Goal: Task Accomplishment & Management: Manage account settings

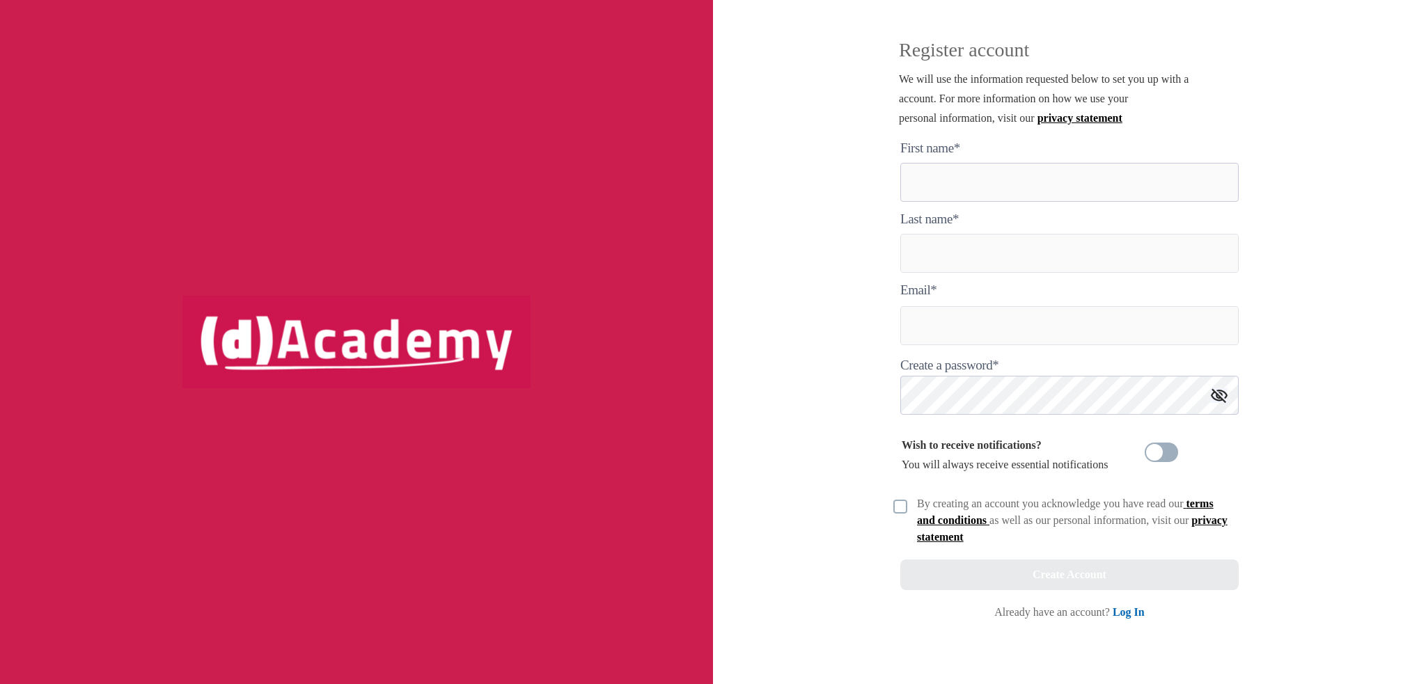
click at [972, 178] on here "text" at bounding box center [1069, 182] width 338 height 39
type here "*******"
type input "********"
type input "**********"
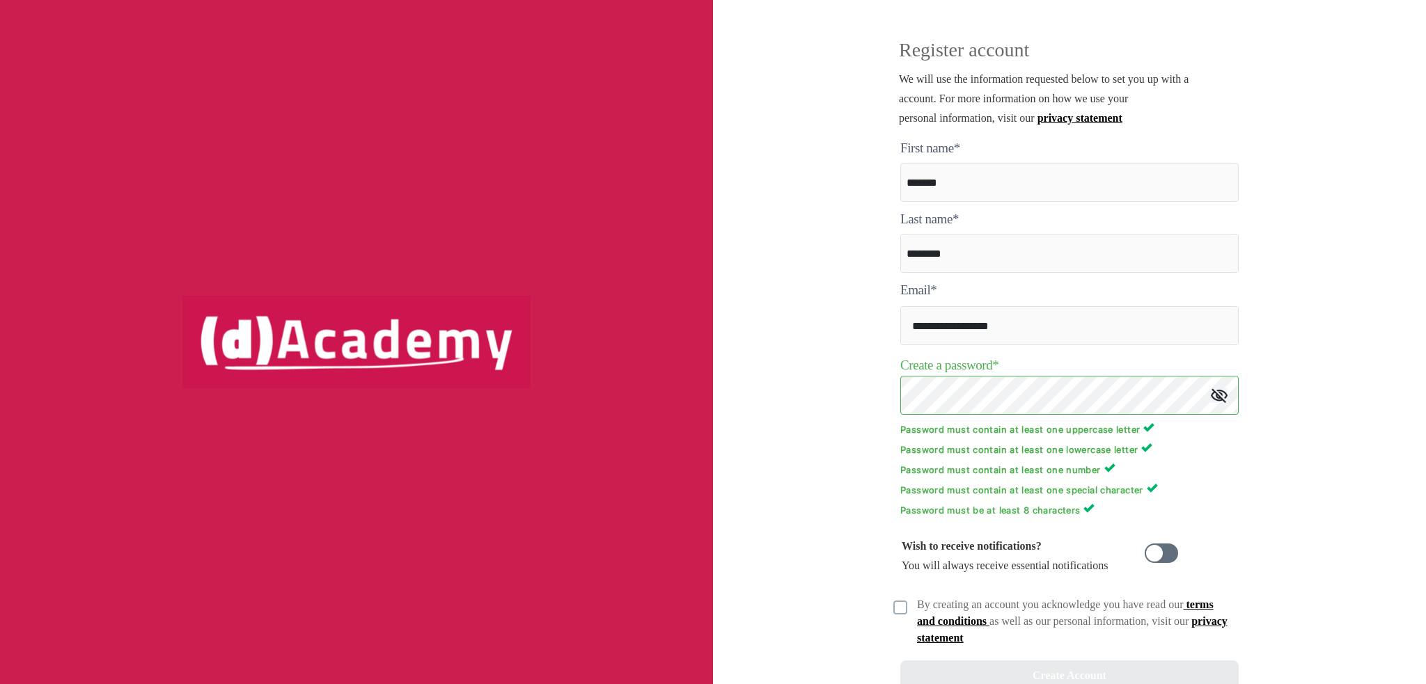
click at [1158, 556] on span at bounding box center [1160, 553] width 33 height 19
drag, startPoint x: 908, startPoint y: 612, endPoint x: 919, endPoint y: 615, distance: 11.5
click at [908, 613] on div at bounding box center [900, 606] width 31 height 19
click at [901, 615] on img at bounding box center [900, 608] width 14 height 14
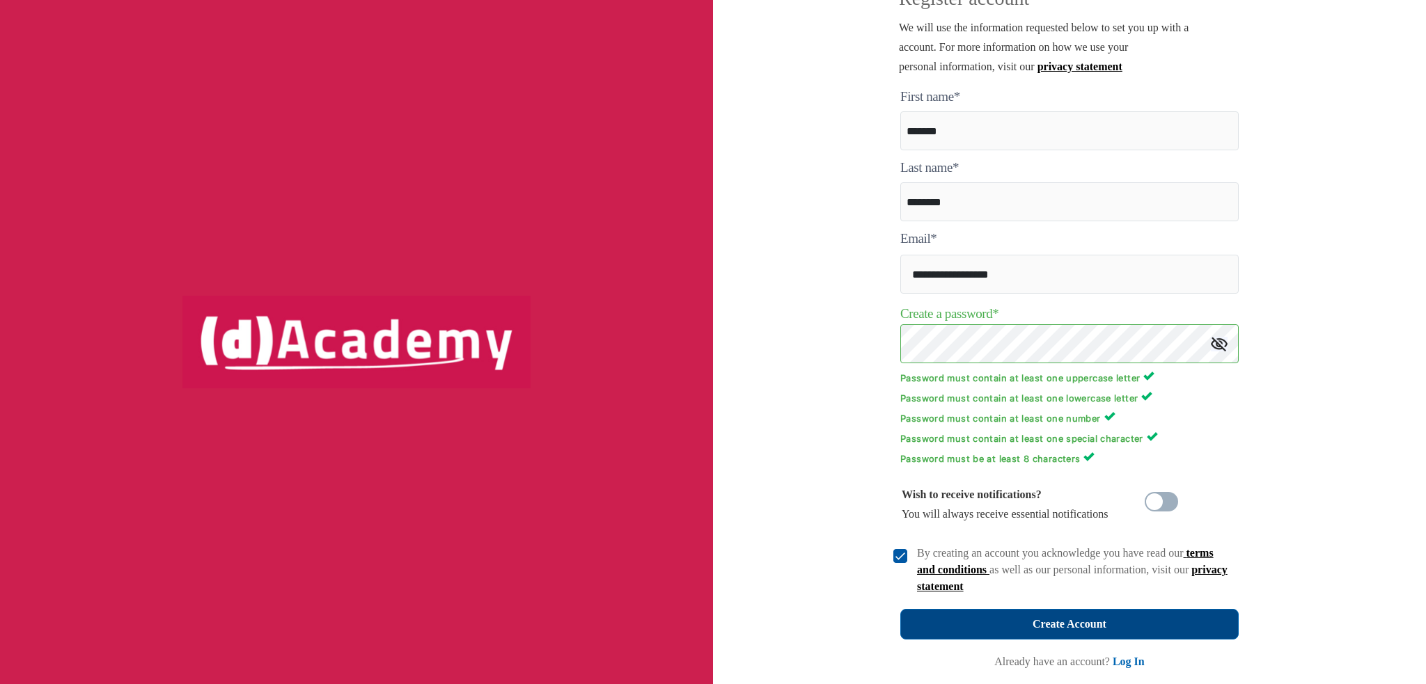
click at [1133, 617] on button "Create Account" at bounding box center [1069, 624] width 338 height 31
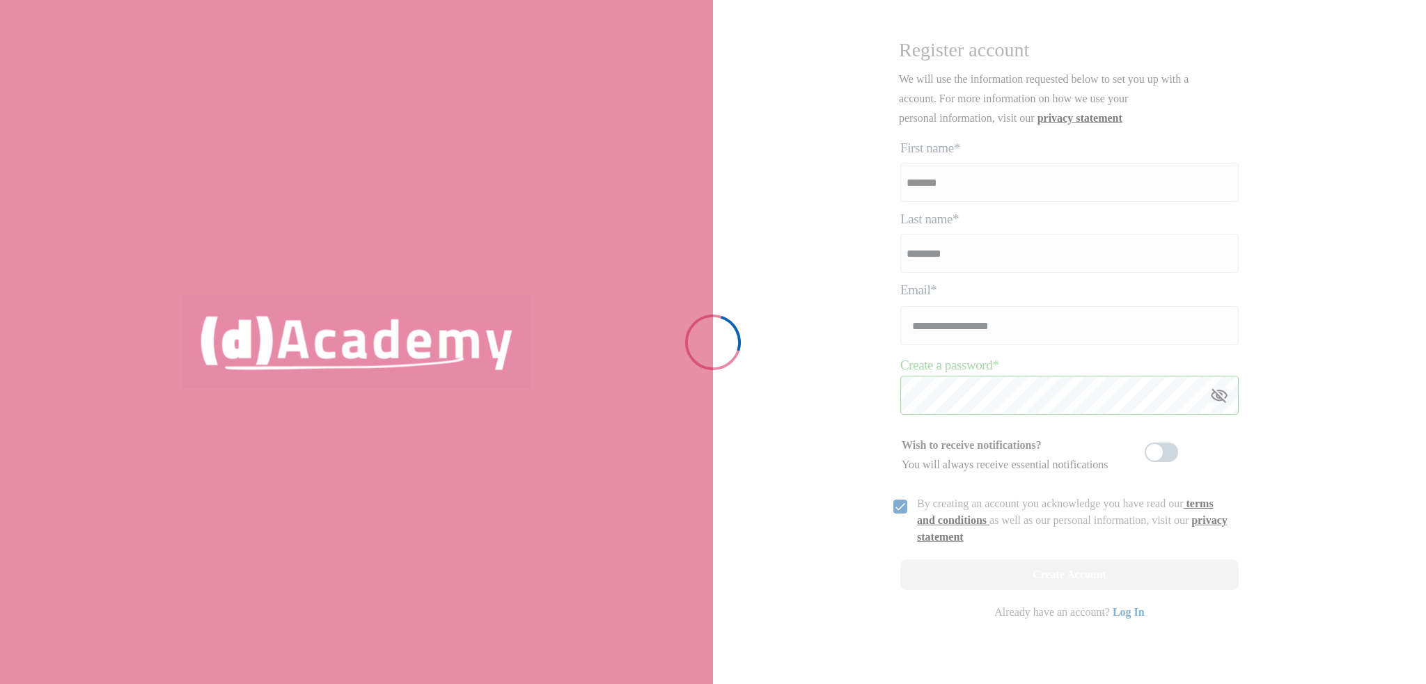
scroll to position [0, 0]
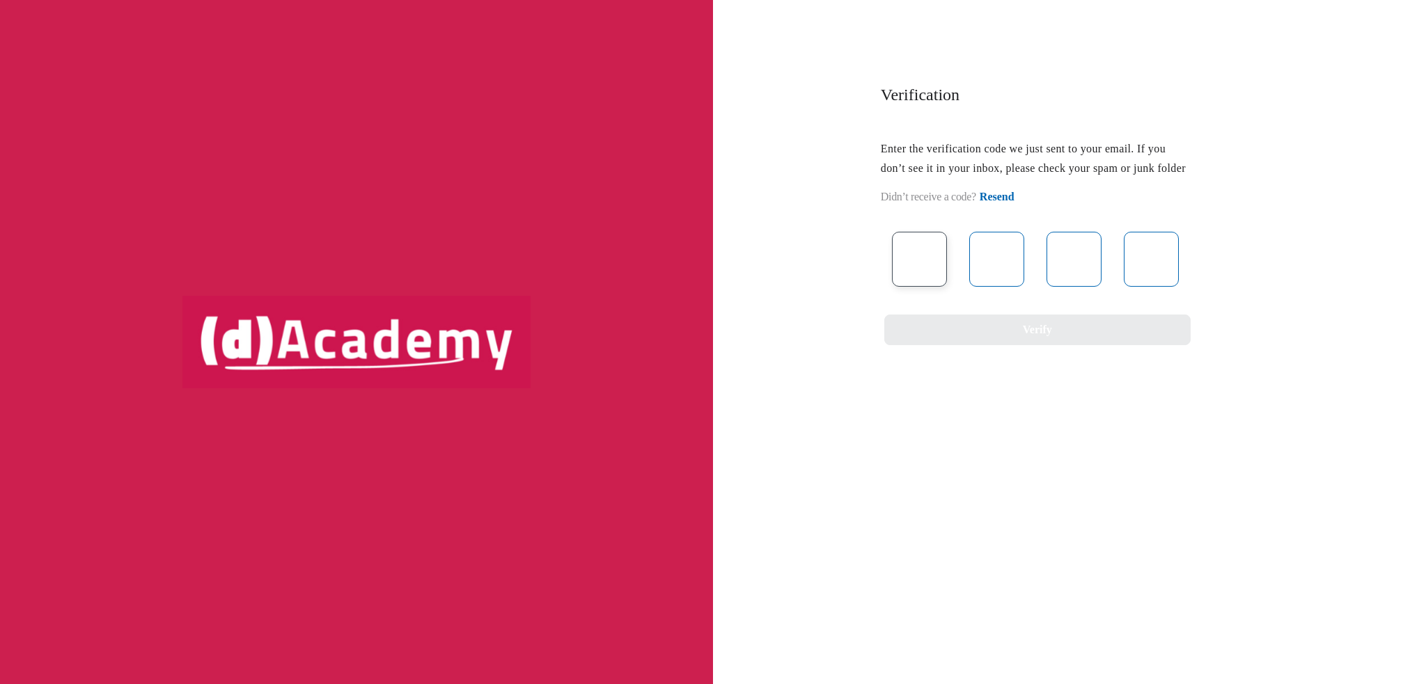
click at [926, 276] on input "text" at bounding box center [919, 259] width 55 height 55
type input "*"
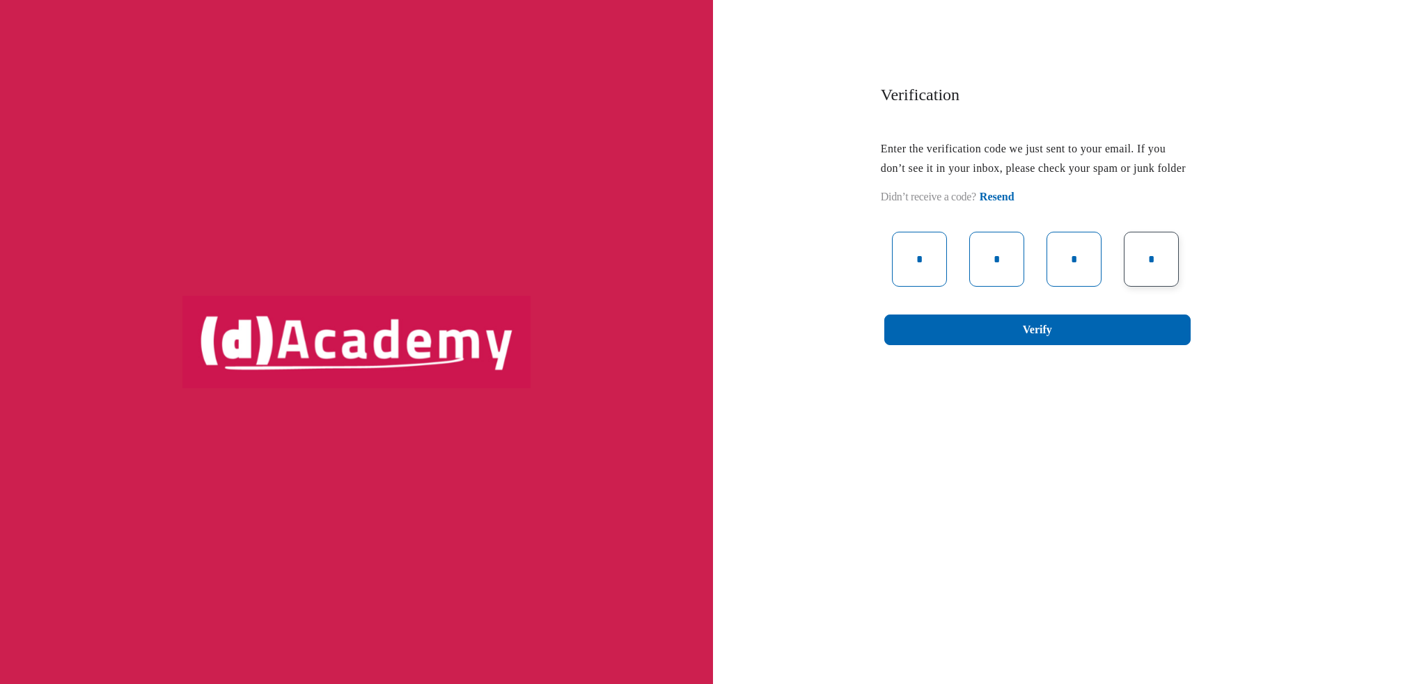
type input "*"
click at [942, 332] on div "* * * * Verify" at bounding box center [1034, 288] width 306 height 113
click at [941, 340] on button "Verify" at bounding box center [1037, 330] width 306 height 31
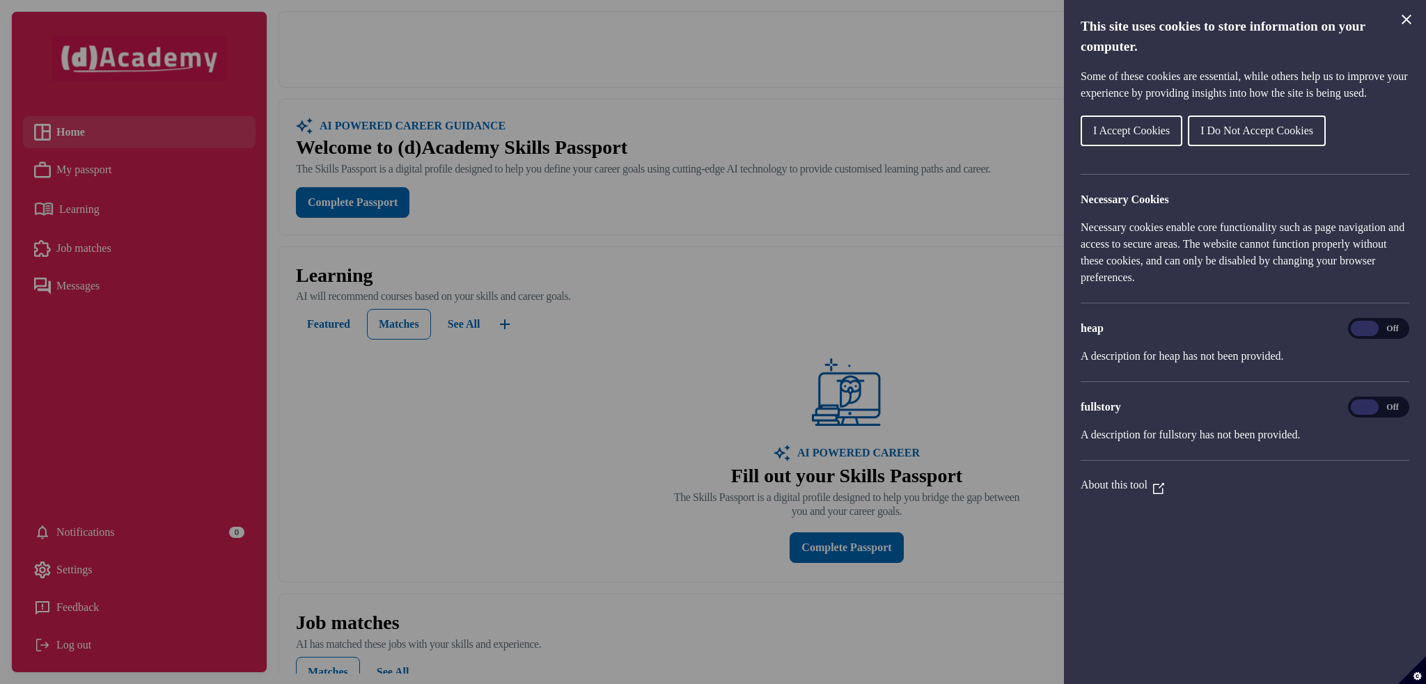
click at [1260, 136] on span "I Do Not Accept Cookies" at bounding box center [1256, 131] width 113 height 12
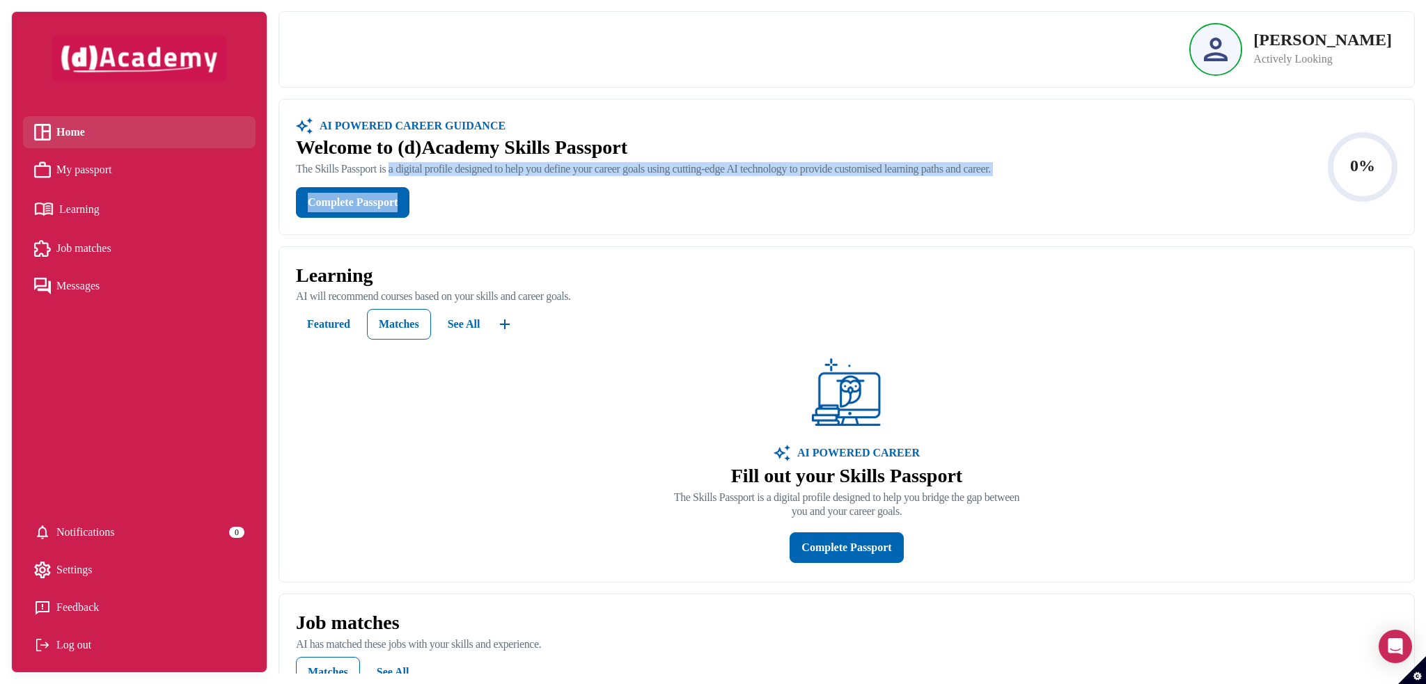
drag, startPoint x: 396, startPoint y: 175, endPoint x: 594, endPoint y: 230, distance: 205.4
click at [594, 230] on div "AI POWERED CAREER GUIDANCE Welcome to (d)Academy Skills Passport The Skills Pas…" at bounding box center [846, 167] width 1135 height 135
click at [592, 185] on div "AI POWERED CAREER GUIDANCE Welcome to (d)Academy Skills Passport The Skills Pas…" at bounding box center [643, 167] width 695 height 102
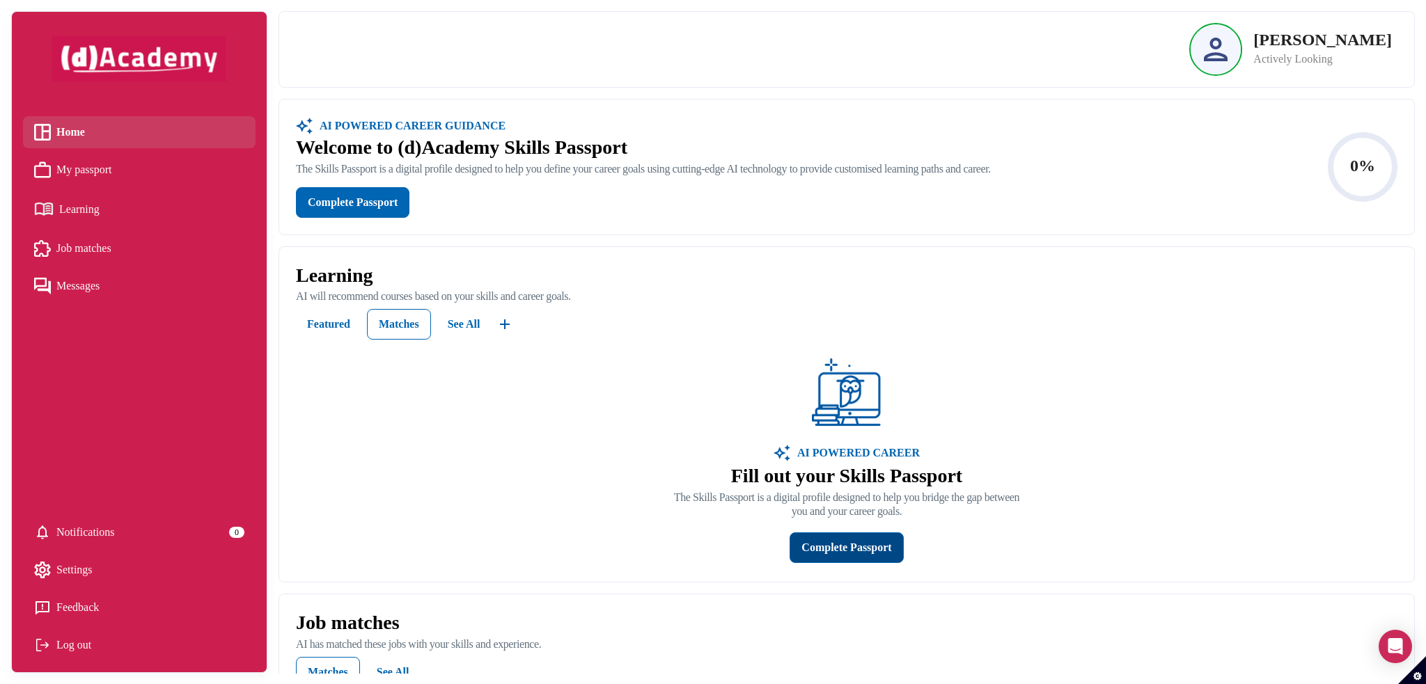
click at [809, 558] on div "Complete Passport" at bounding box center [846, 547] width 90 height 19
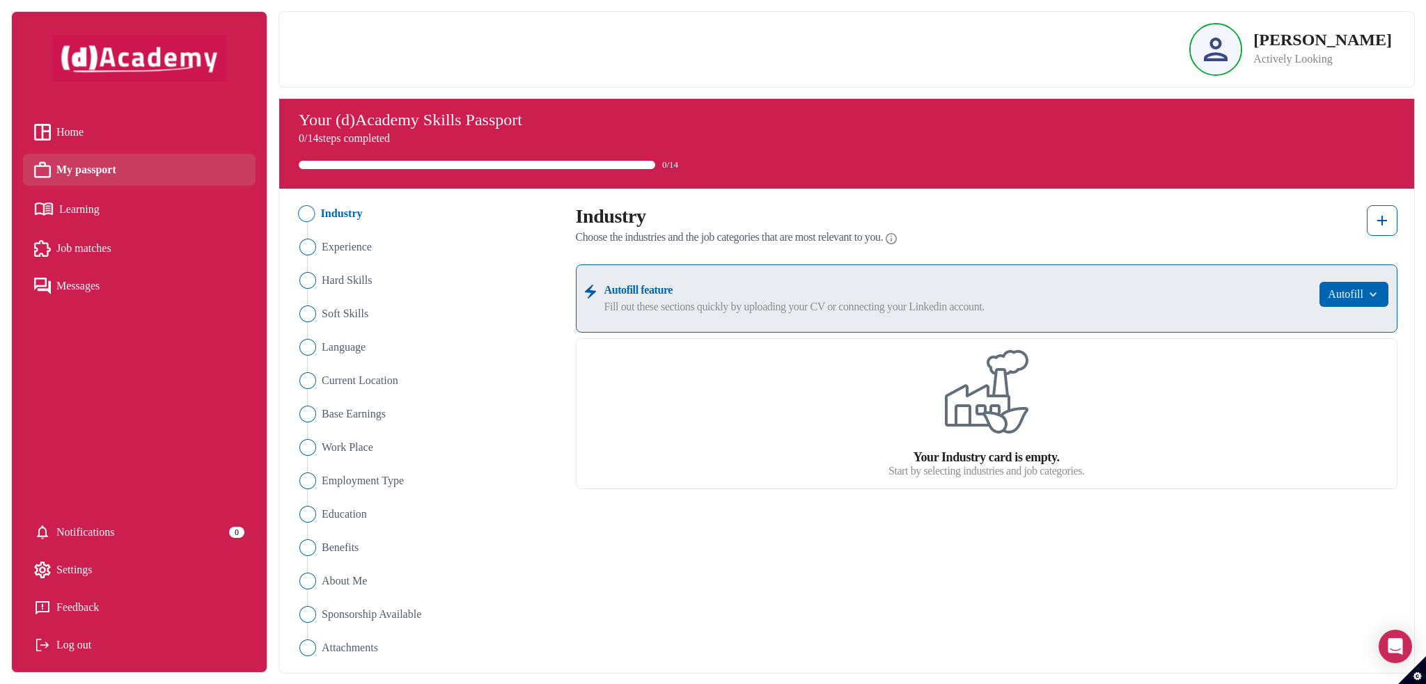
scroll to position [16, 0]
click at [1385, 214] on img at bounding box center [1381, 220] width 17 height 17
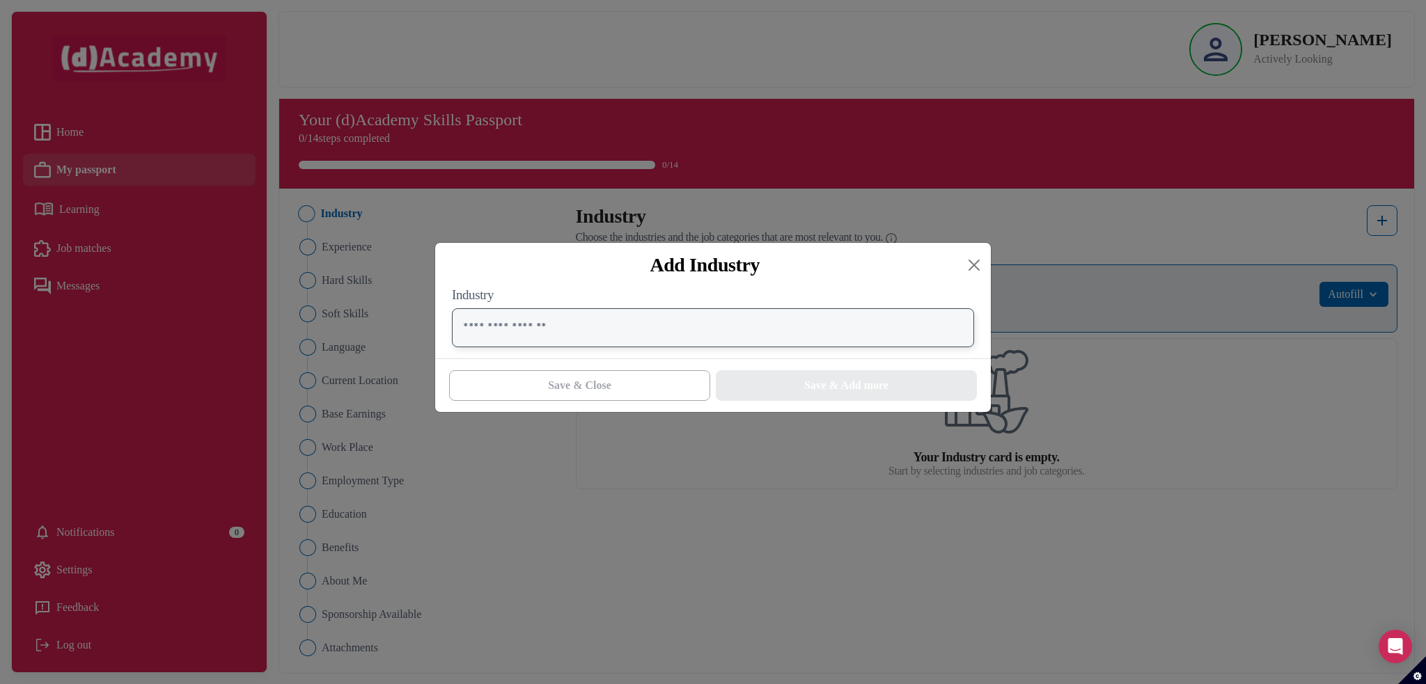
click at [615, 332] on input "text" at bounding box center [713, 327] width 522 height 39
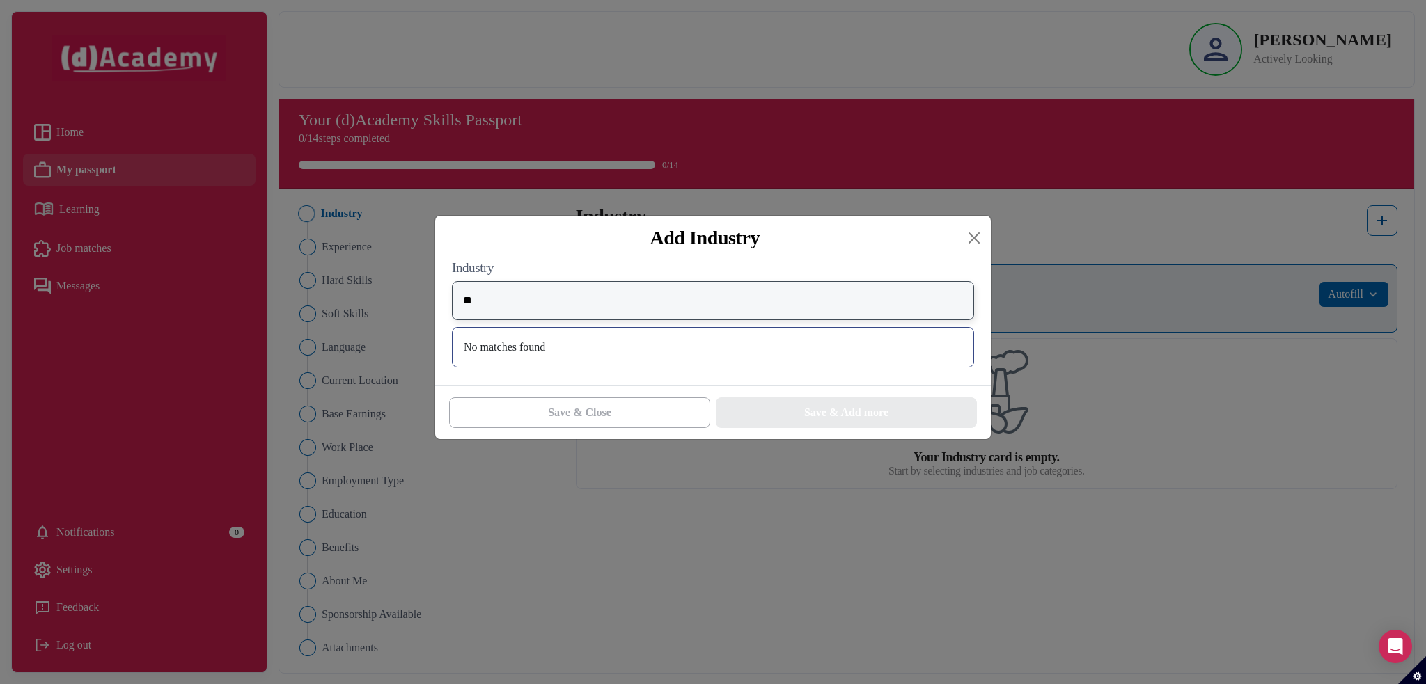
type input "*"
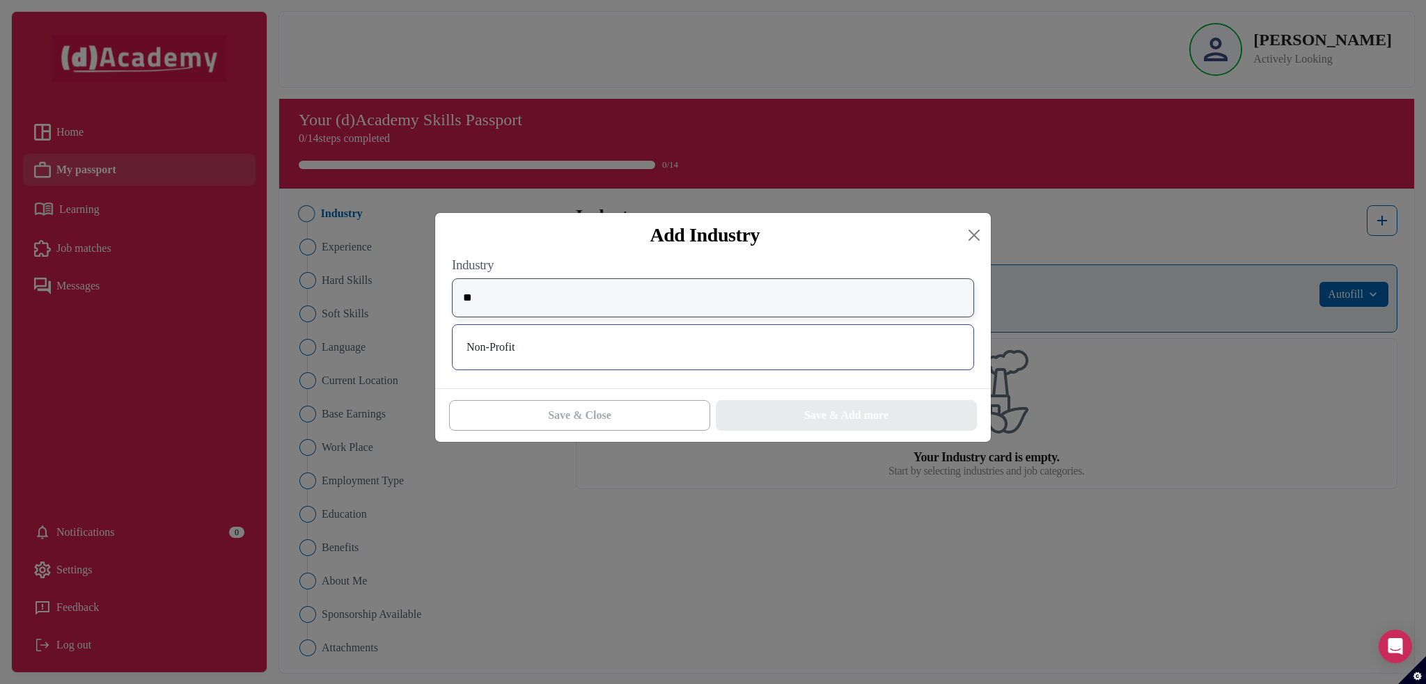
type input "*"
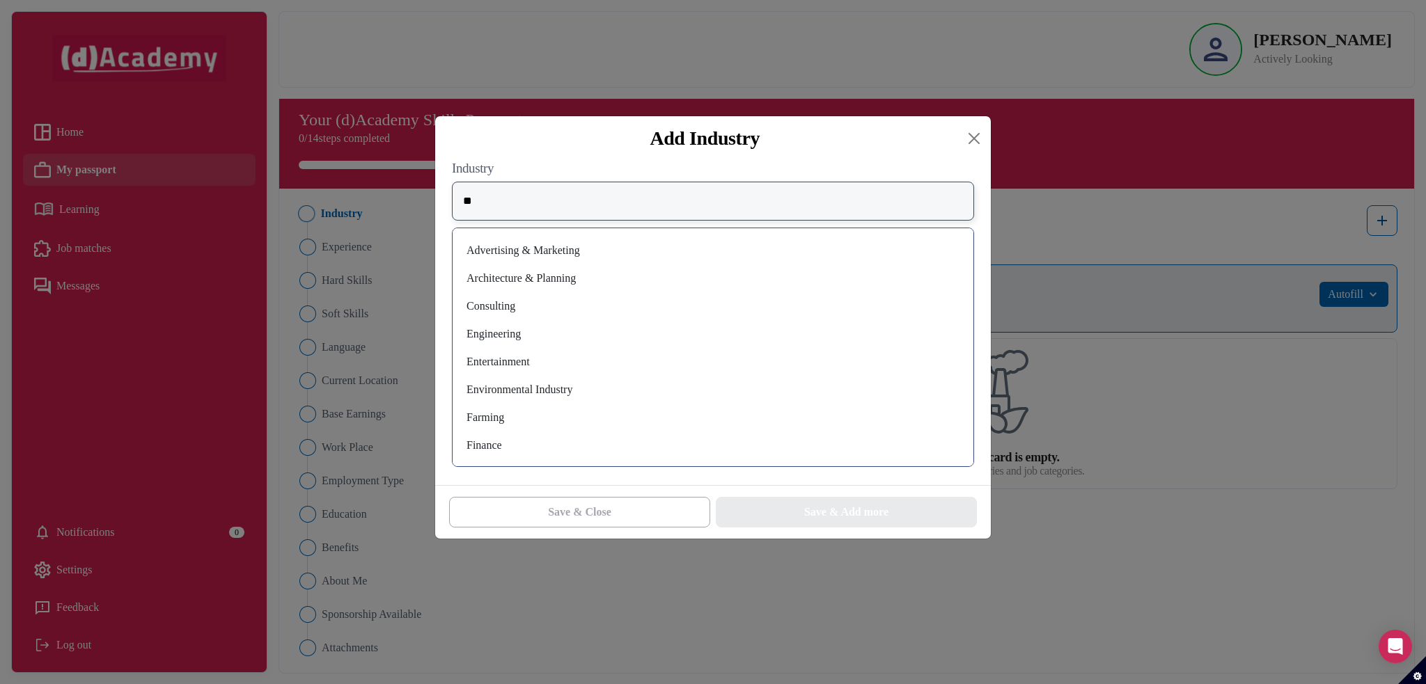
type input "*"
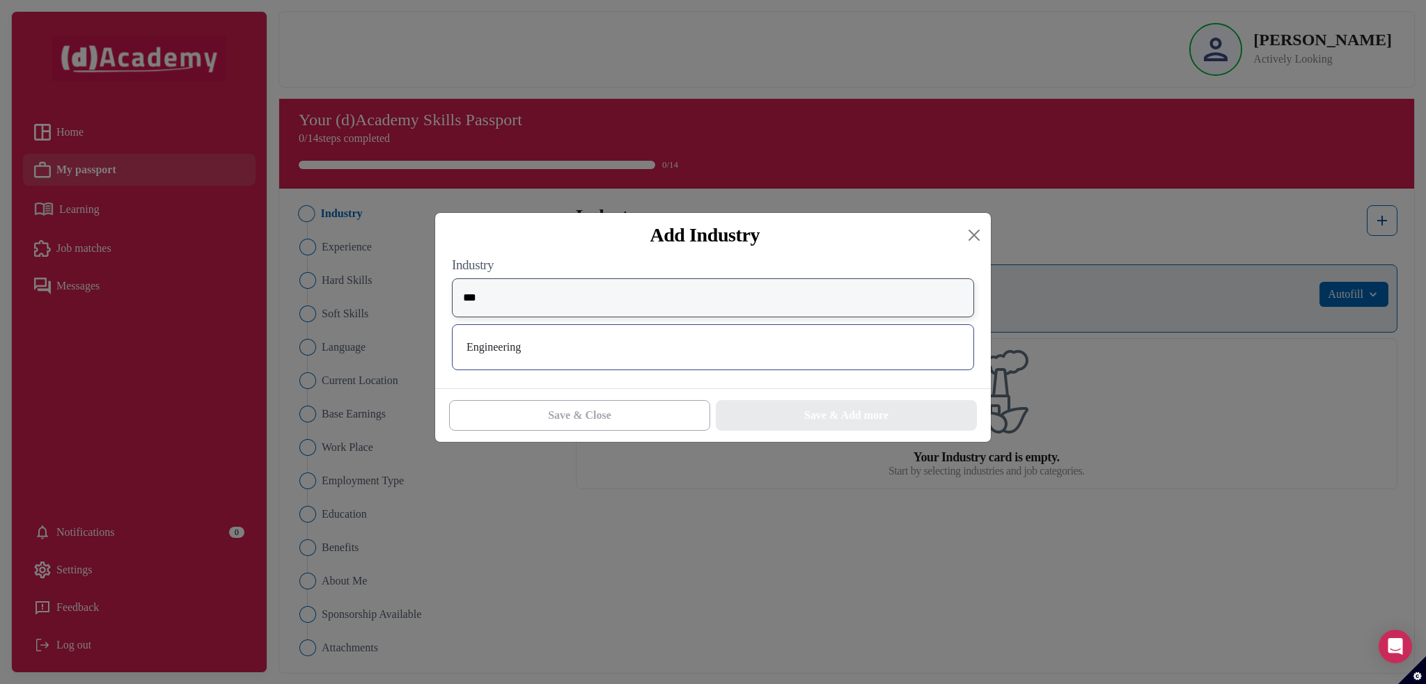
type input "***"
click at [613, 358] on div "Engineering" at bounding box center [713, 347] width 498 height 22
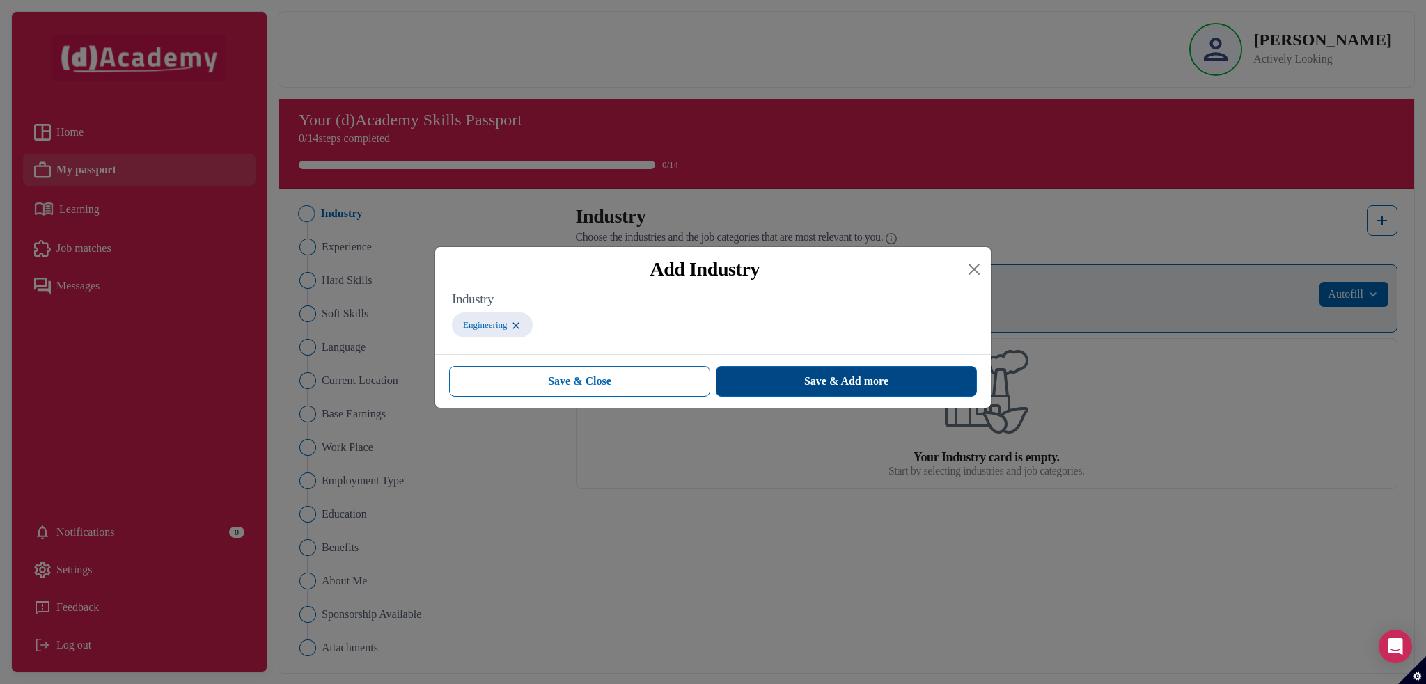
click at [808, 390] on span "Save & Add more" at bounding box center [846, 381] width 84 height 17
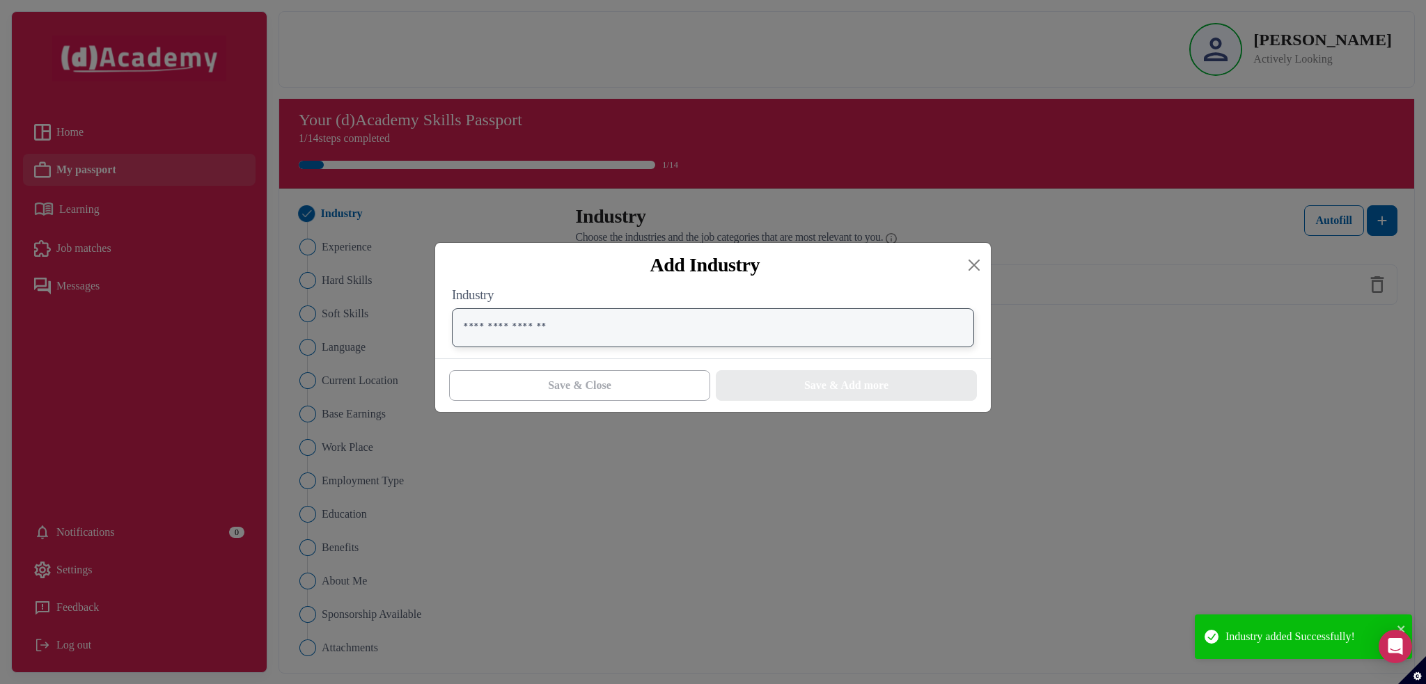
click at [581, 337] on input "text" at bounding box center [713, 327] width 522 height 39
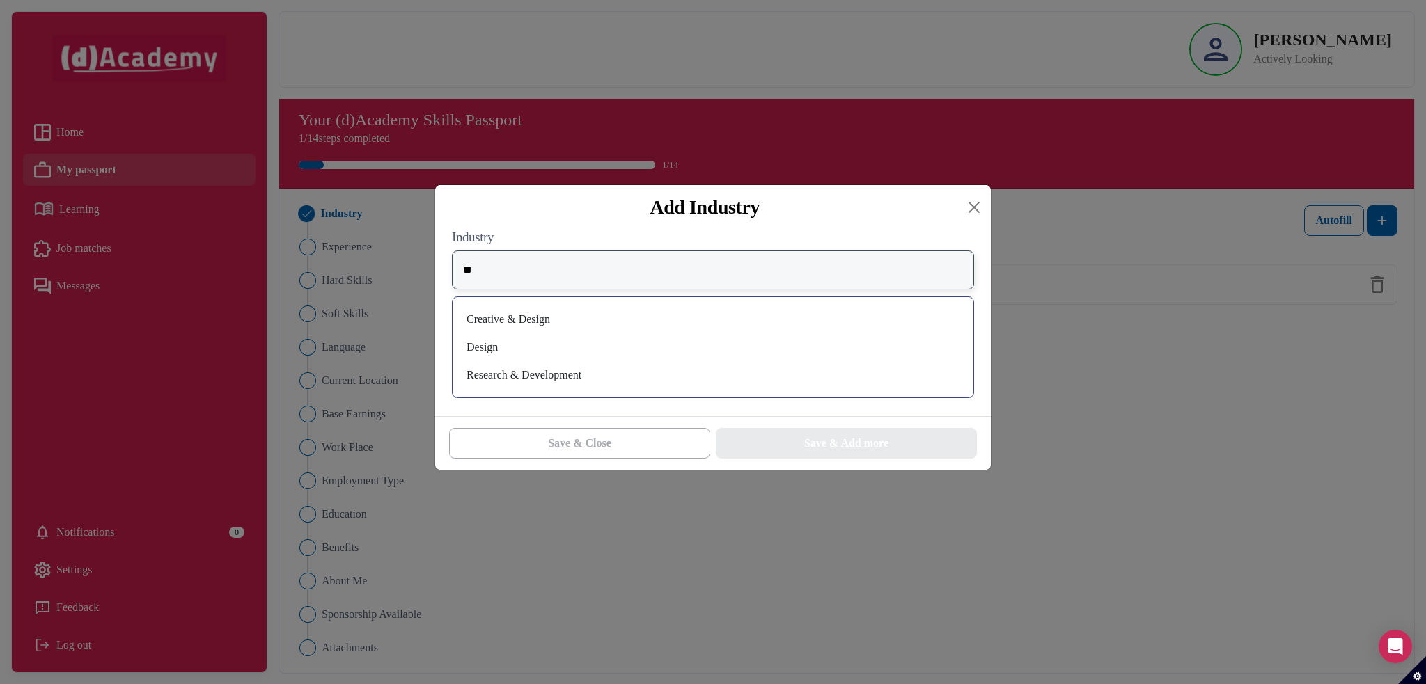
type input "*"
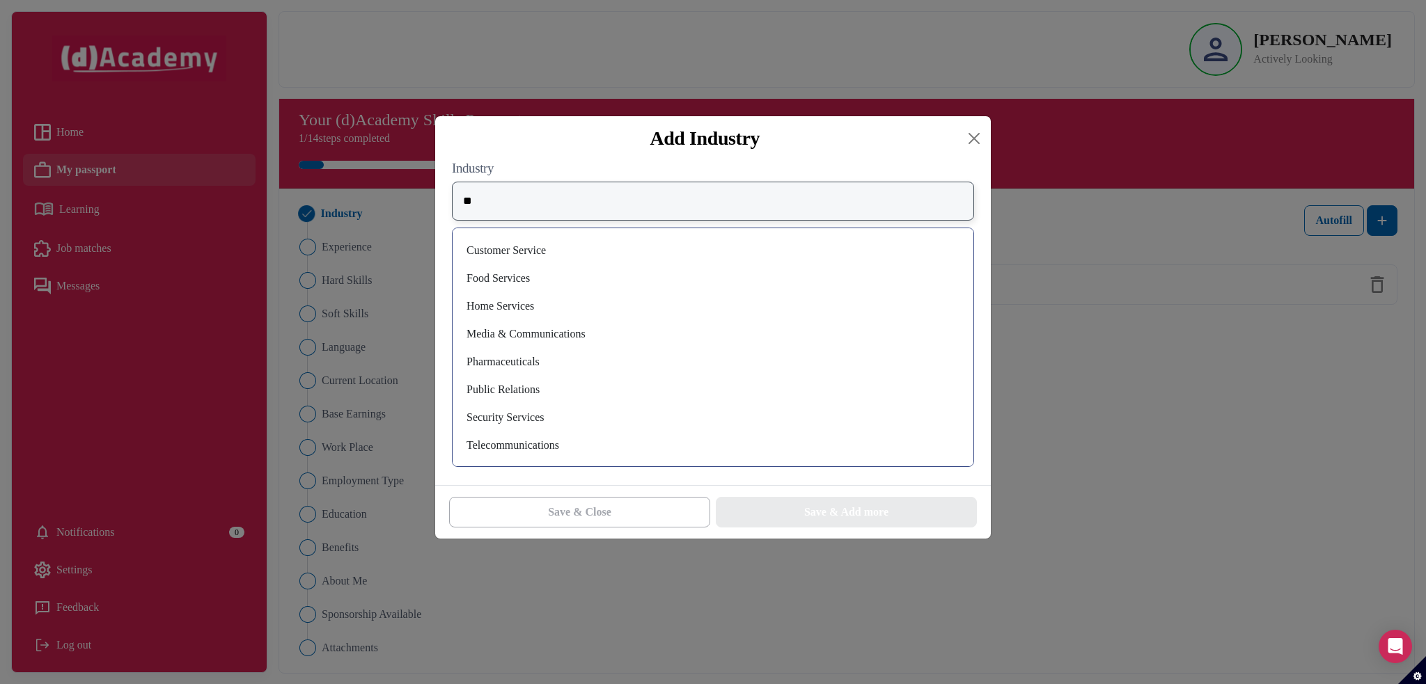
type input "*"
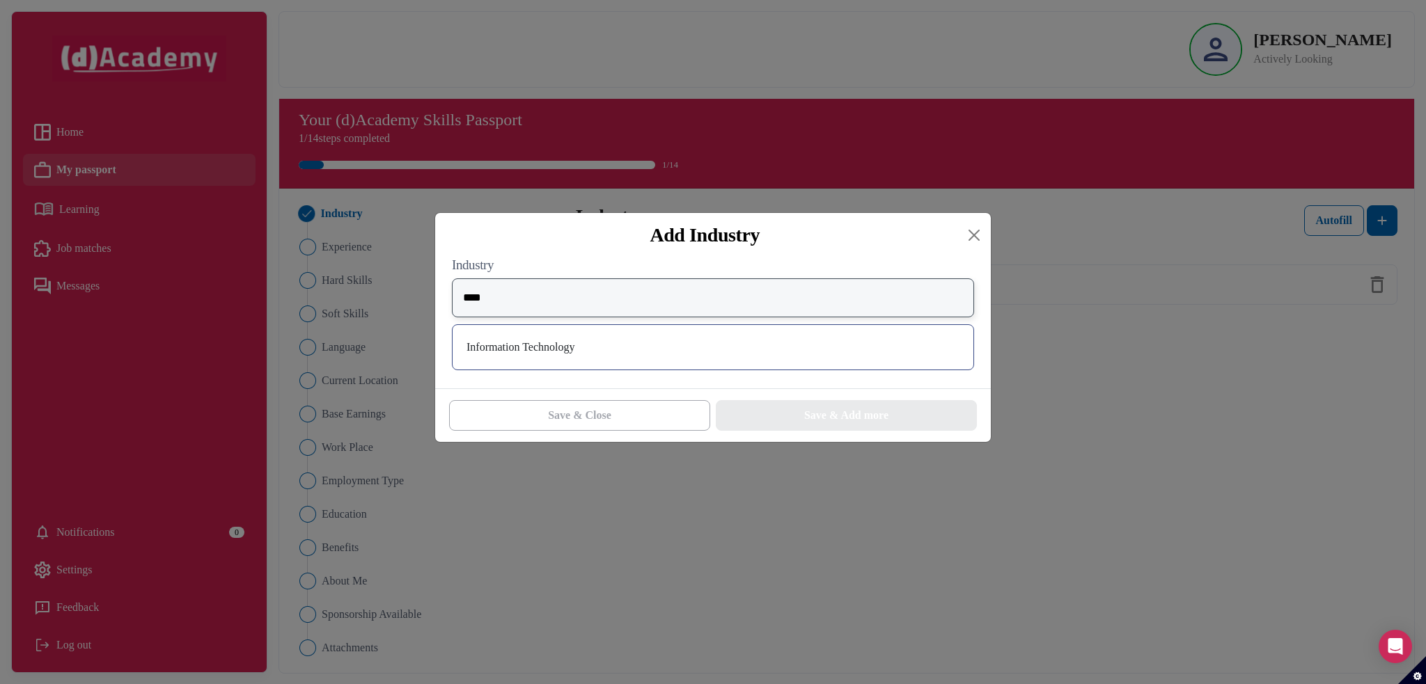
type input "****"
click at [649, 347] on div "Information Technology" at bounding box center [713, 347] width 498 height 22
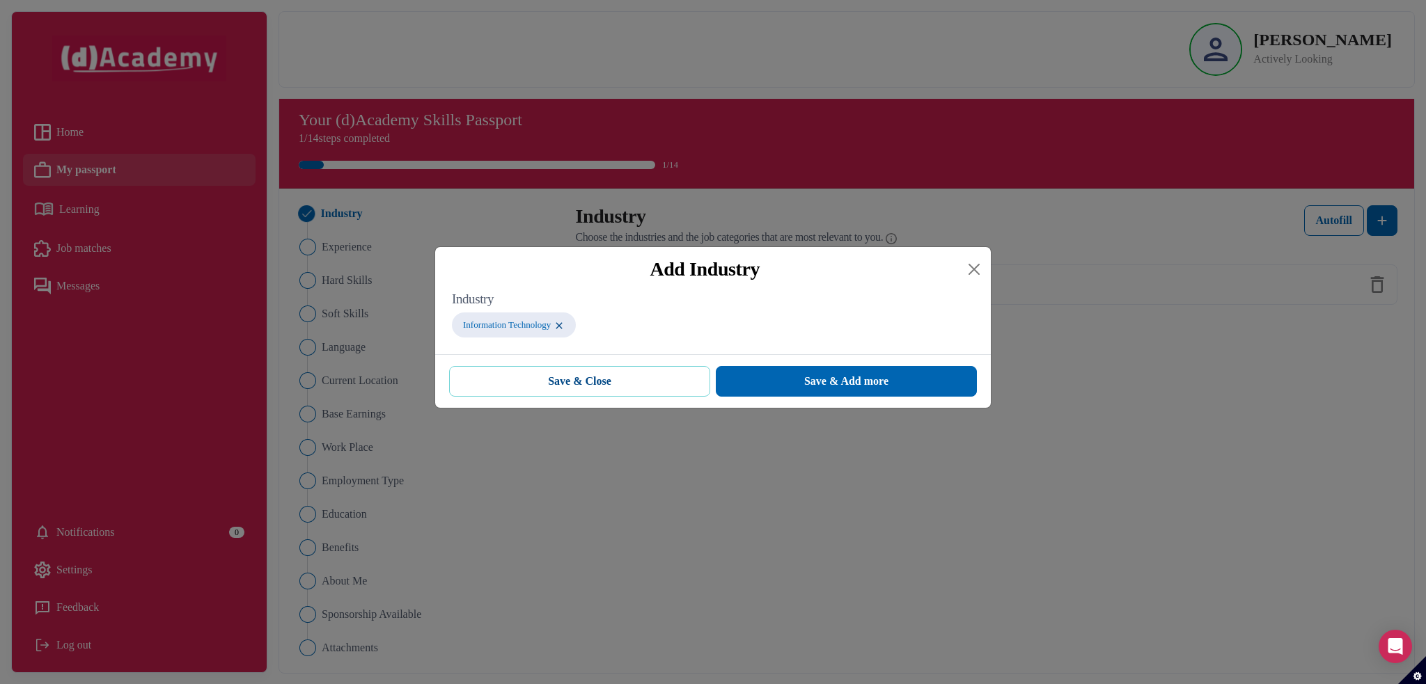
click at [629, 397] on button "Save & Close" at bounding box center [579, 381] width 261 height 31
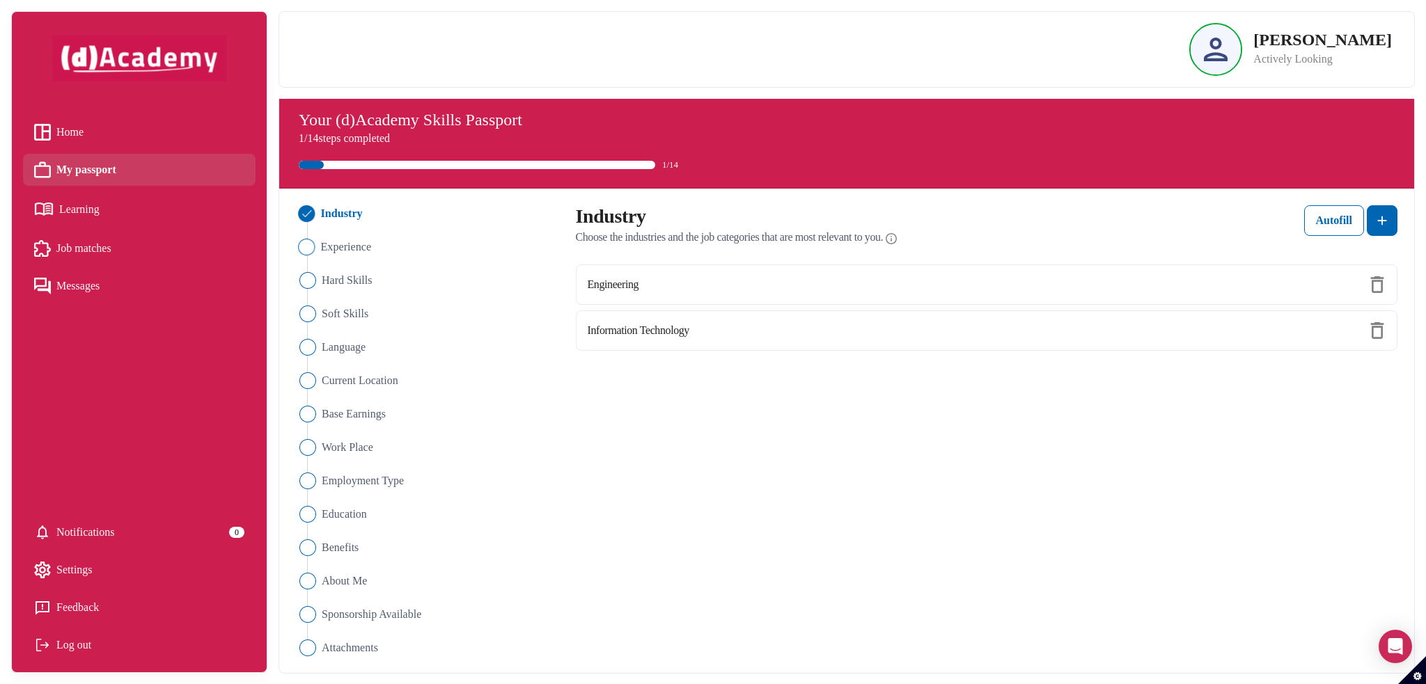
click at [345, 249] on span "Experience" at bounding box center [345, 247] width 51 height 17
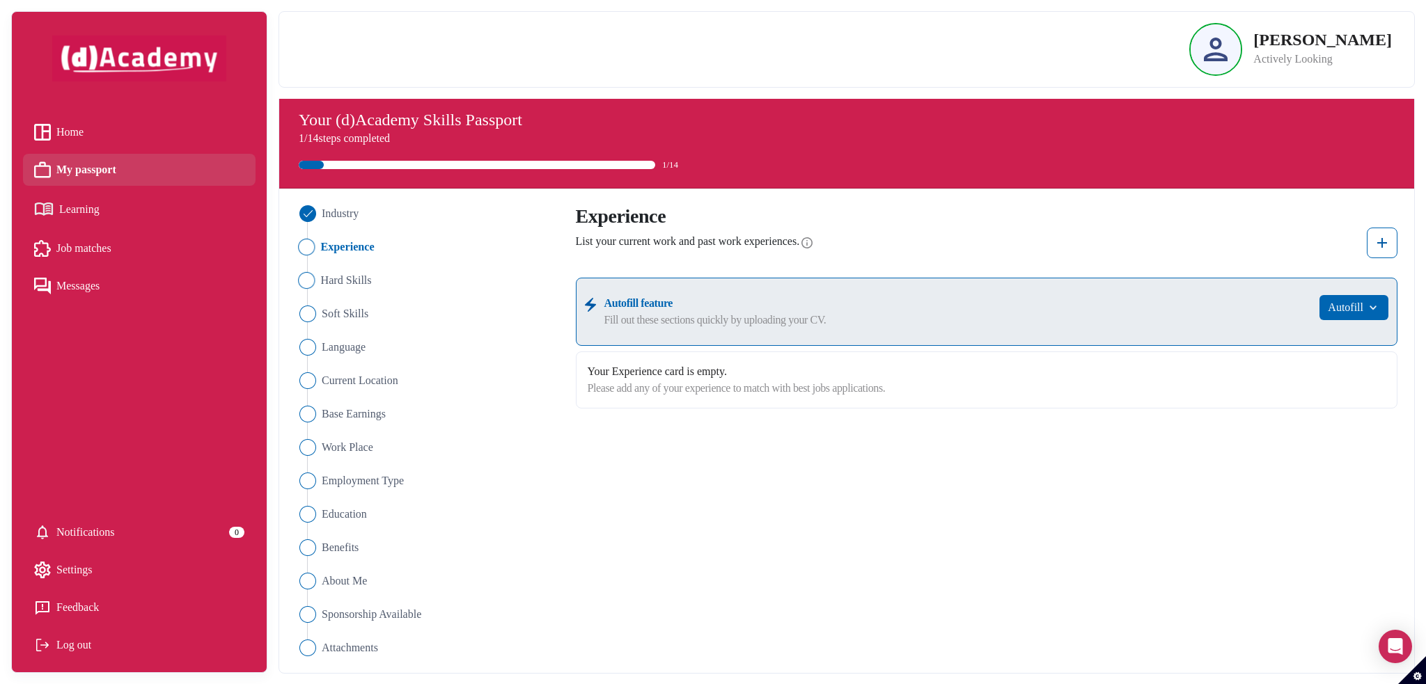
click at [326, 283] on span "Hard Skills" at bounding box center [345, 280] width 51 height 17
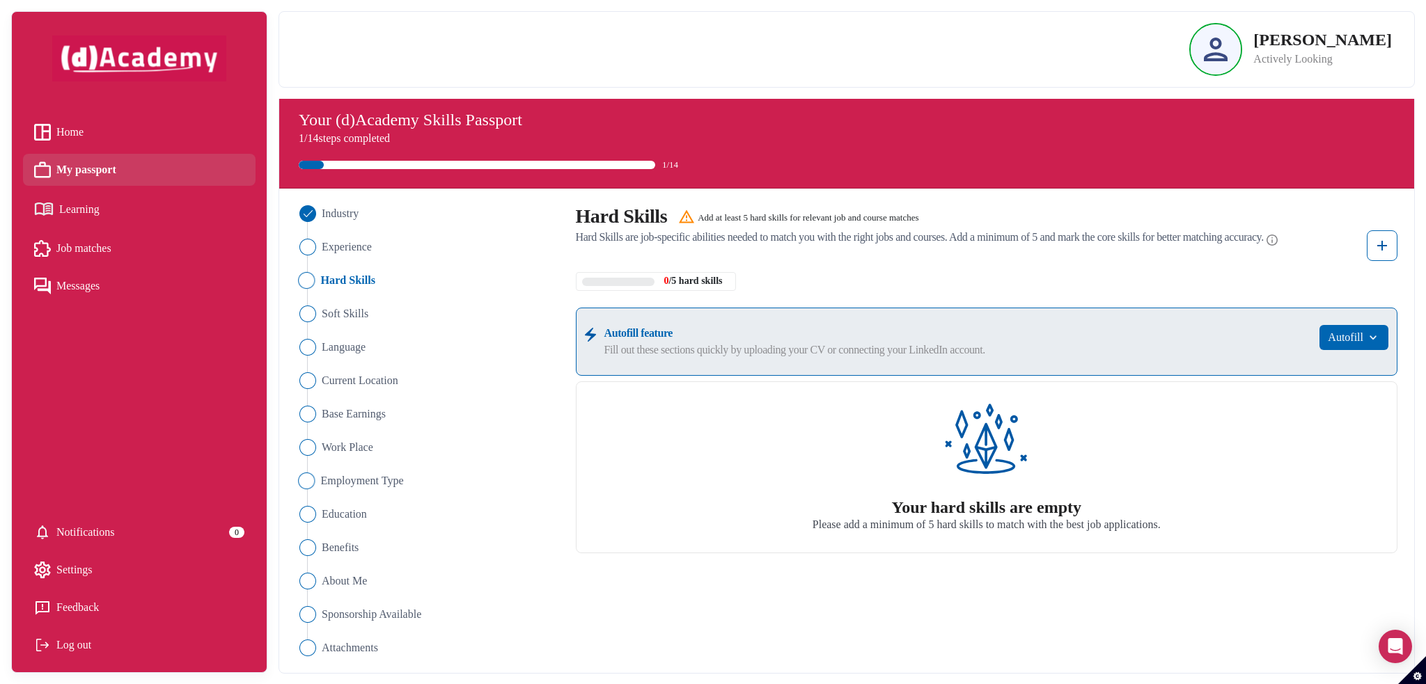
click at [368, 478] on span "Employment Type" at bounding box center [361, 481] width 83 height 17
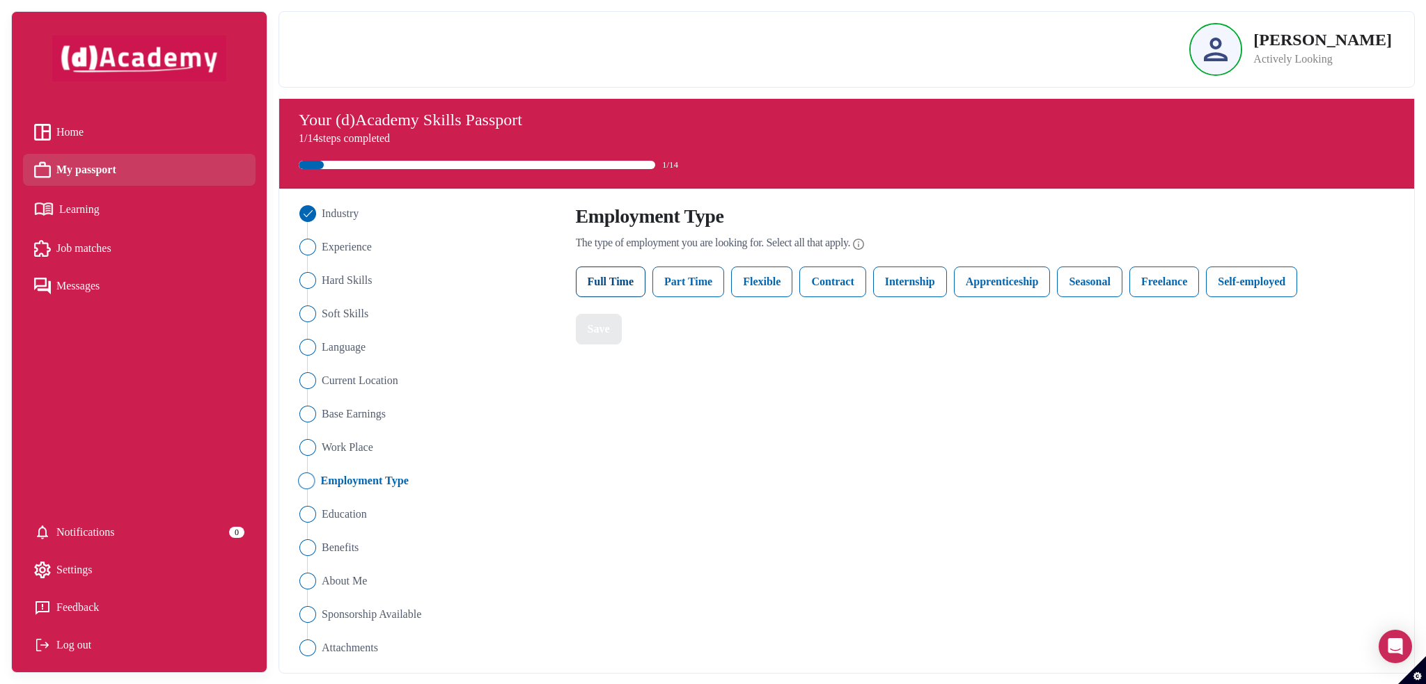
click at [613, 288] on label "Full Time" at bounding box center [611, 282] width 70 height 31
click at [610, 338] on div "Save" at bounding box center [599, 329] width 22 height 17
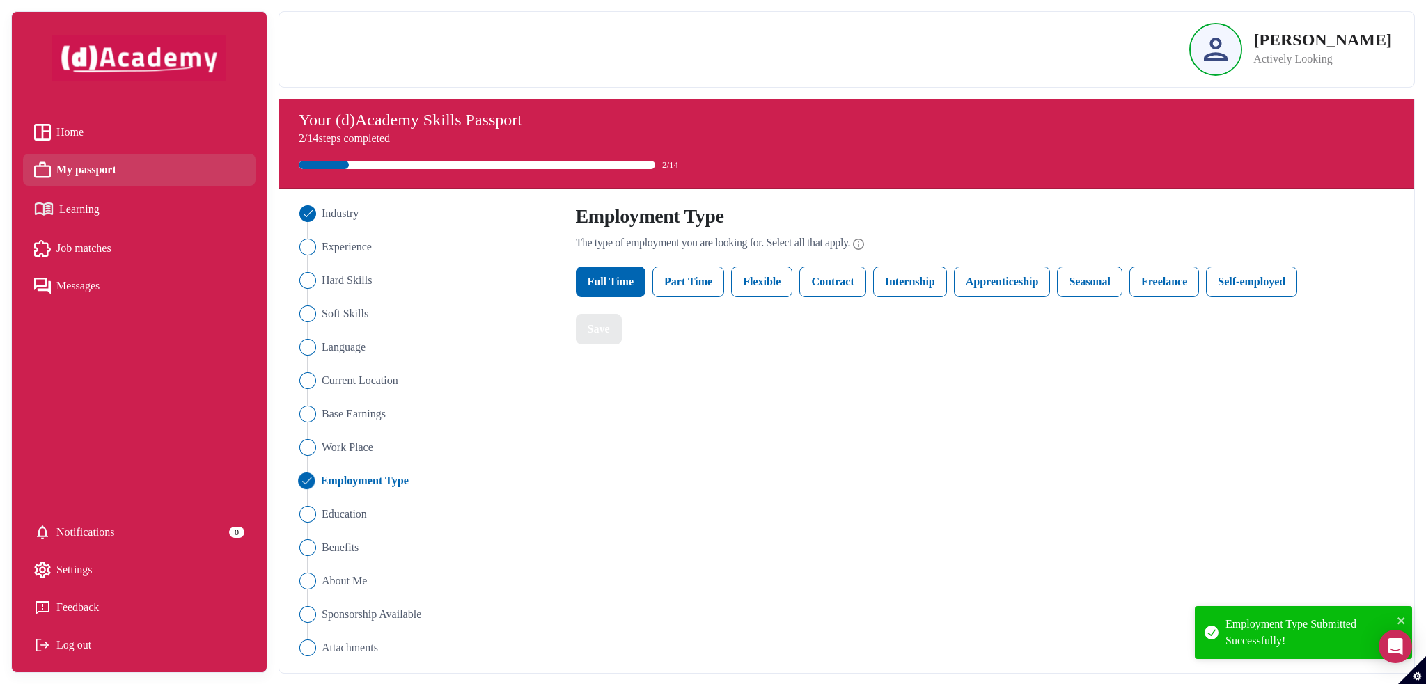
click at [164, 573] on div "Settings" at bounding box center [139, 570] width 210 height 21
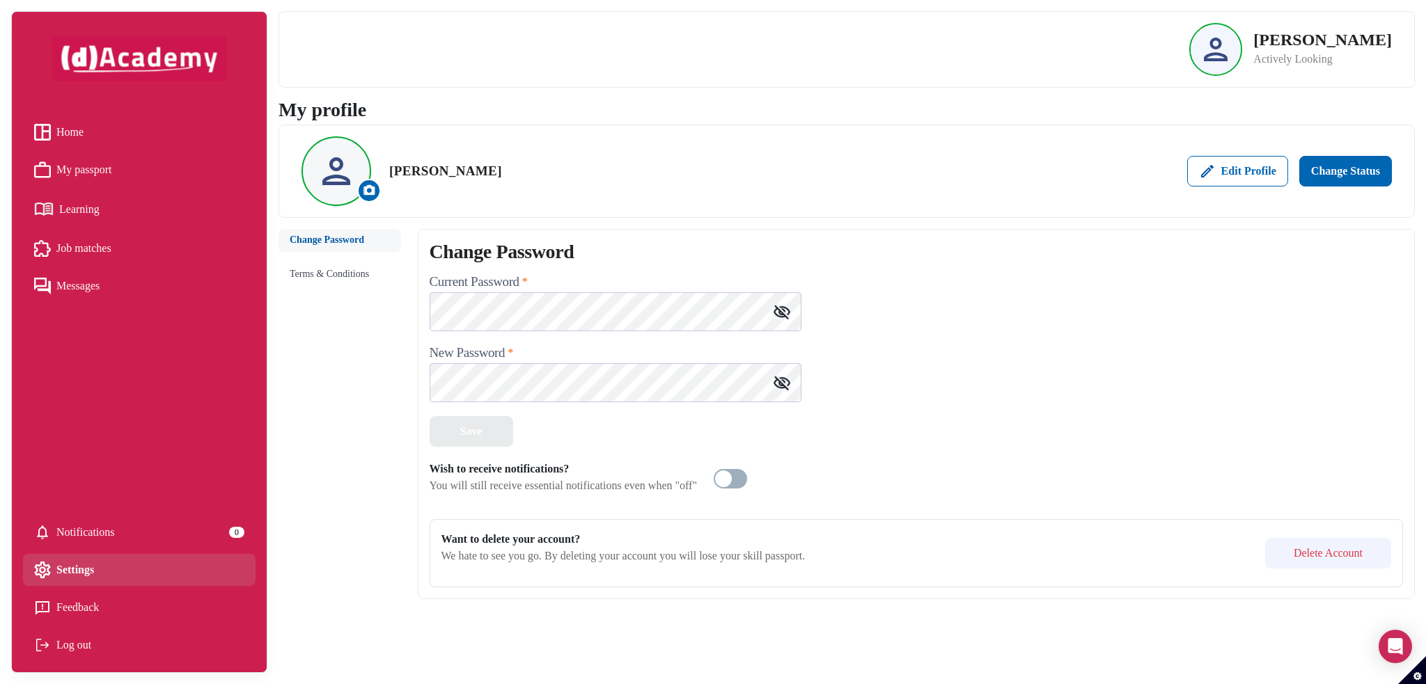
click at [84, 128] on span "Home" at bounding box center [69, 132] width 27 height 21
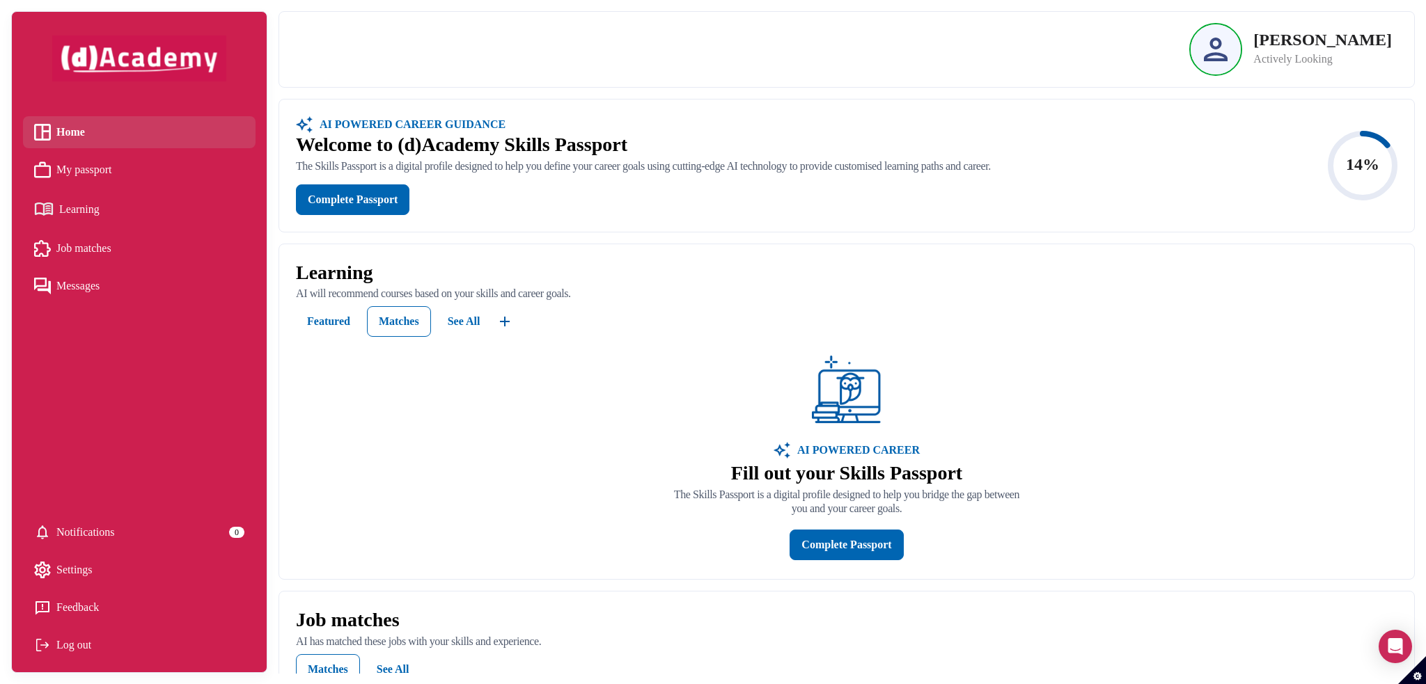
click at [1285, 56] on p "Actively Looking" at bounding box center [1322, 59] width 139 height 17
click at [1278, 65] on p "Actively Looking" at bounding box center [1322, 59] width 139 height 17
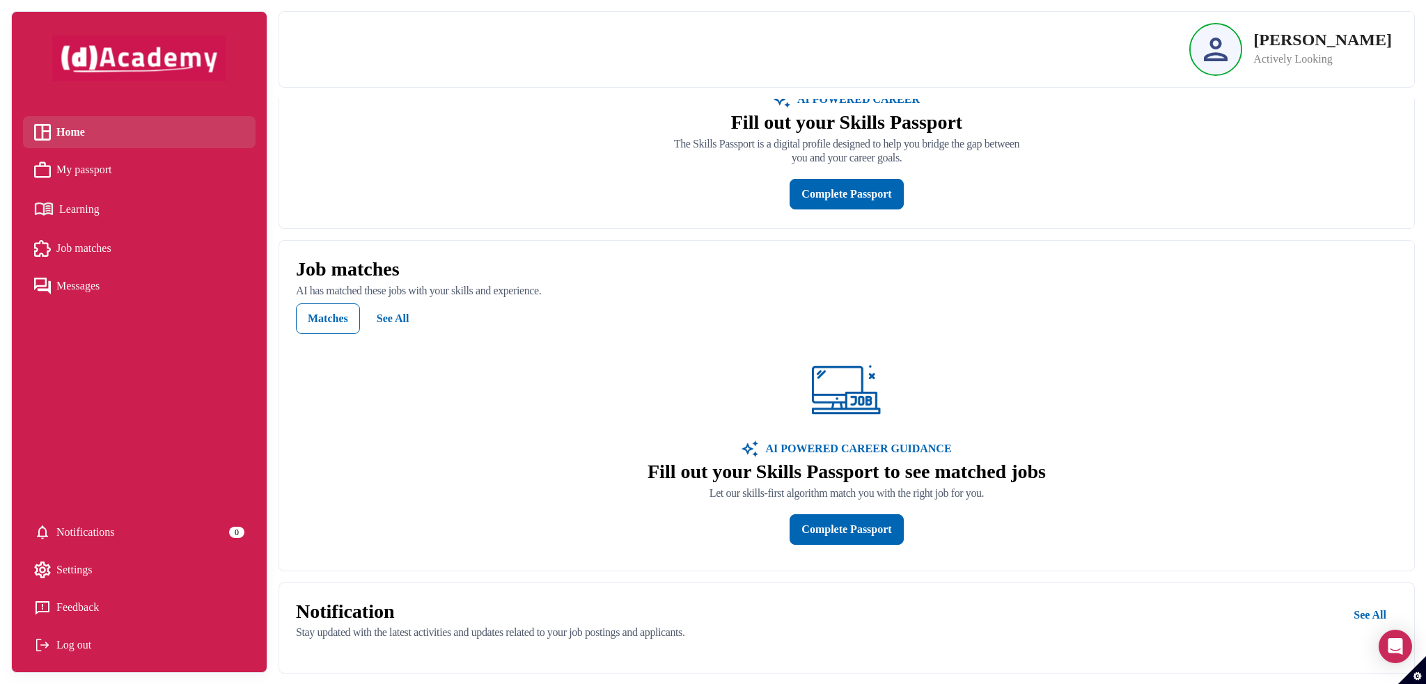
scroll to position [406, 0]
click at [82, 609] on link "Feedback" at bounding box center [139, 607] width 210 height 21
click at [66, 215] on span "Learning" at bounding box center [79, 209] width 40 height 21
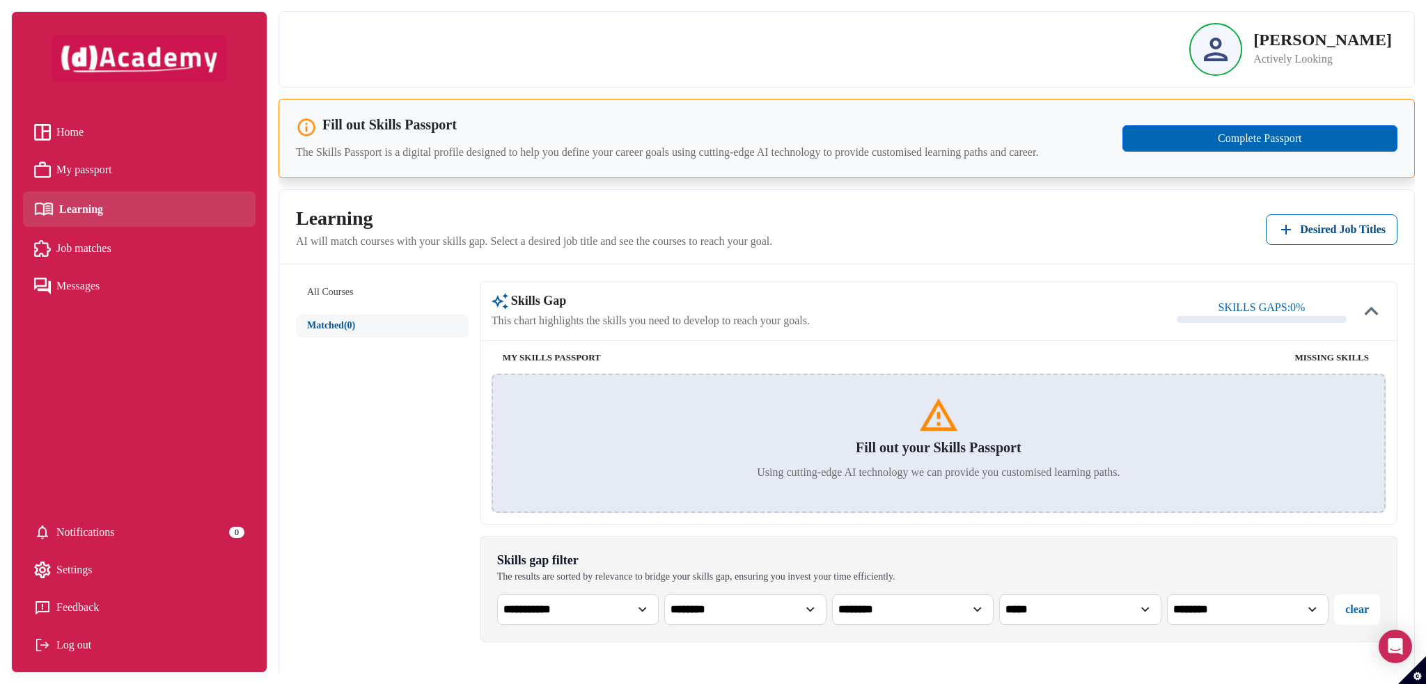
click at [112, 166] on span "My passport" at bounding box center [84, 169] width 56 height 21
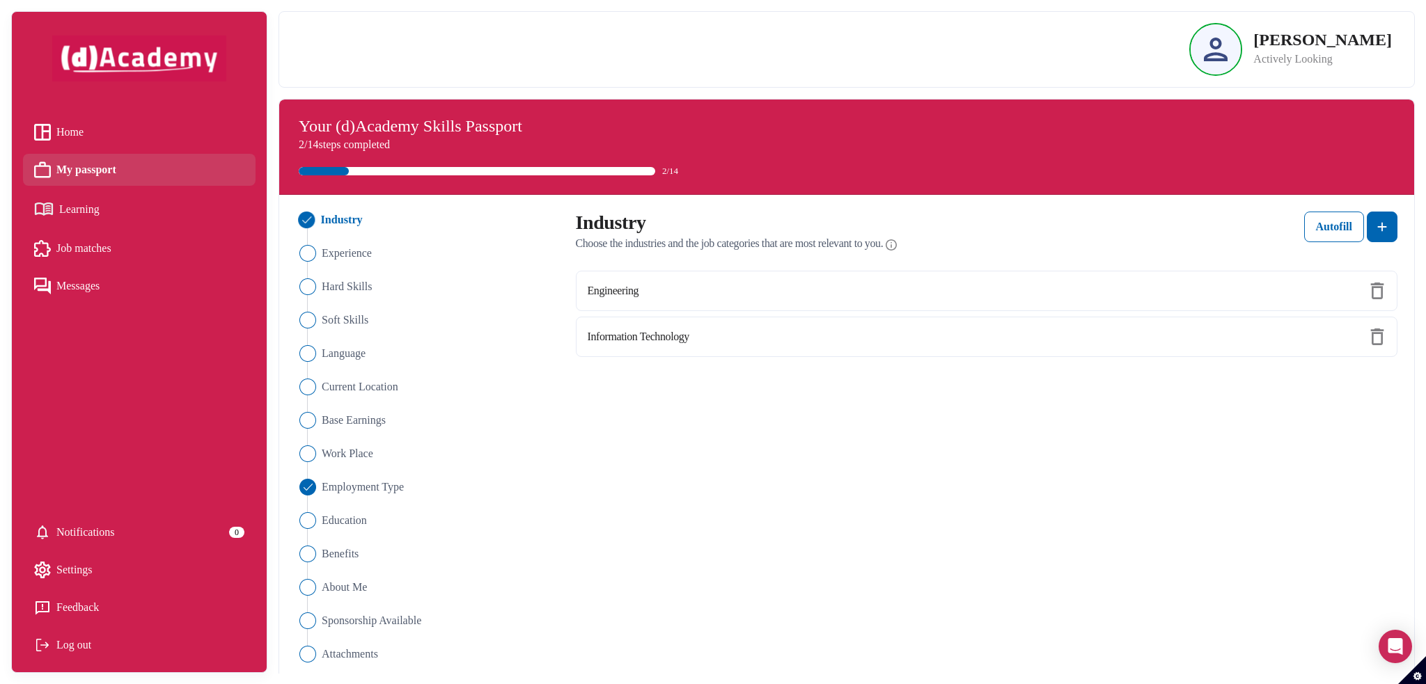
click at [64, 246] on span "Job matches" at bounding box center [83, 248] width 55 height 21
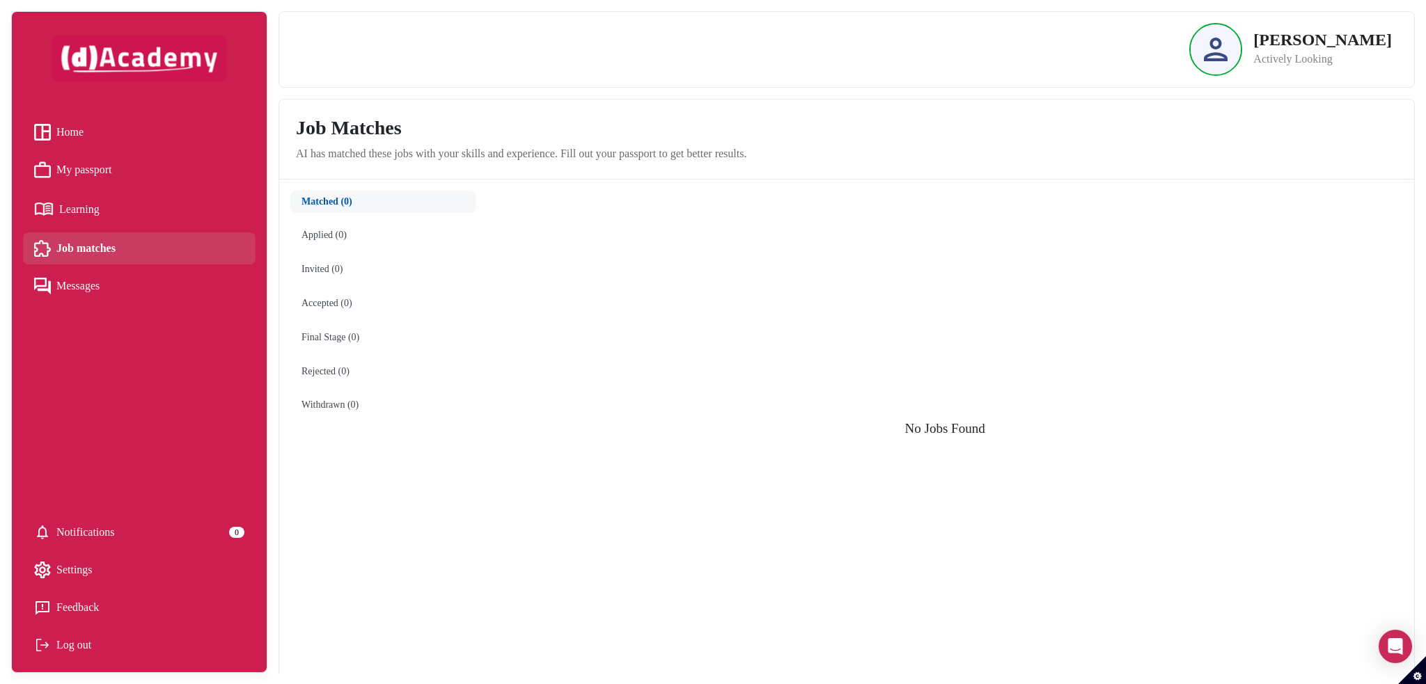
click at [60, 281] on span "Messages" at bounding box center [77, 286] width 43 height 21
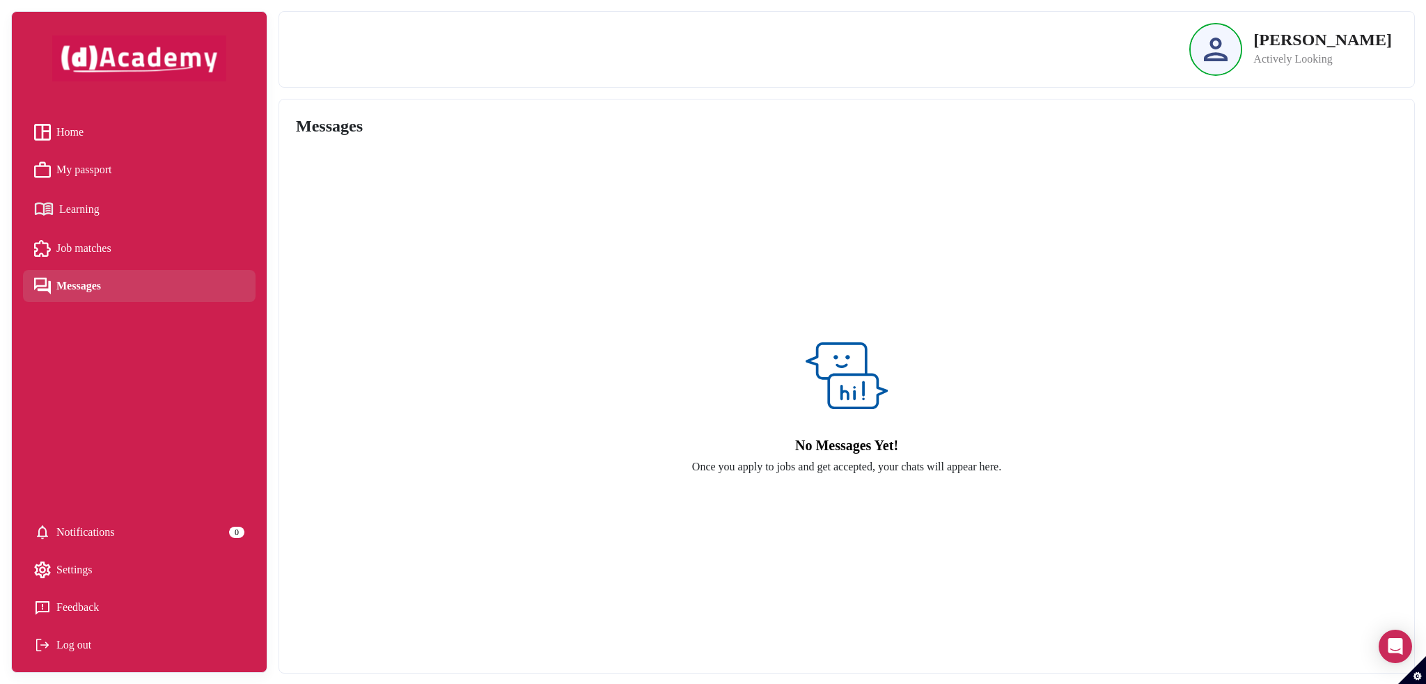
click at [100, 526] on span "Notifications" at bounding box center [85, 532] width 58 height 21
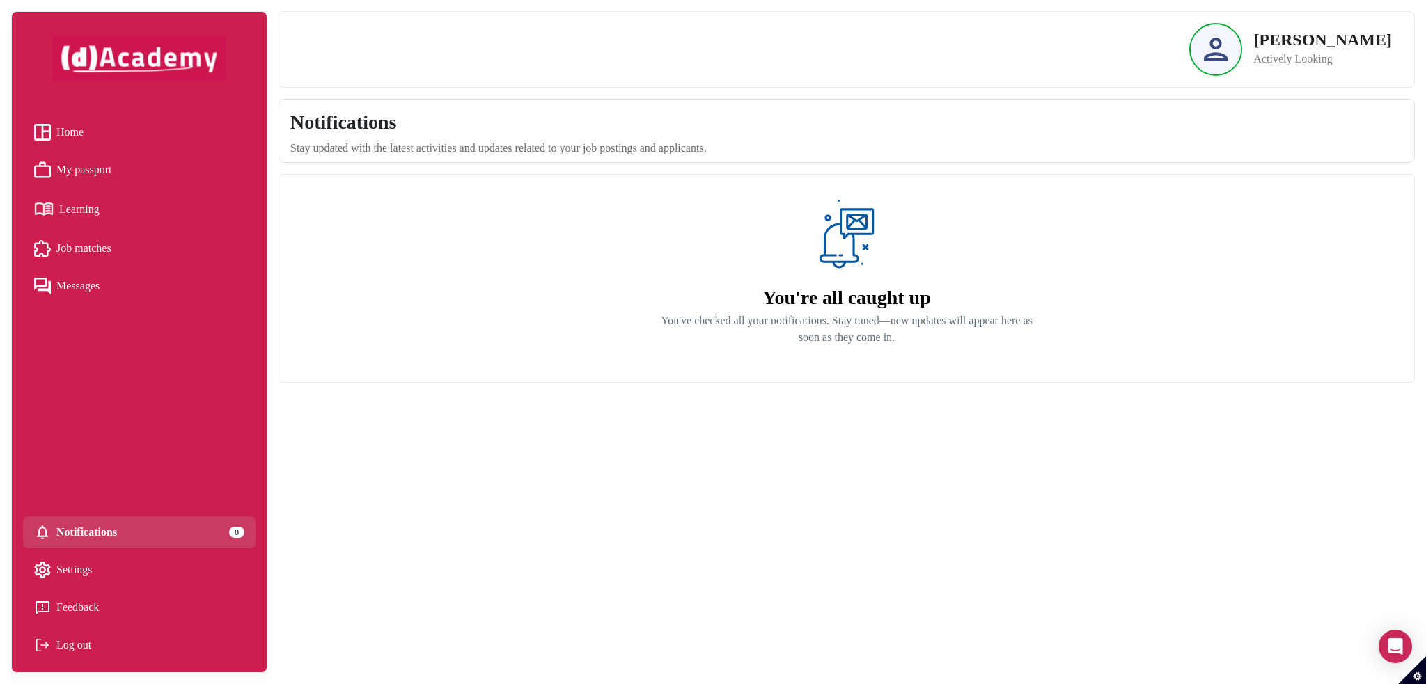
click at [93, 567] on span "Settings" at bounding box center [74, 570] width 36 height 21
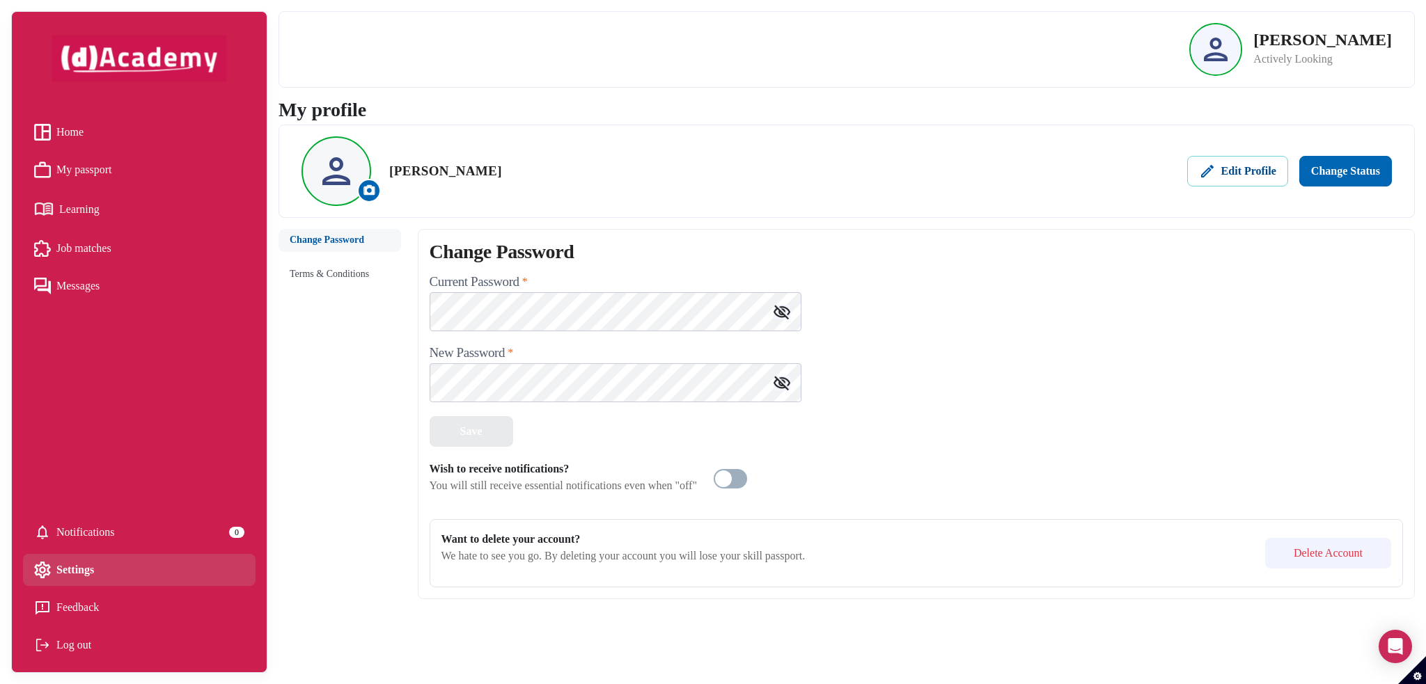
click at [1218, 174] on div "Edit Profile" at bounding box center [1237, 171] width 77 height 17
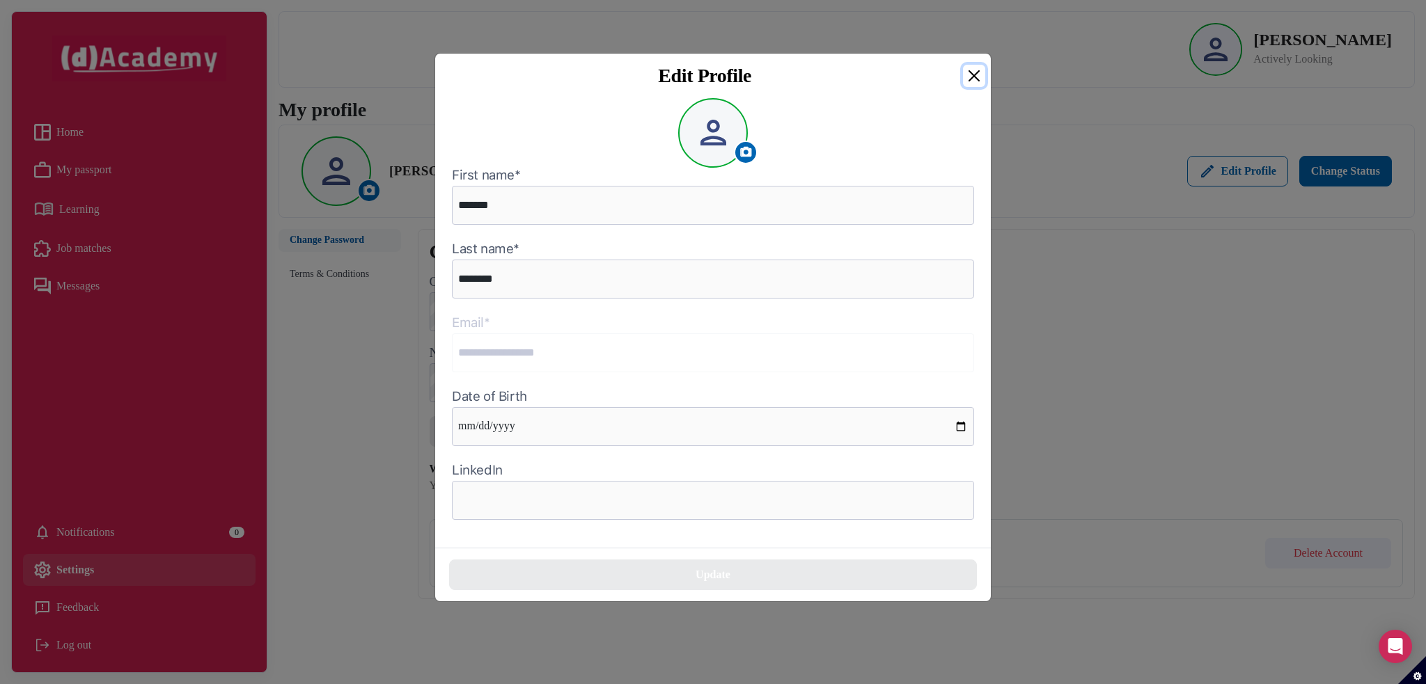
click at [969, 68] on button "Close" at bounding box center [974, 76] width 22 height 22
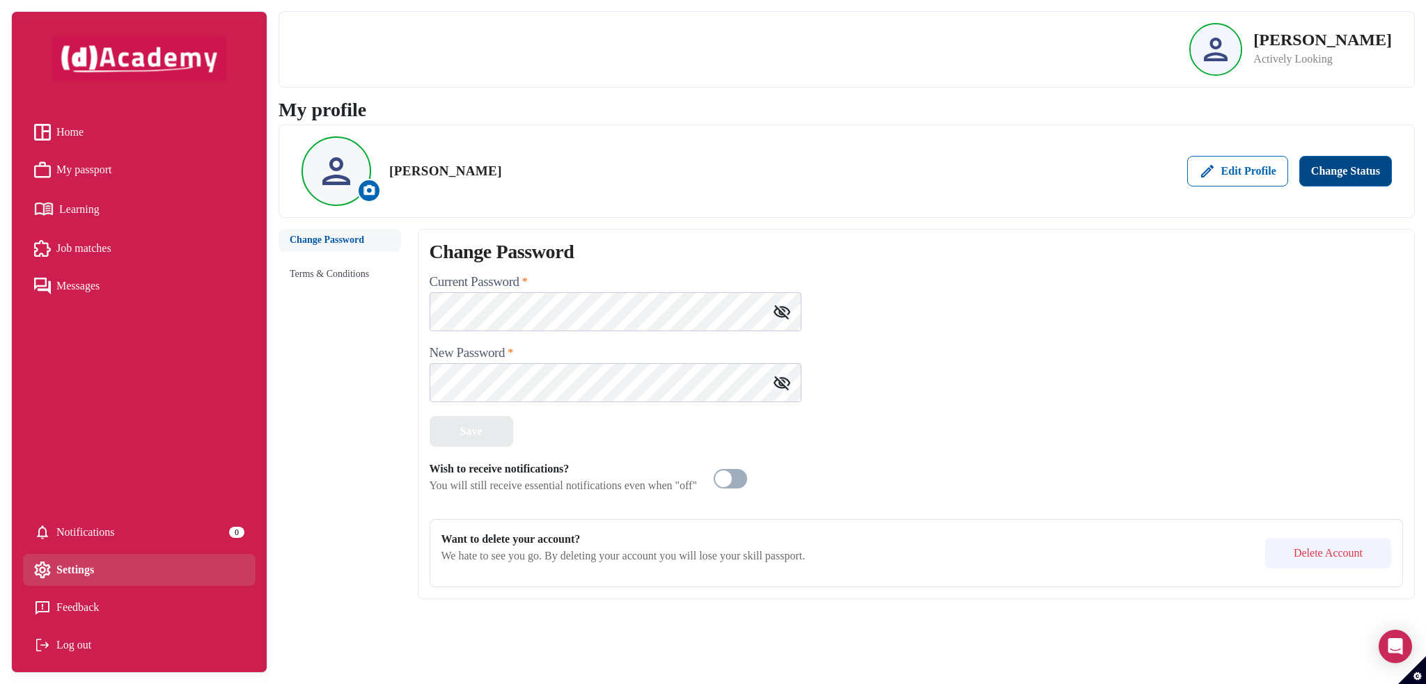
click at [1325, 169] on div "Change Status" at bounding box center [1345, 171] width 69 height 17
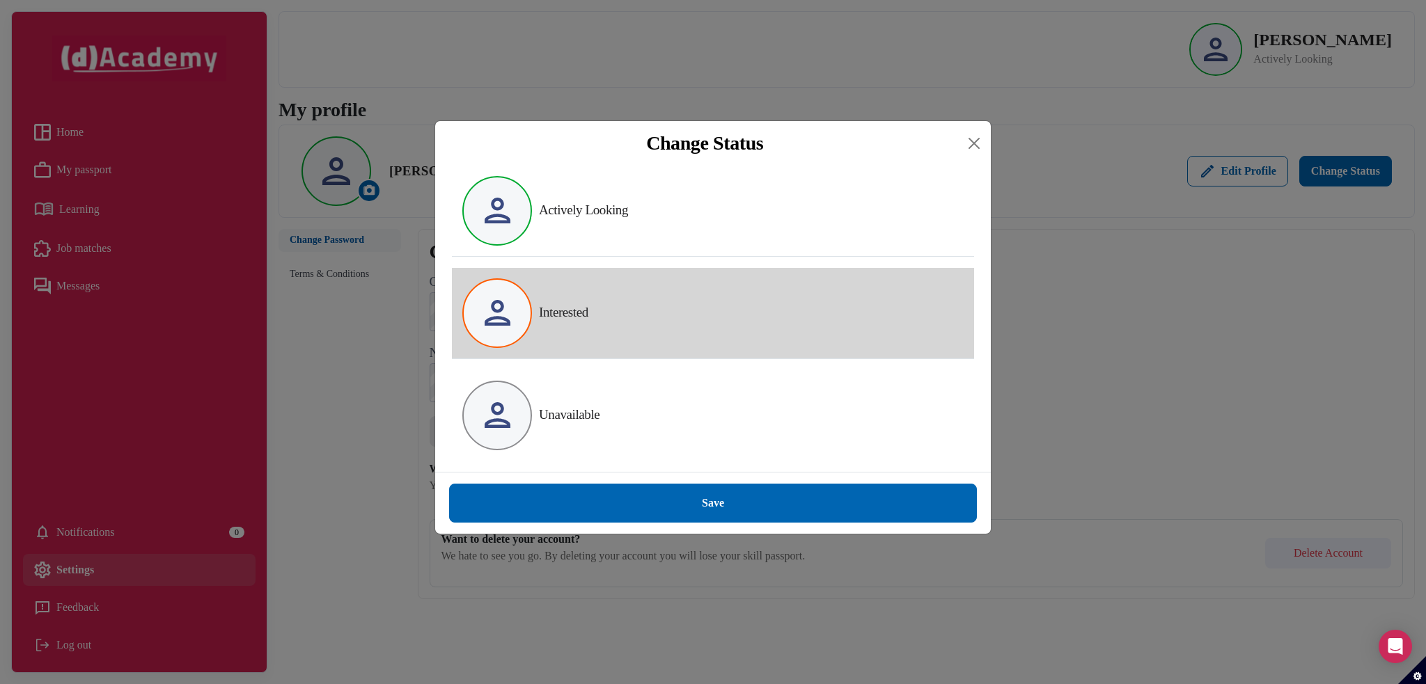
click at [633, 314] on div "Interested" at bounding box center [713, 313] width 522 height 90
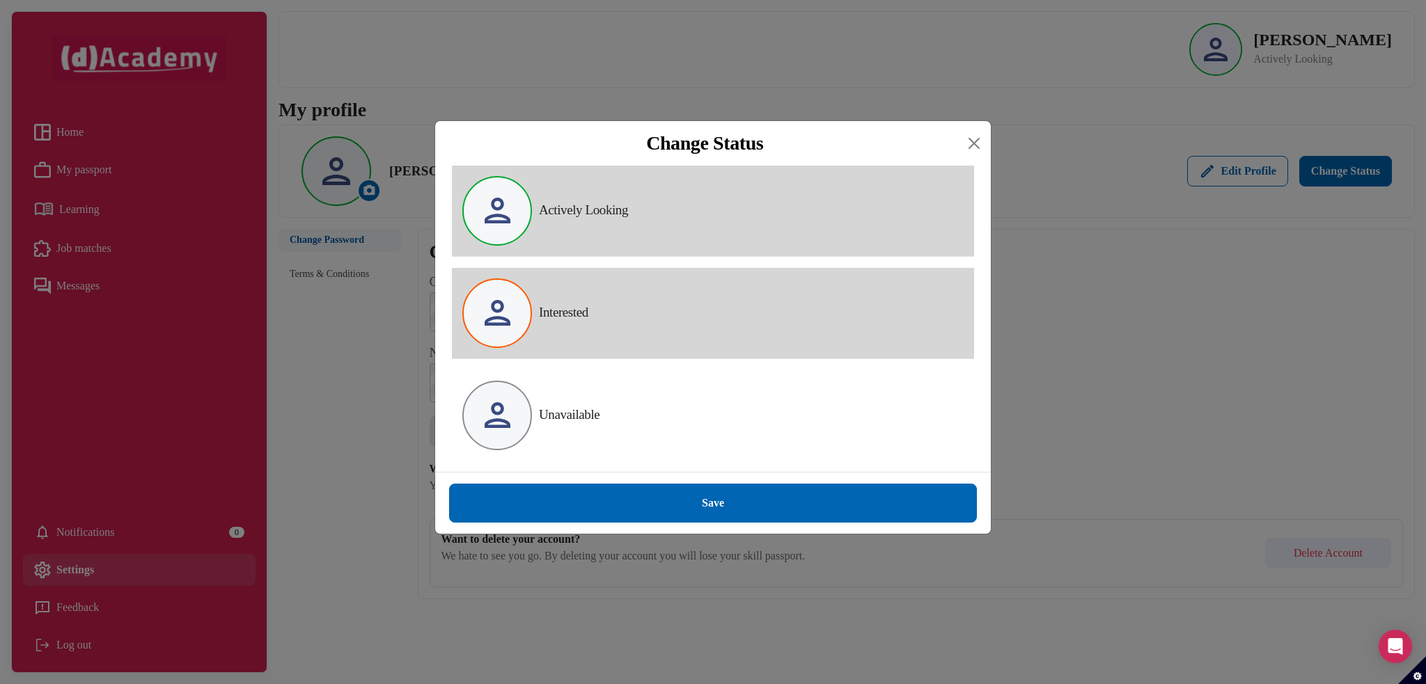
click at [625, 213] on label "Actively Looking" at bounding box center [583, 210] width 89 height 15
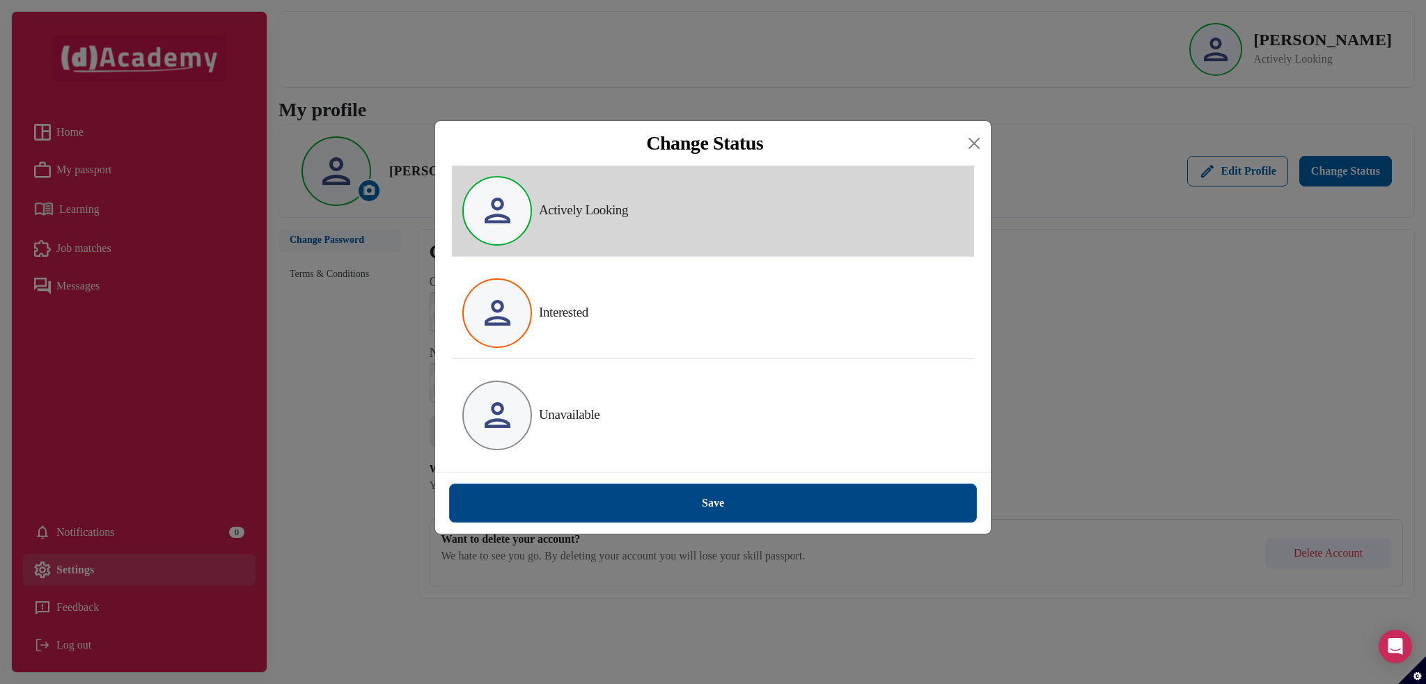
click at [720, 512] on div "Save" at bounding box center [713, 503] width 22 height 17
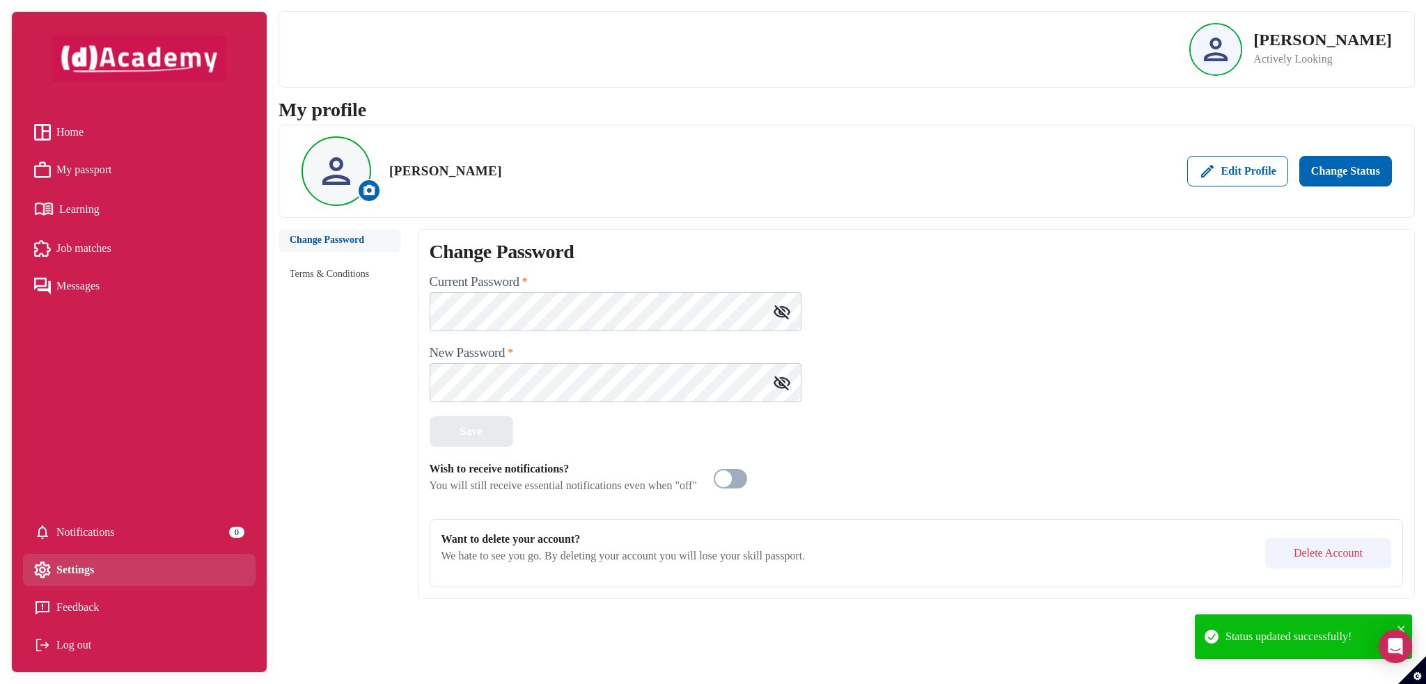
click at [126, 171] on link "My passport" at bounding box center [139, 169] width 210 height 21
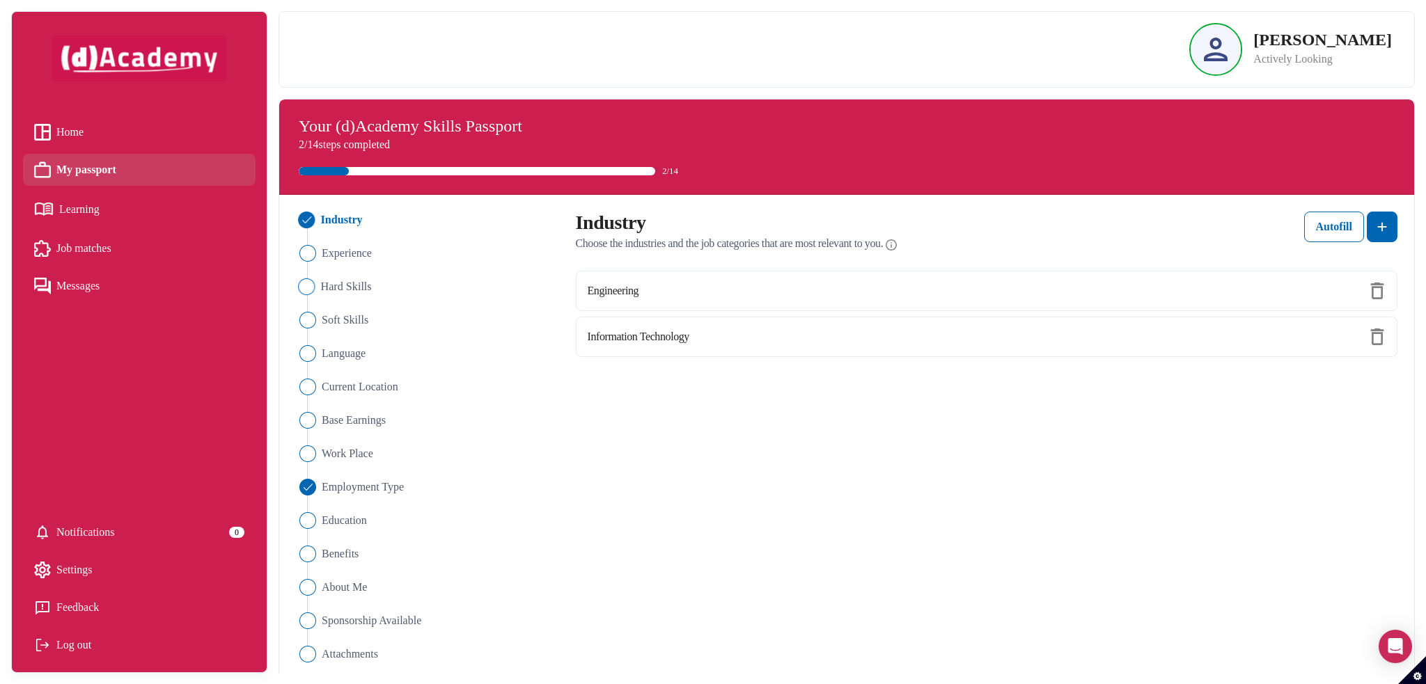
click at [331, 295] on span "Hard Skills" at bounding box center [345, 286] width 51 height 17
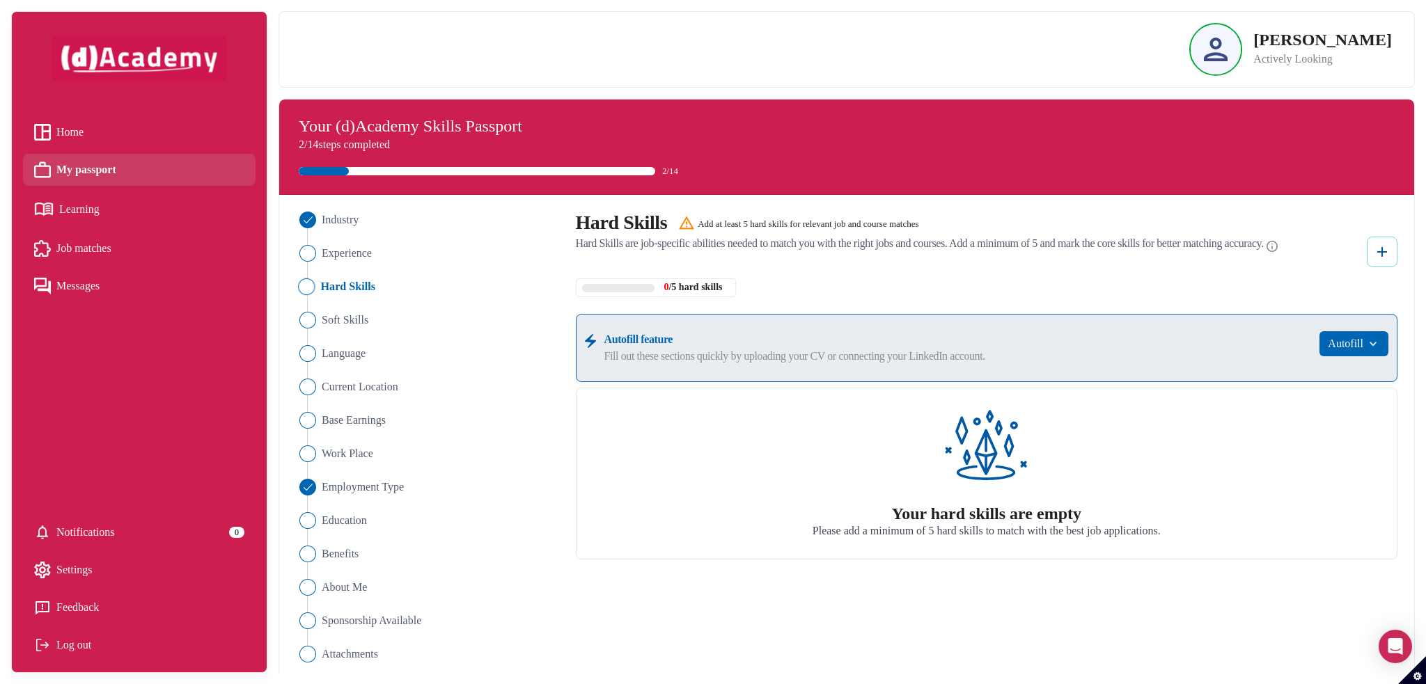
click at [1378, 258] on img at bounding box center [1381, 252] width 17 height 17
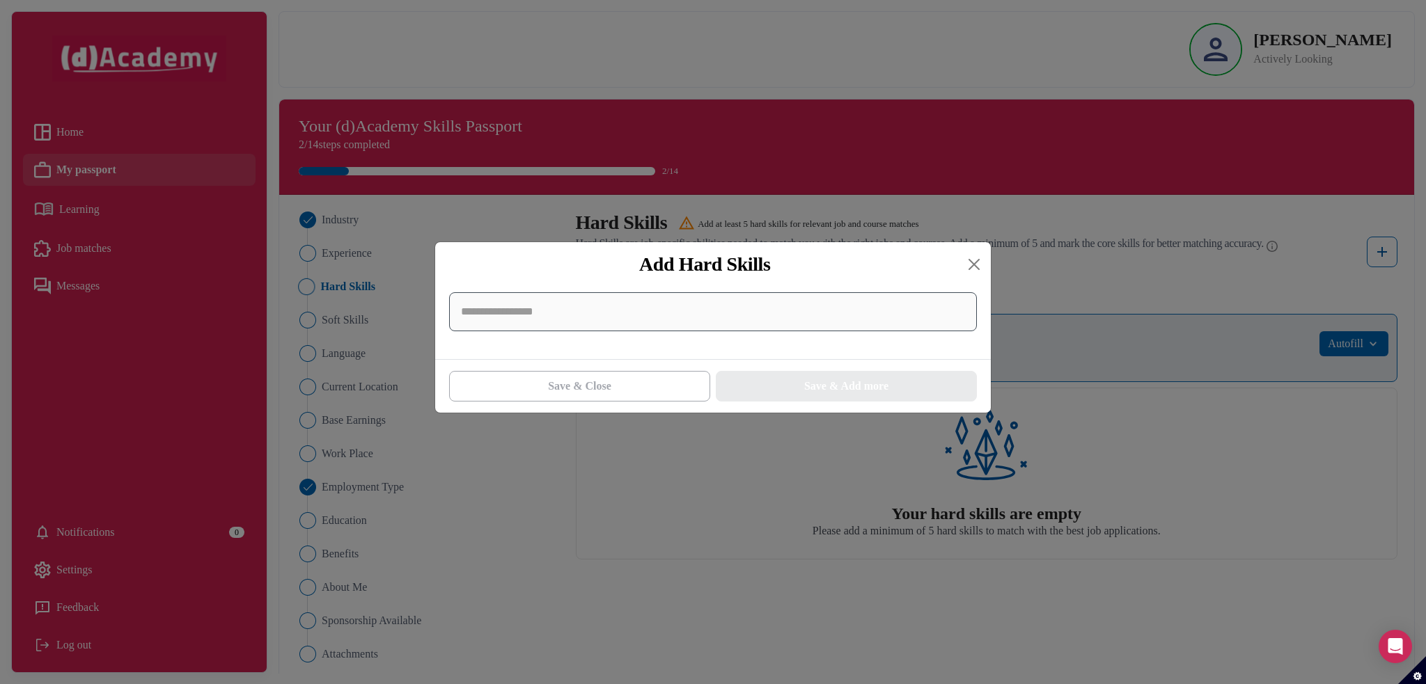
click at [600, 317] on input at bounding box center [713, 311] width 528 height 39
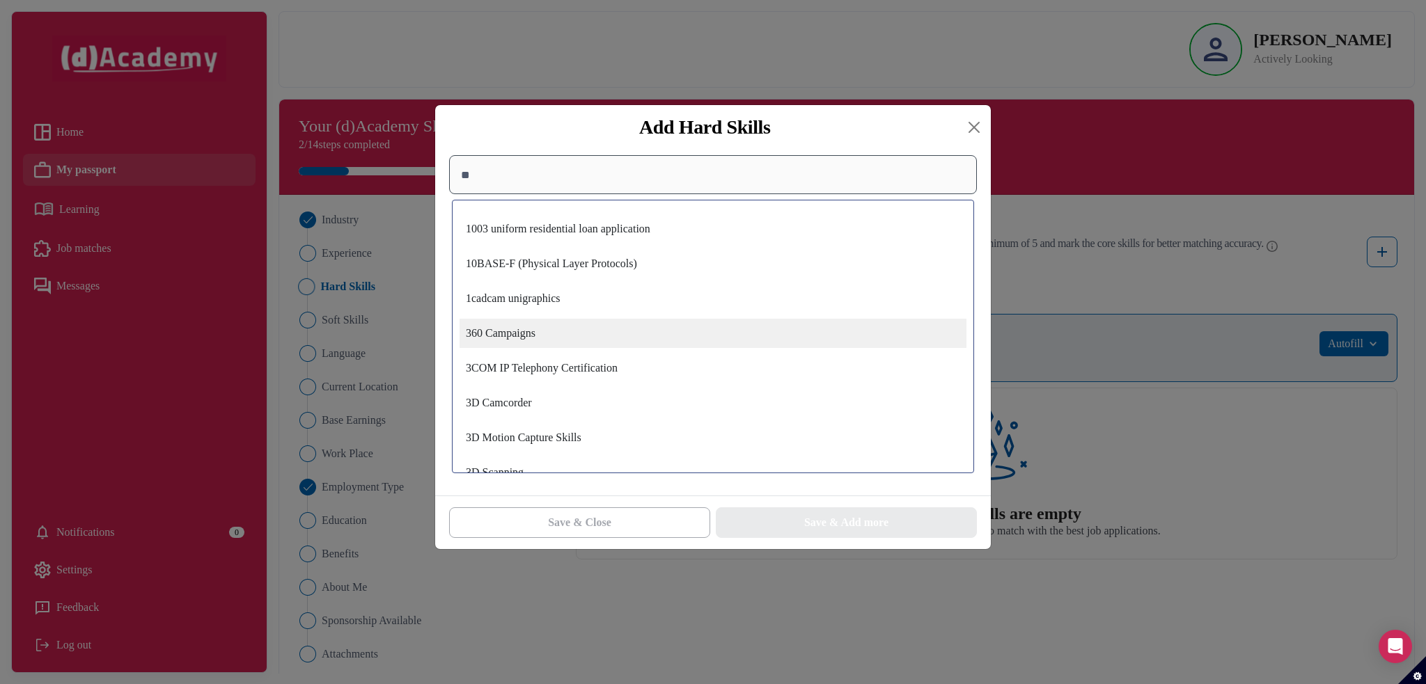
type input "*"
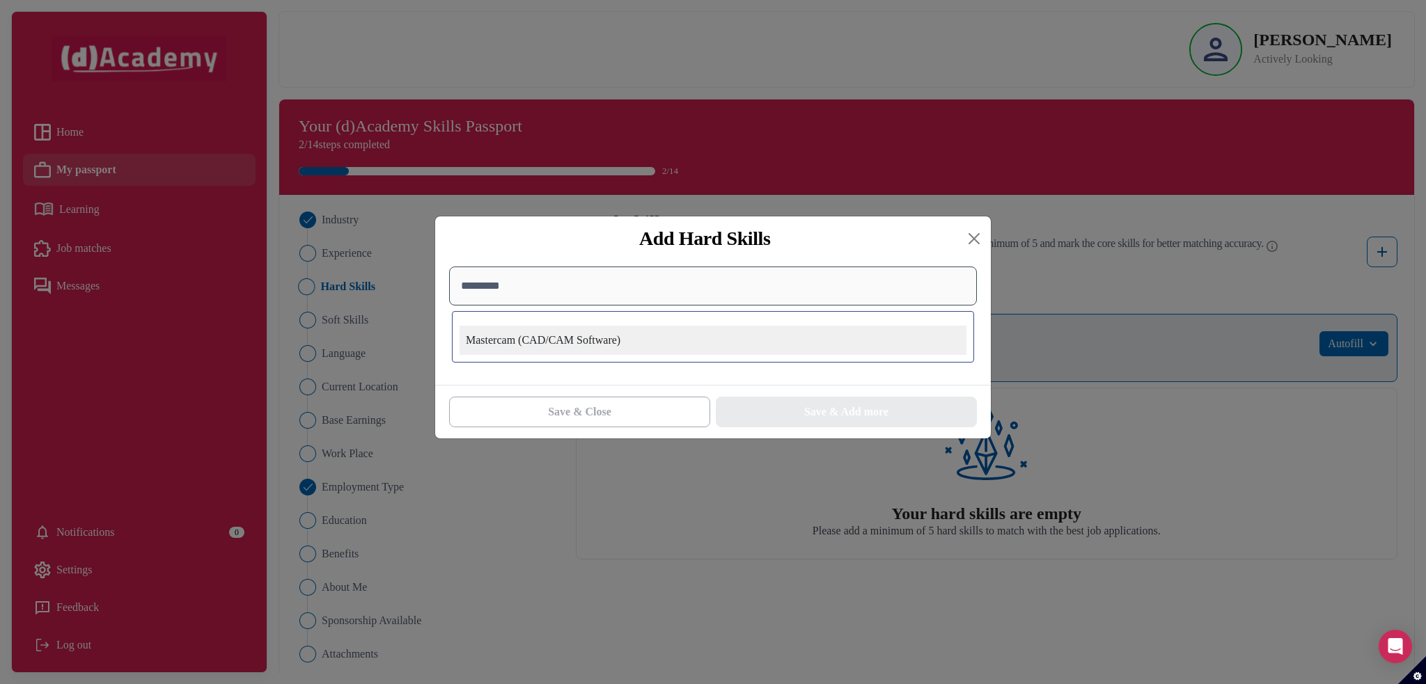
type input "*********"
click at [629, 342] on div "Mastercam (CAD/CAM Software)" at bounding box center [712, 340] width 507 height 29
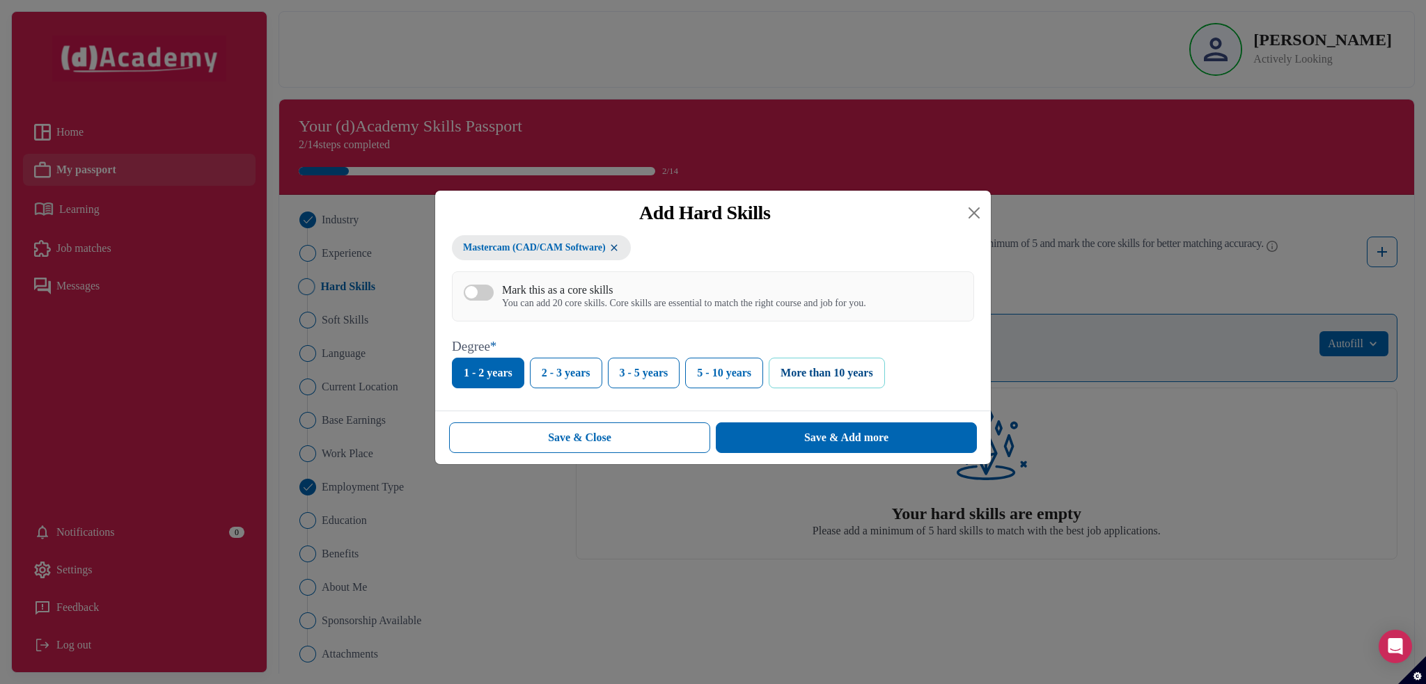
click at [843, 381] on button "More than 10 years" at bounding box center [826, 373] width 116 height 31
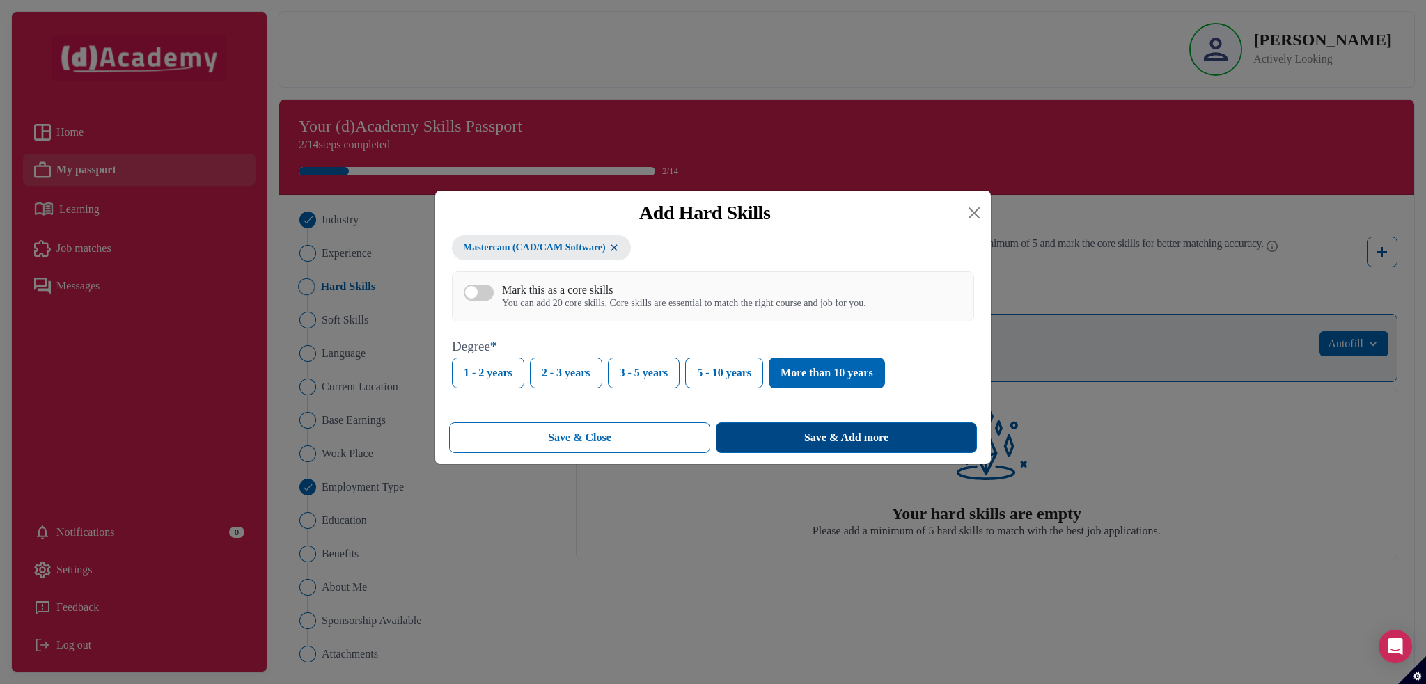
click at [757, 448] on button "Save & Add more" at bounding box center [846, 438] width 261 height 31
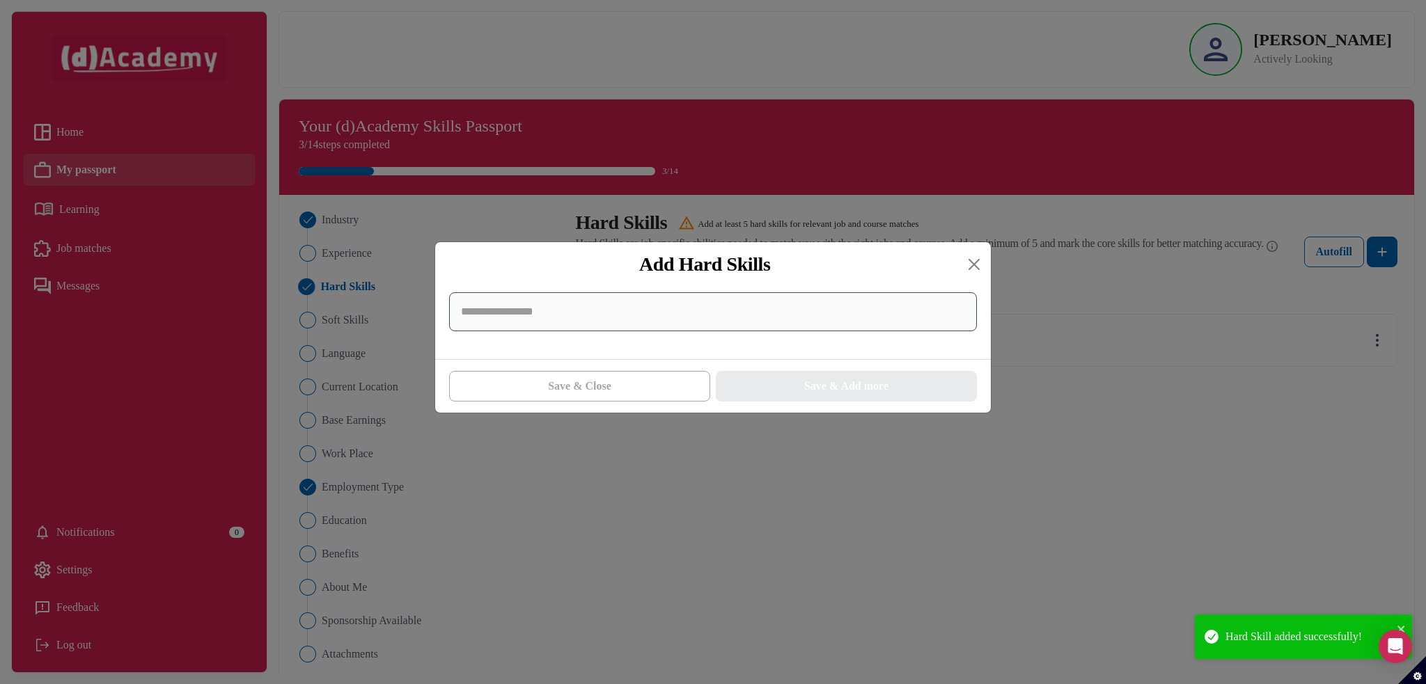
click at [622, 320] on input at bounding box center [713, 311] width 528 height 39
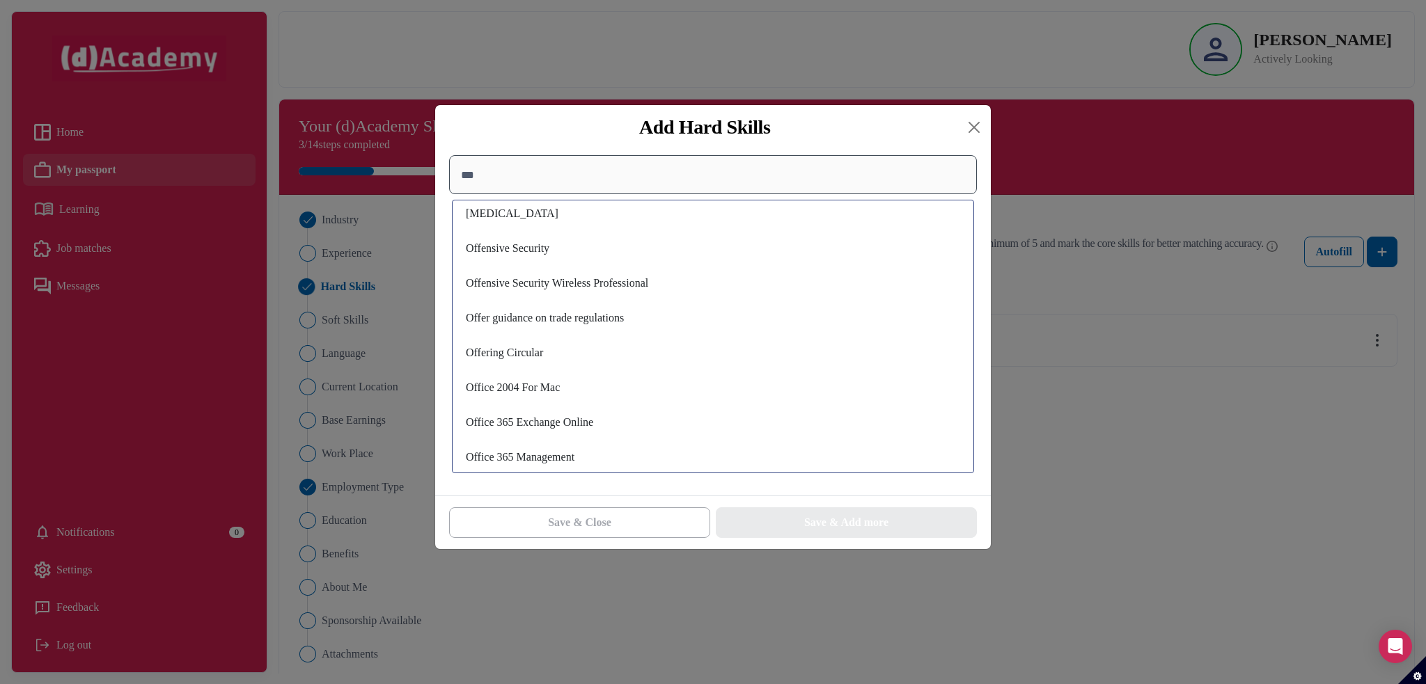
scroll to position [3565, 0]
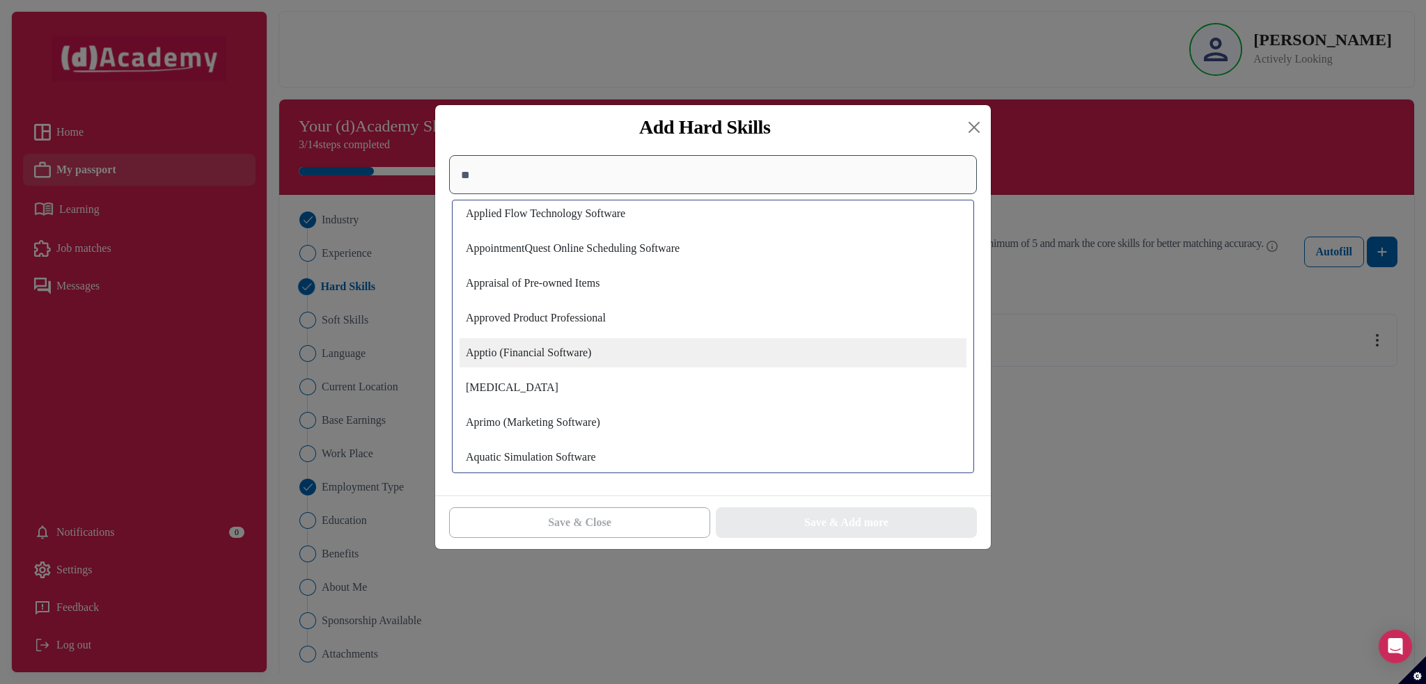
type input "*"
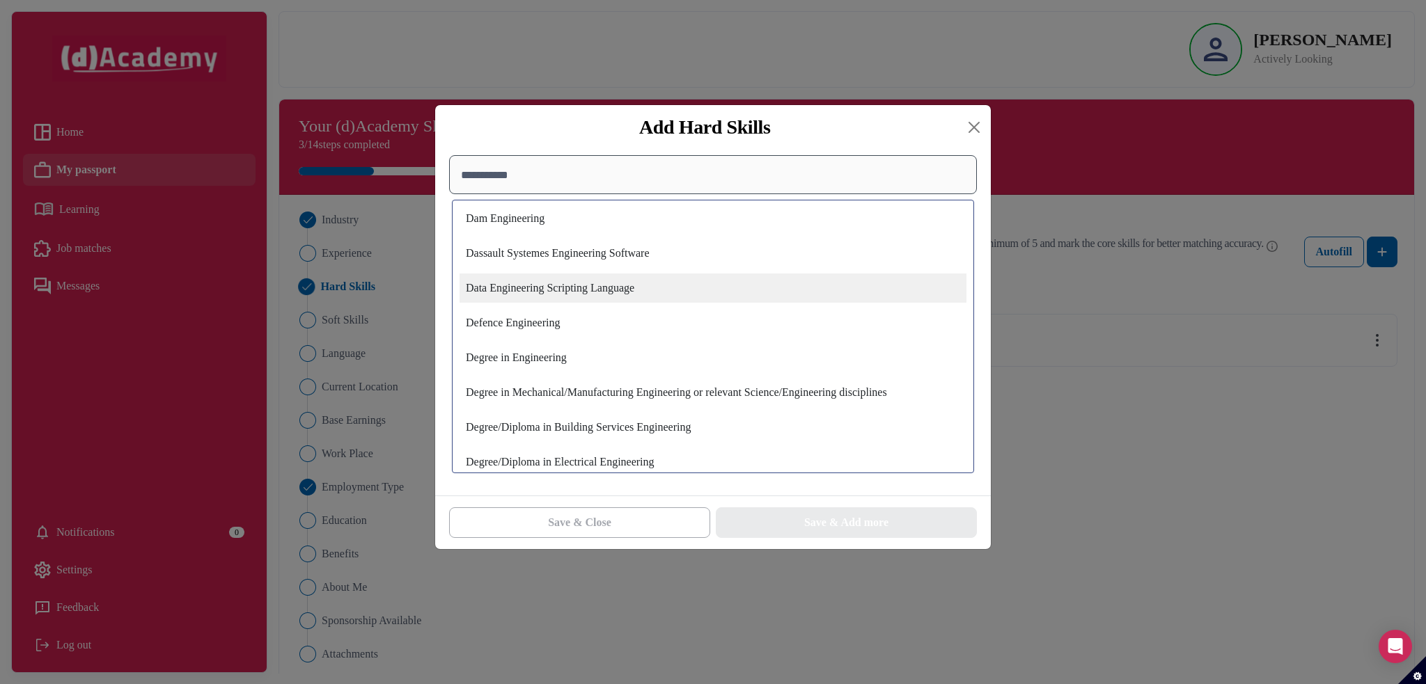
scroll to position [1253, 0]
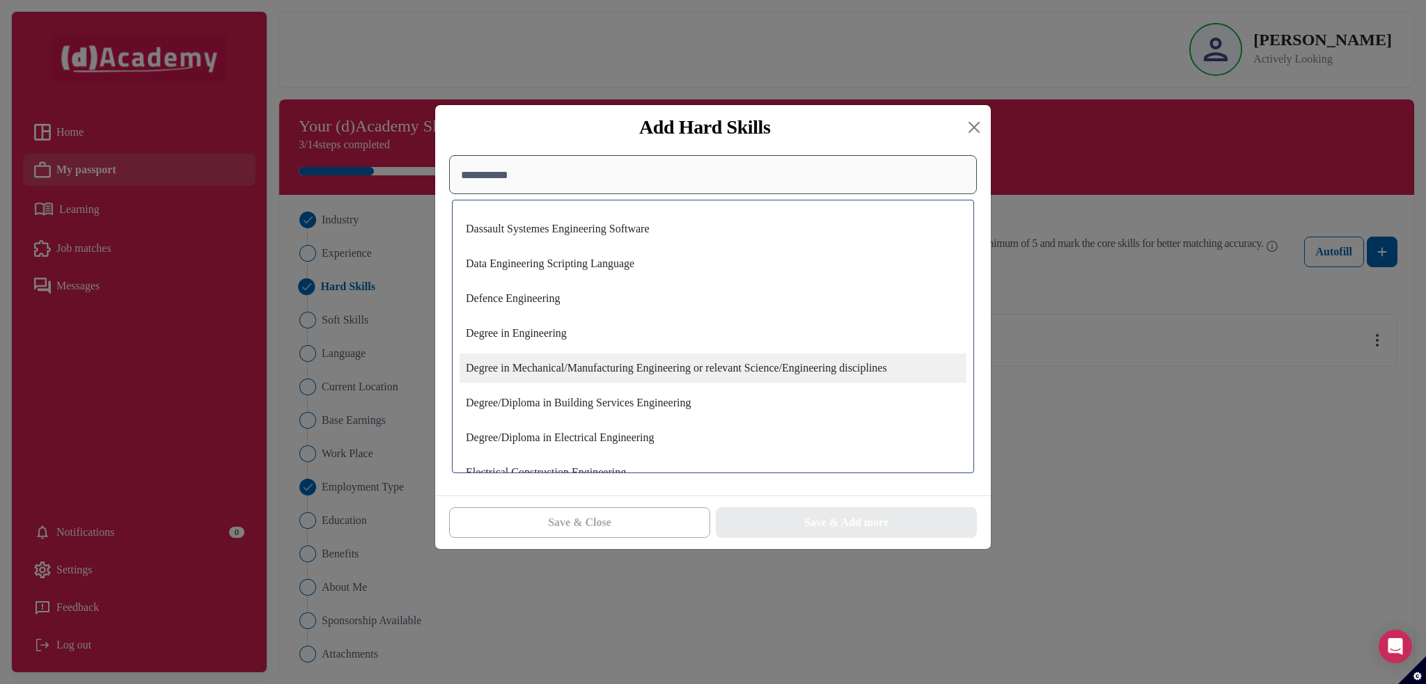
type input "**********"
click at [551, 373] on div "Degree in Mechanical/Manufacturing Engineering or relevant Science/Engineering …" at bounding box center [712, 368] width 507 height 29
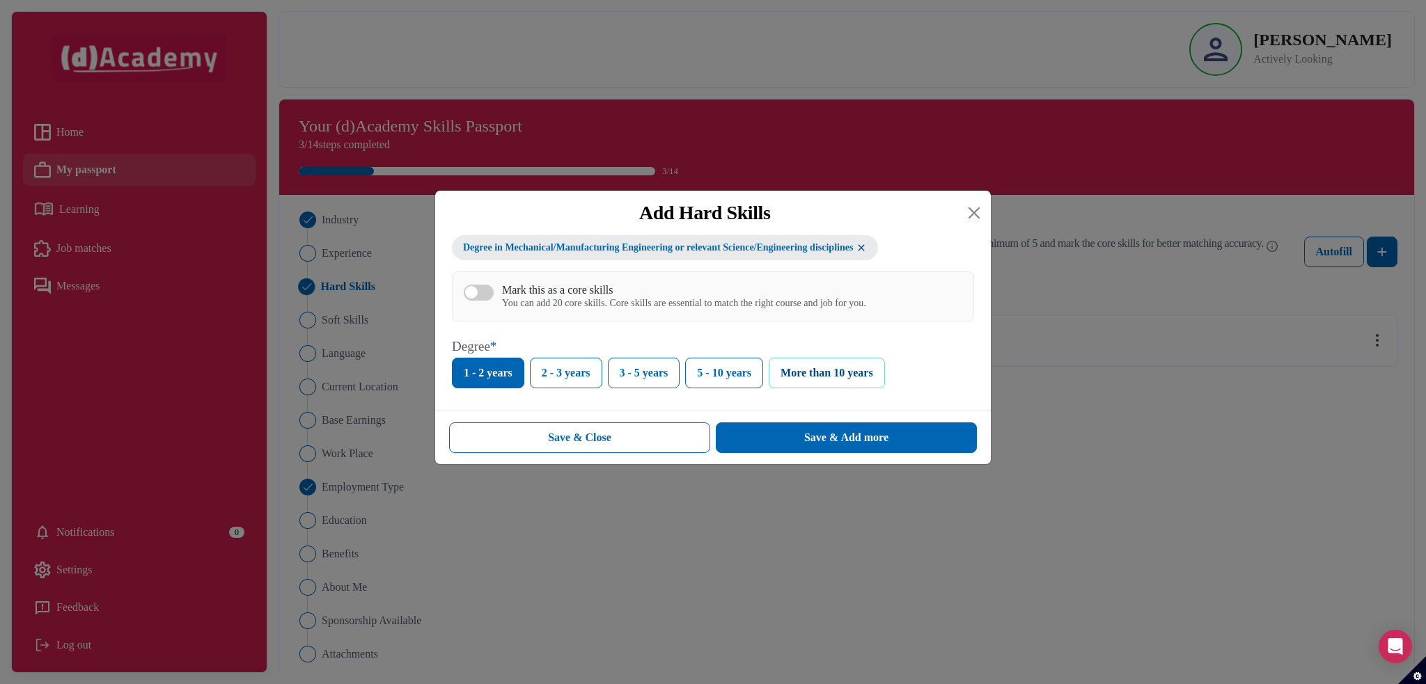
click at [853, 376] on button "More than 10 years" at bounding box center [826, 373] width 116 height 31
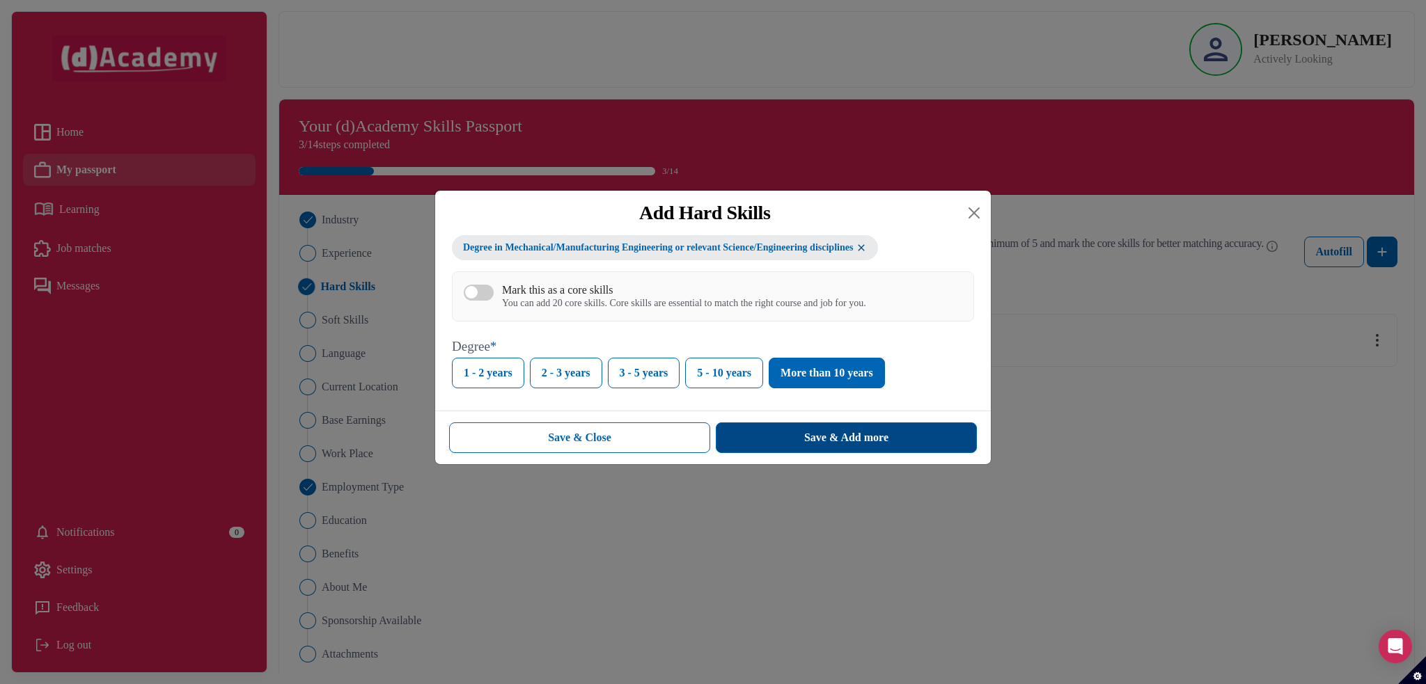
click at [814, 446] on div "Save & Add more" at bounding box center [846, 437] width 84 height 17
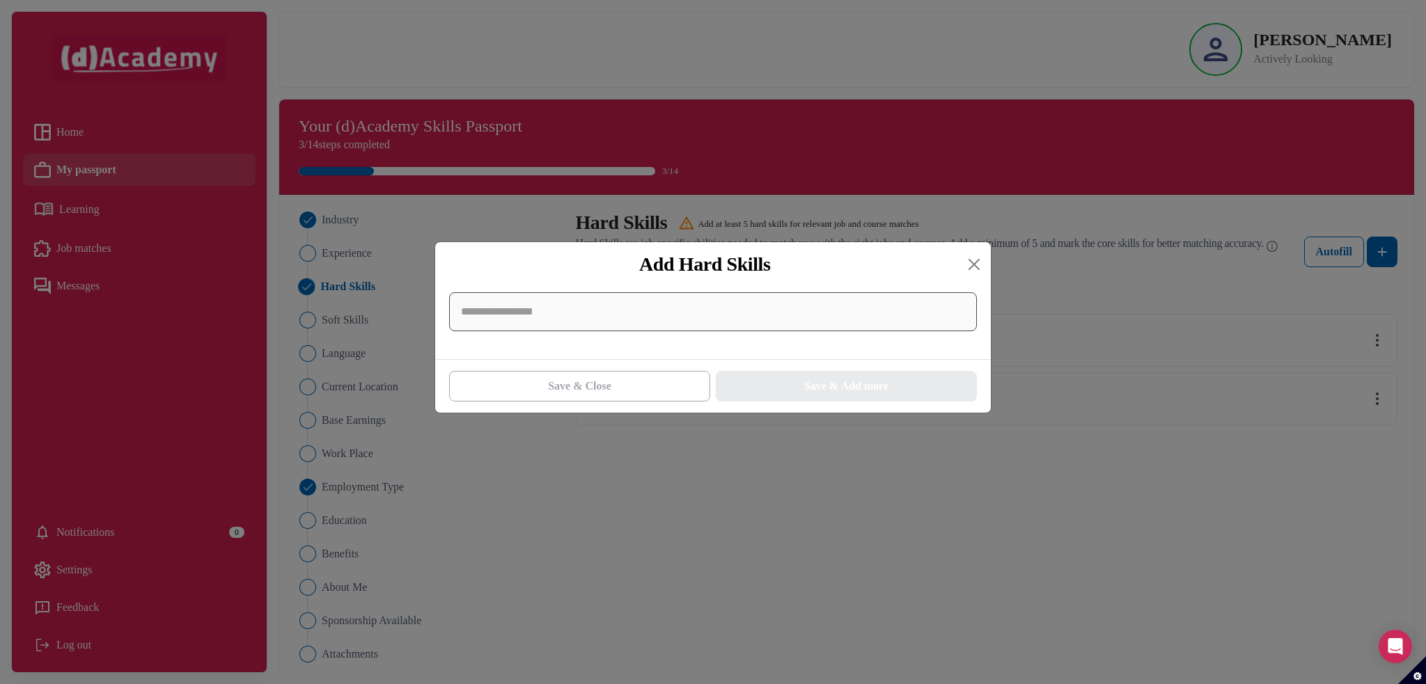
click at [846, 308] on input at bounding box center [713, 311] width 528 height 39
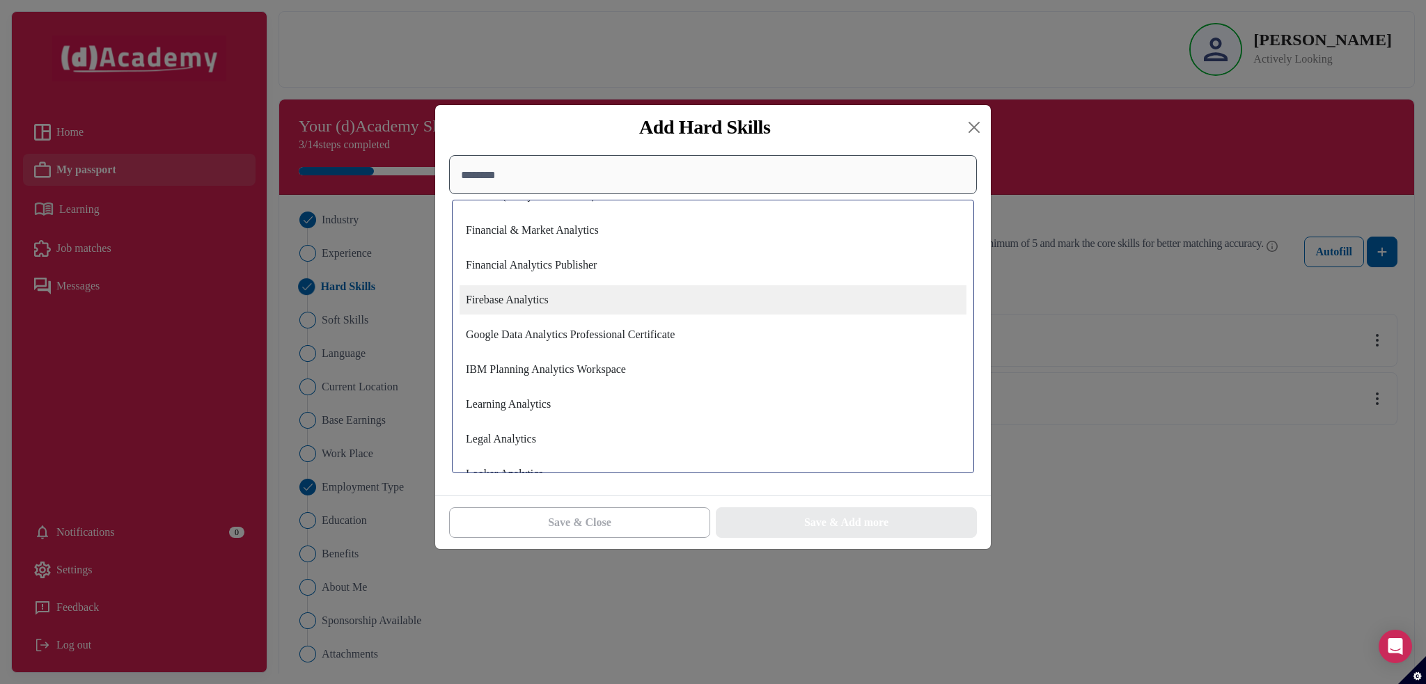
scroll to position [1044, 0]
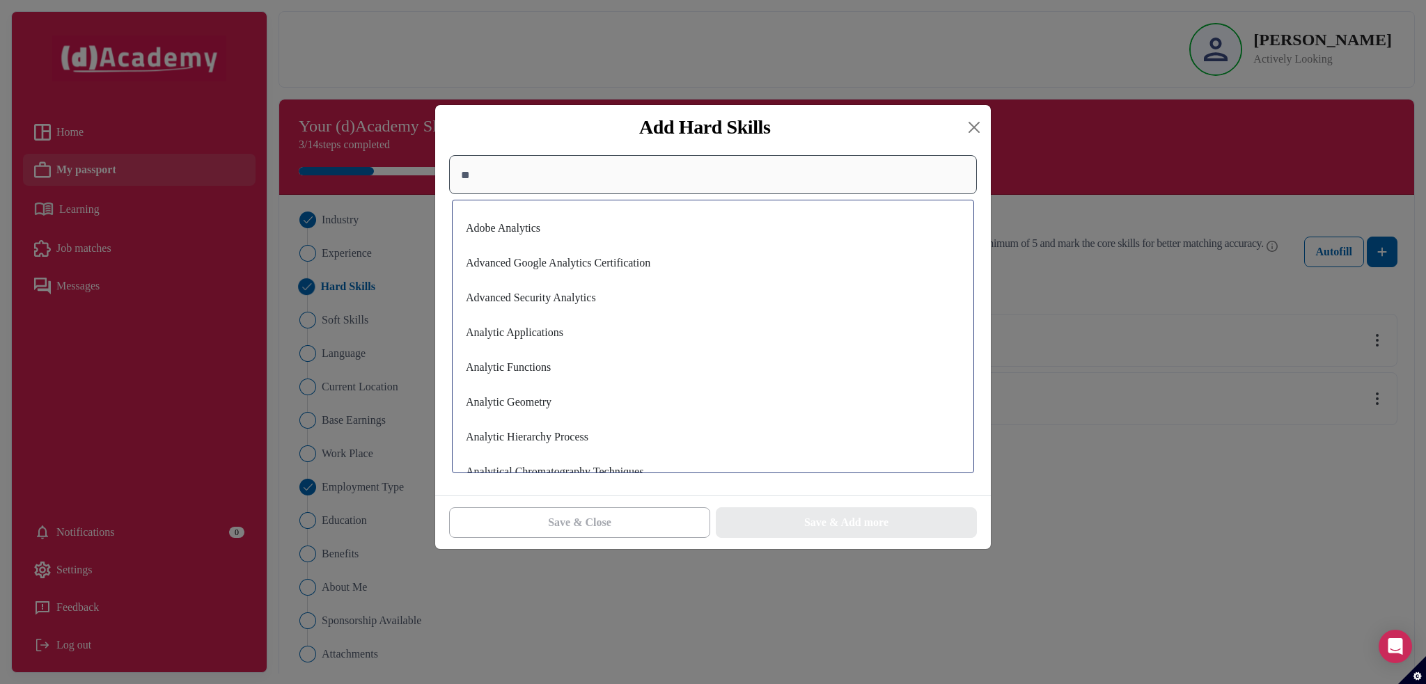
type input "*"
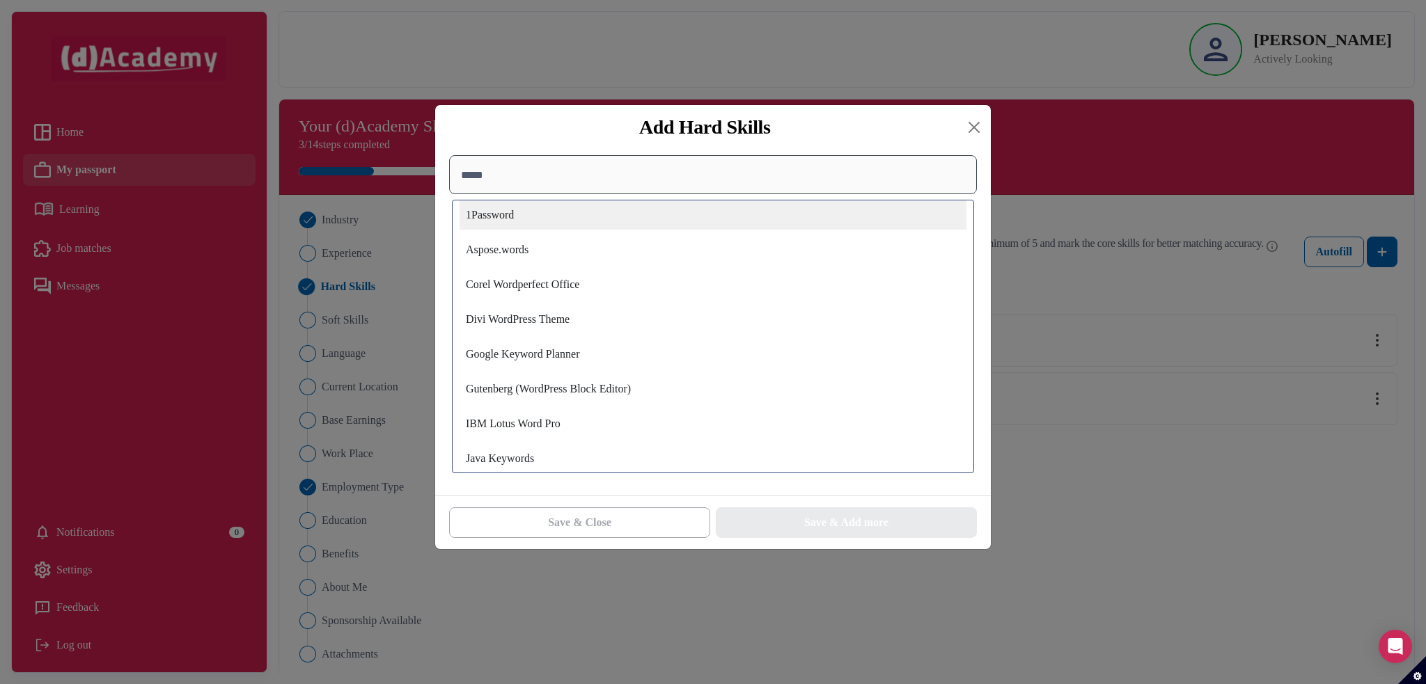
scroll to position [0, 0]
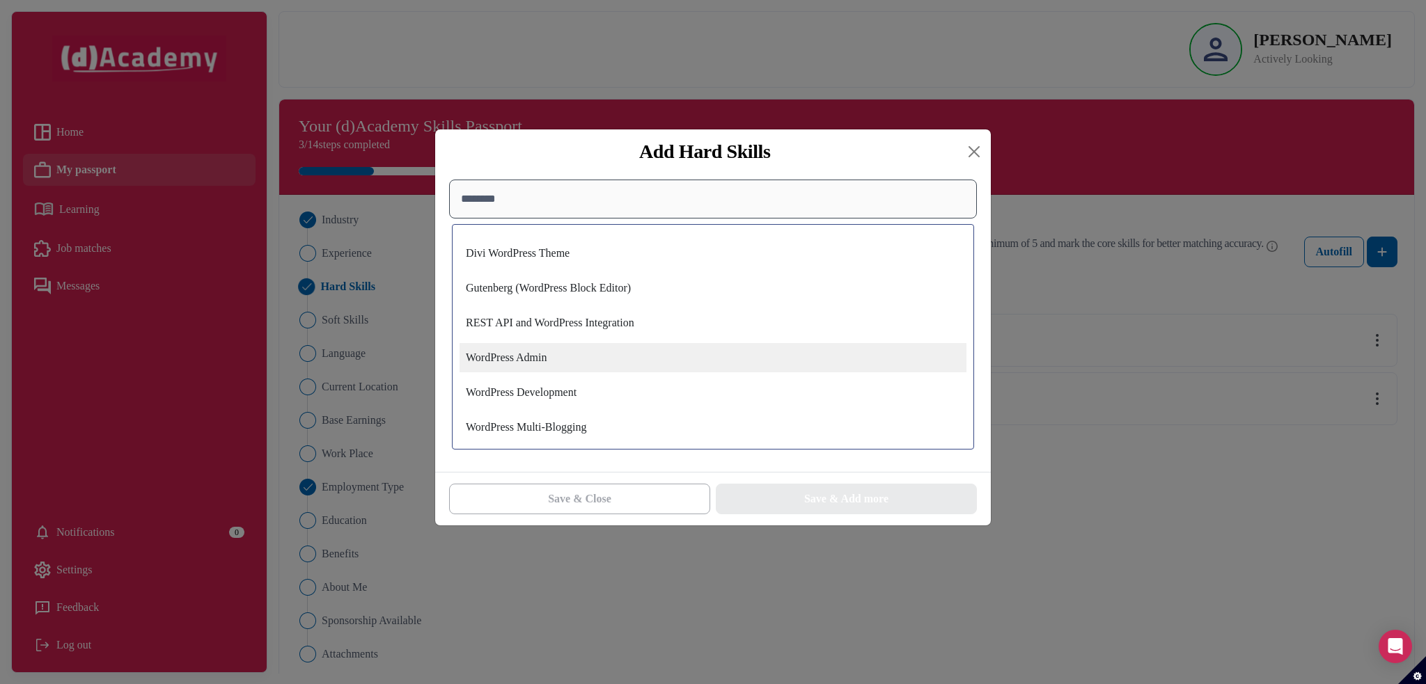
type input "********"
click at [635, 361] on div "WordPress Admin" at bounding box center [712, 357] width 507 height 29
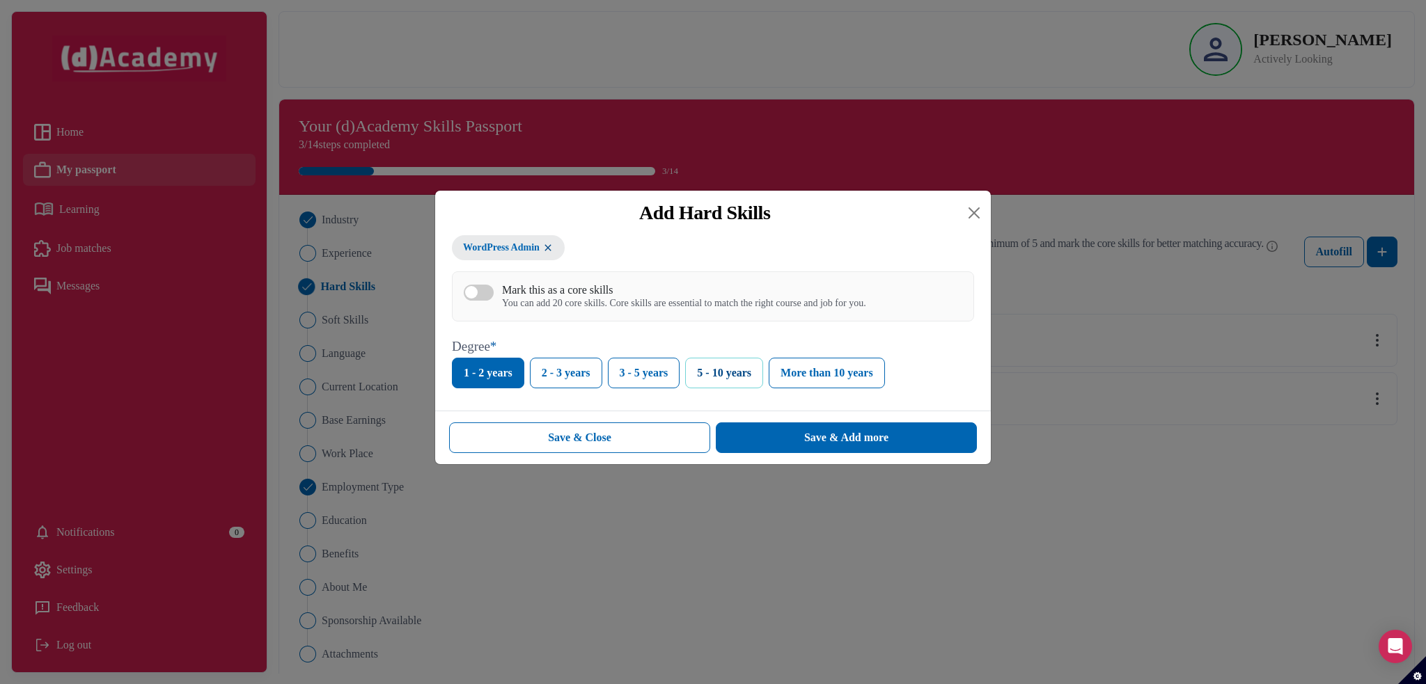
click at [741, 379] on button "5 - 10 years" at bounding box center [724, 373] width 78 height 31
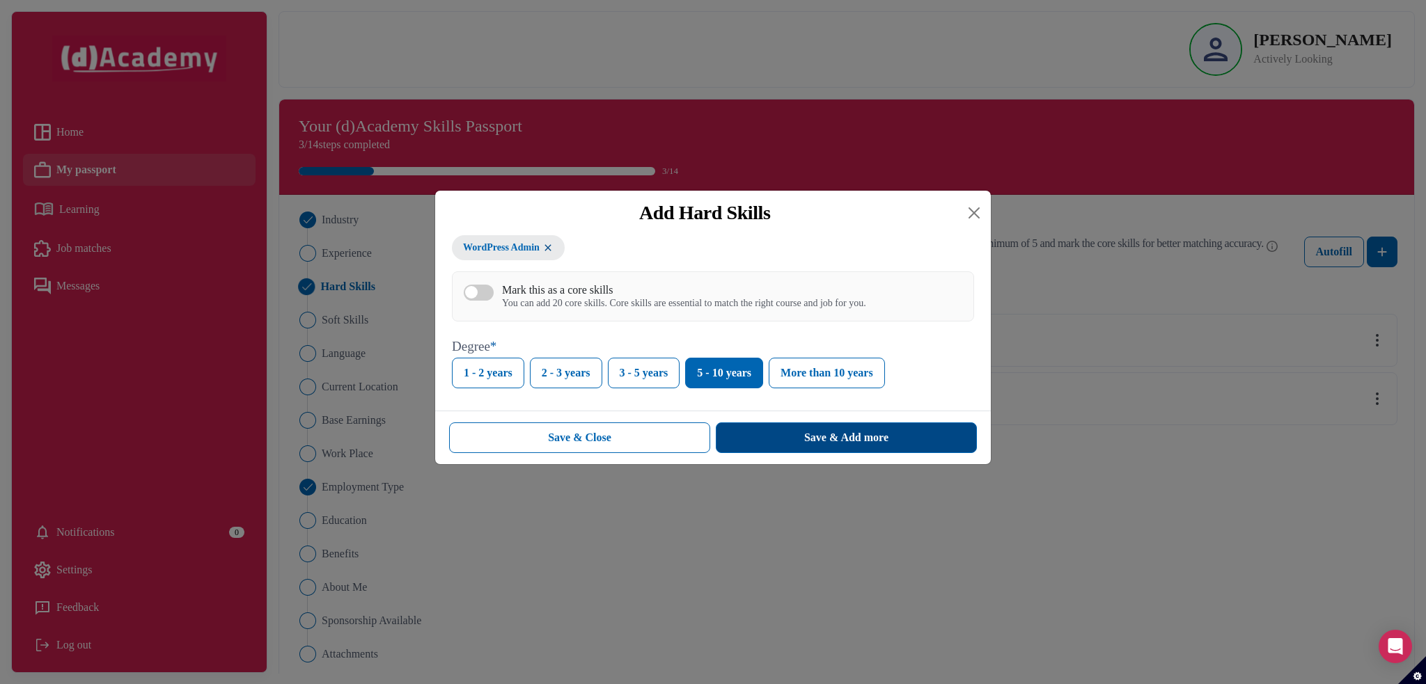
click at [785, 450] on button "Save & Add more" at bounding box center [846, 438] width 261 height 31
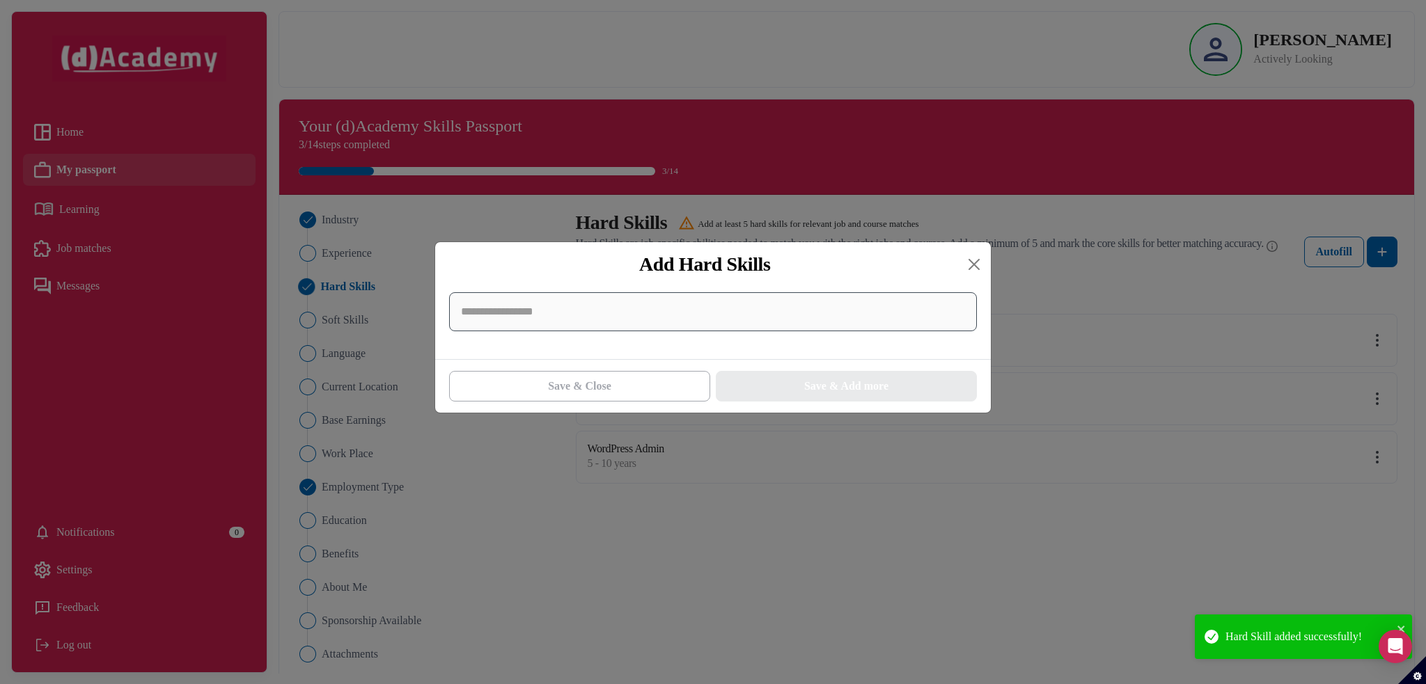
click at [623, 304] on input at bounding box center [713, 311] width 528 height 39
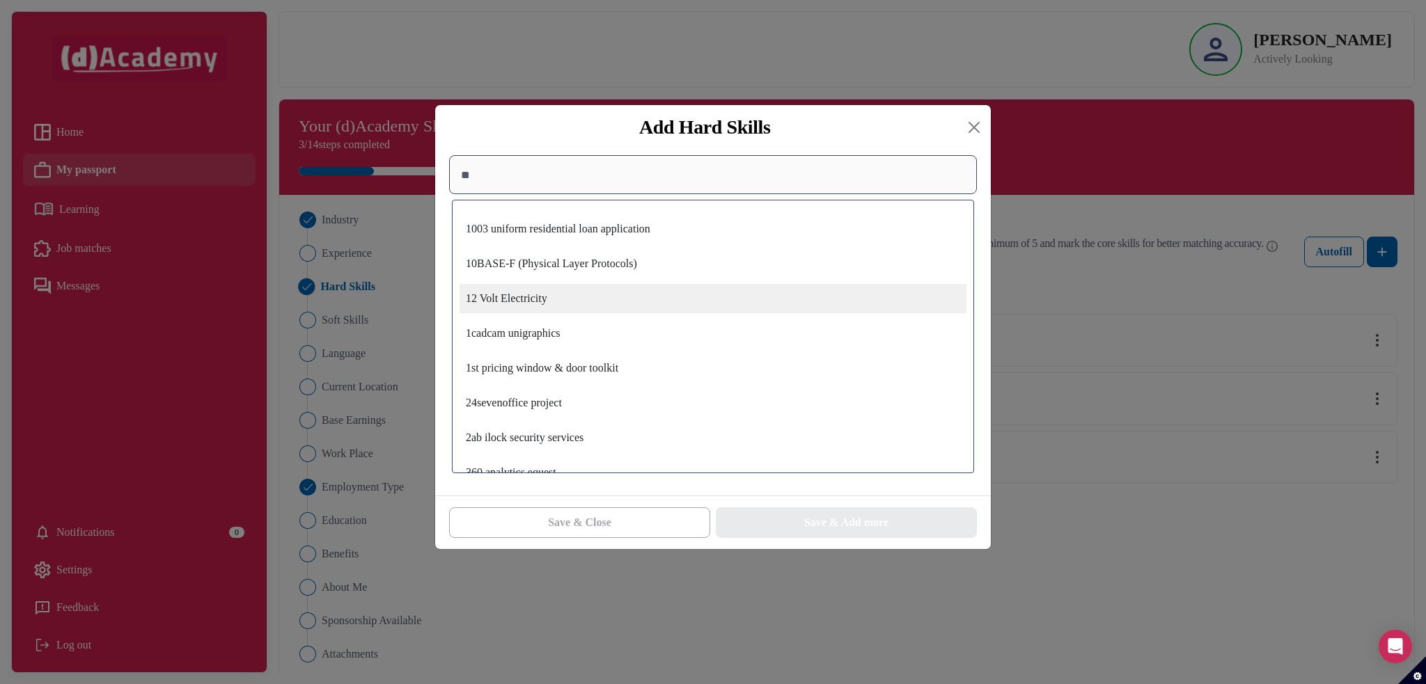
type input "*"
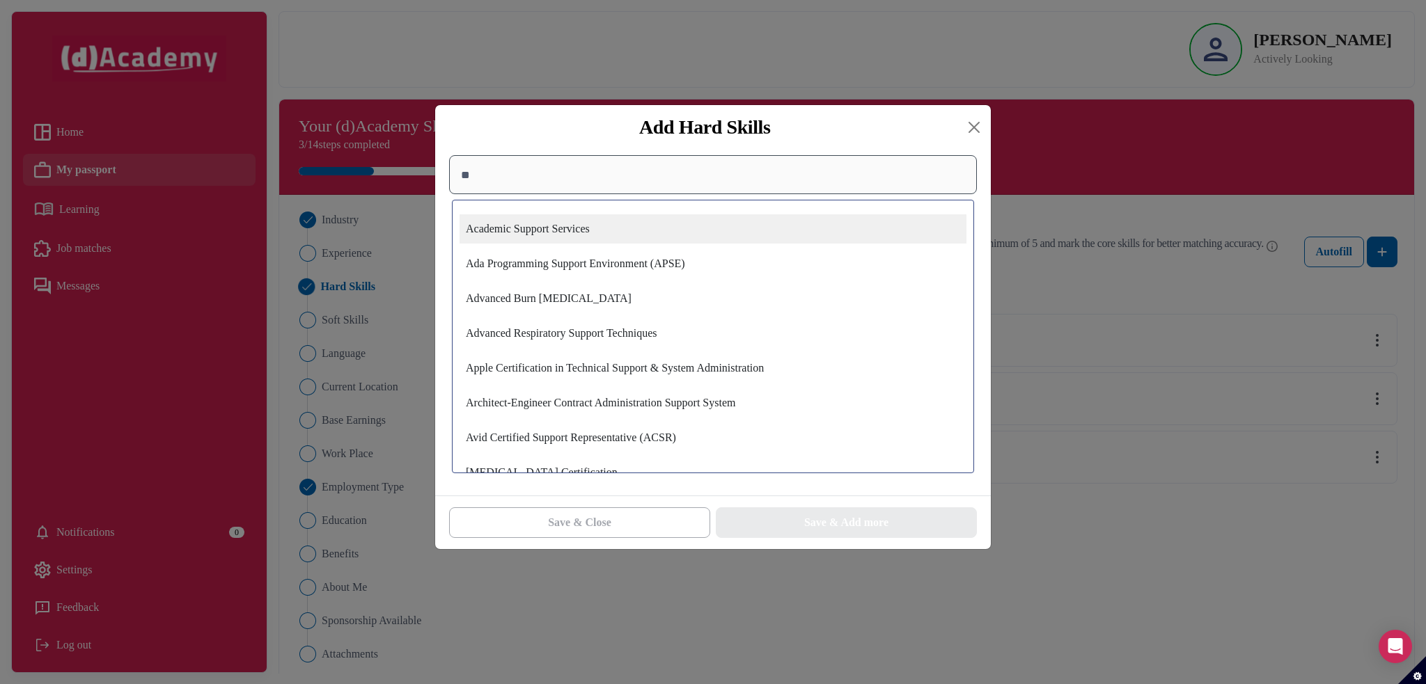
type input "*"
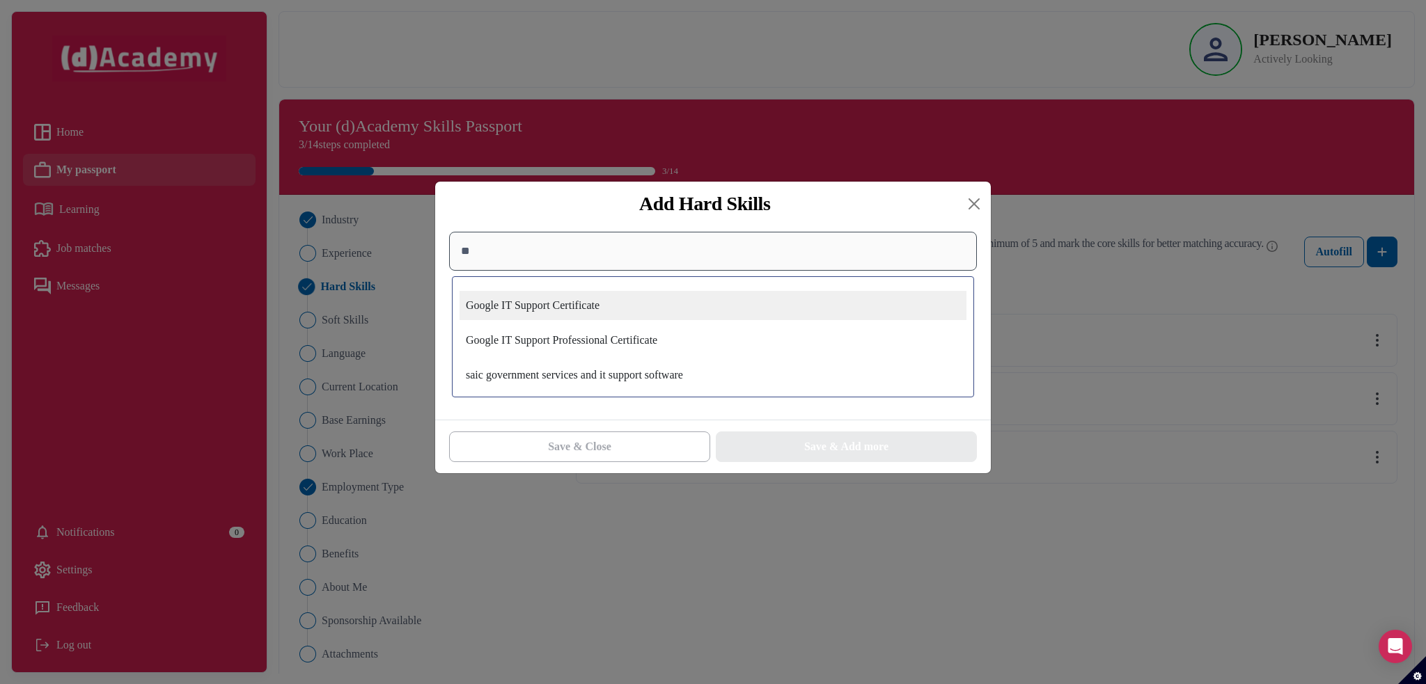
type input "*"
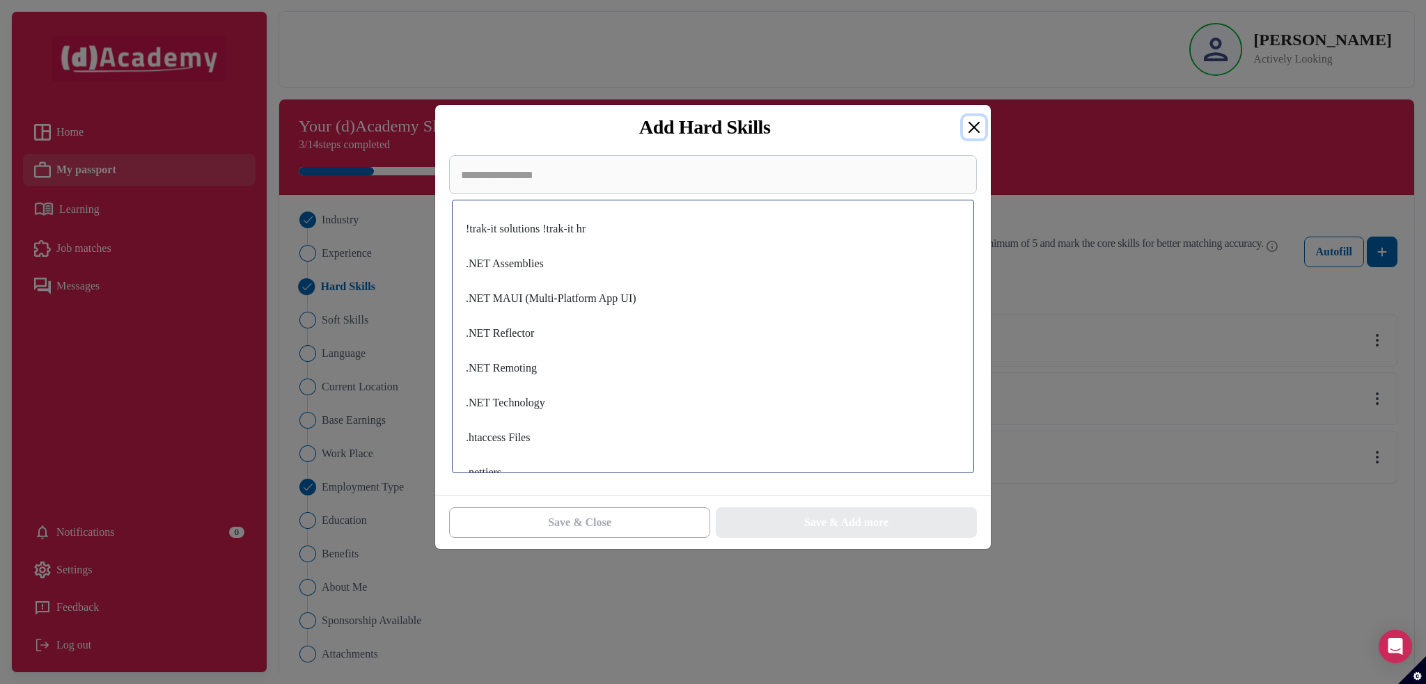
click at [969, 133] on button "Close" at bounding box center [974, 127] width 22 height 22
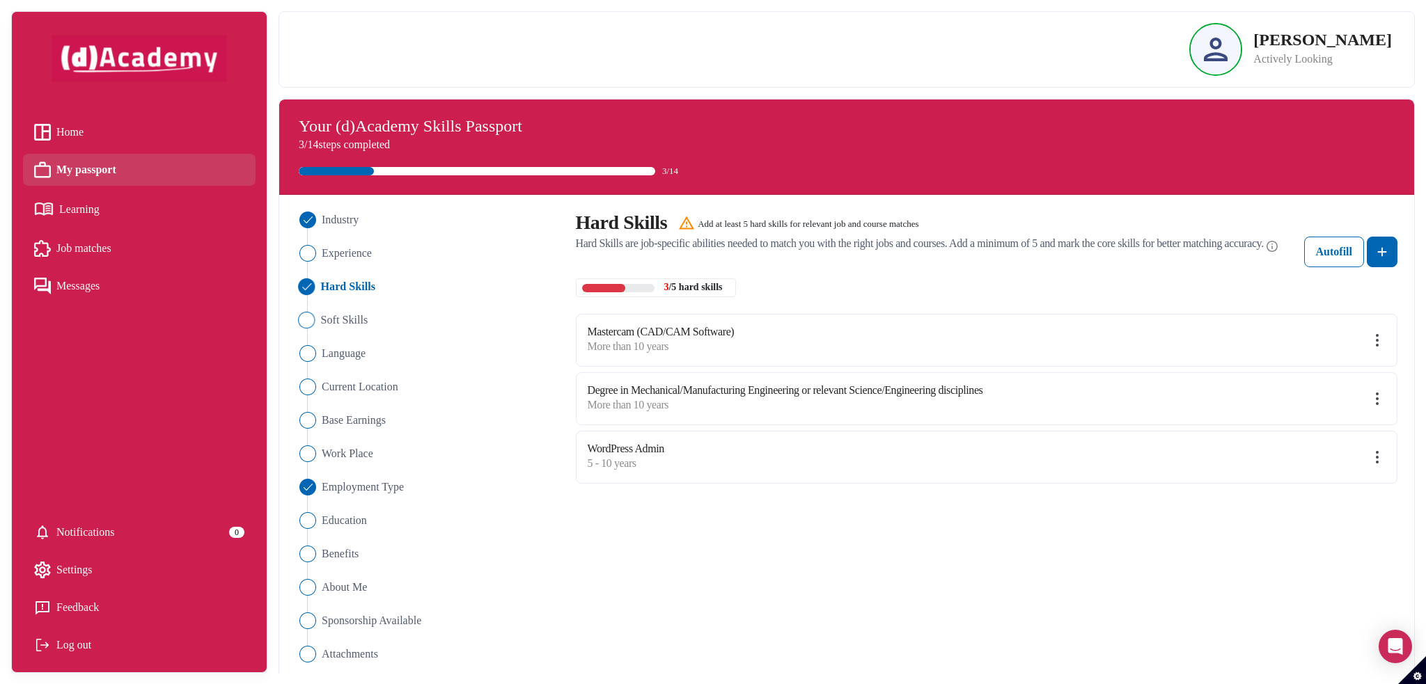
click at [333, 329] on span "Soft Skills" at bounding box center [343, 320] width 47 height 17
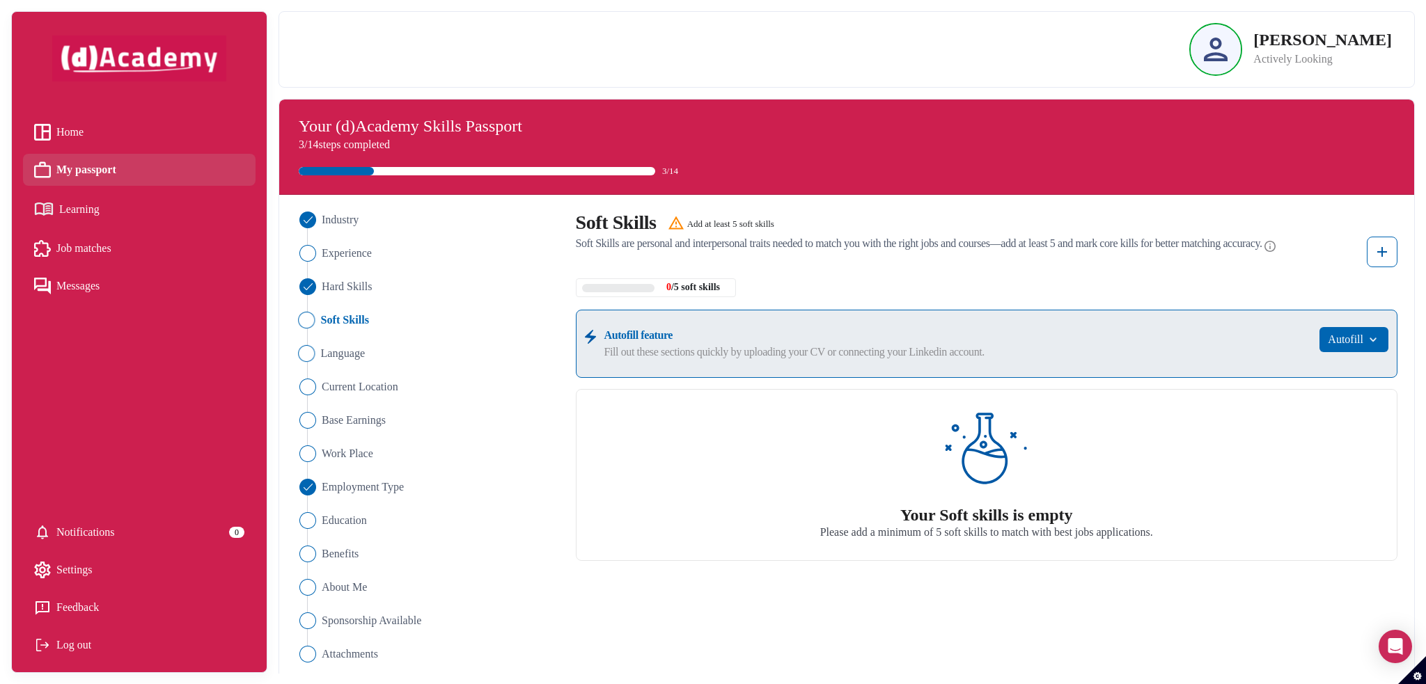
click at [356, 362] on span "Language" at bounding box center [342, 353] width 45 height 17
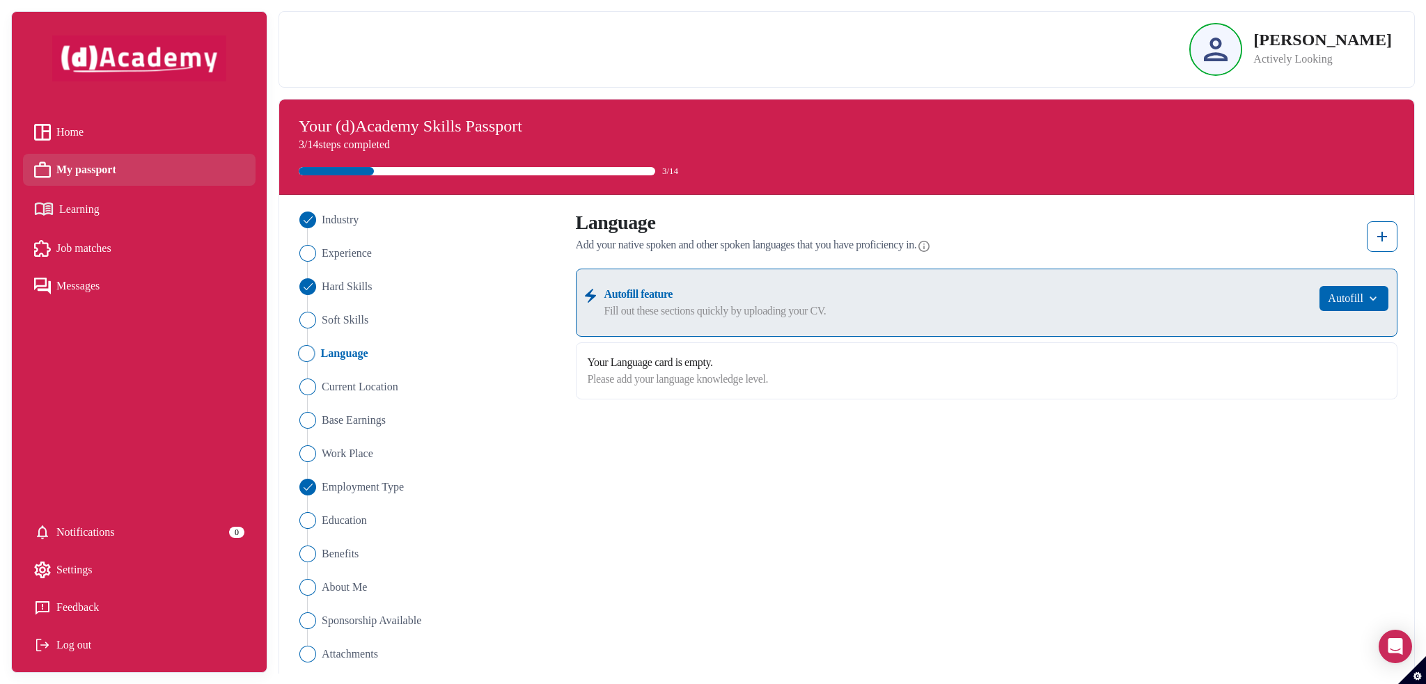
click at [128, 567] on div "Settings" at bounding box center [139, 570] width 210 height 21
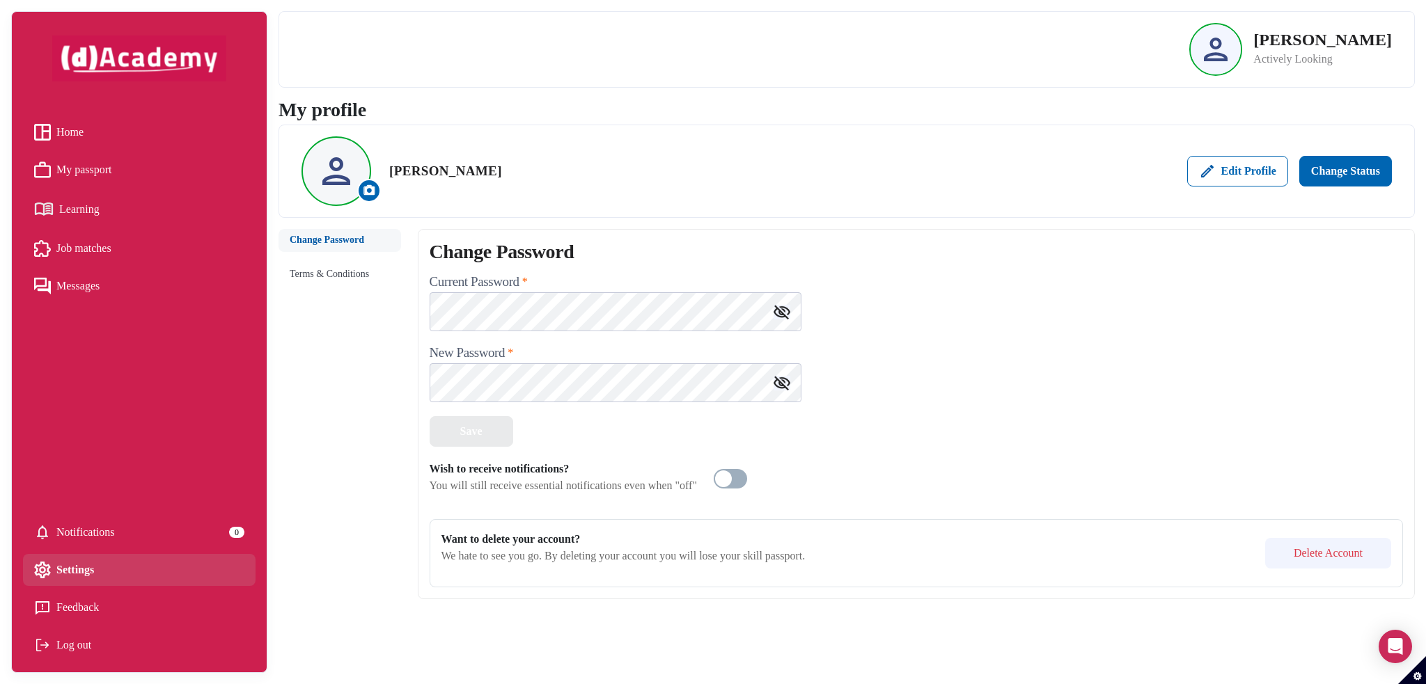
click at [1320, 569] on button "Delete Account" at bounding box center [1328, 553] width 126 height 31
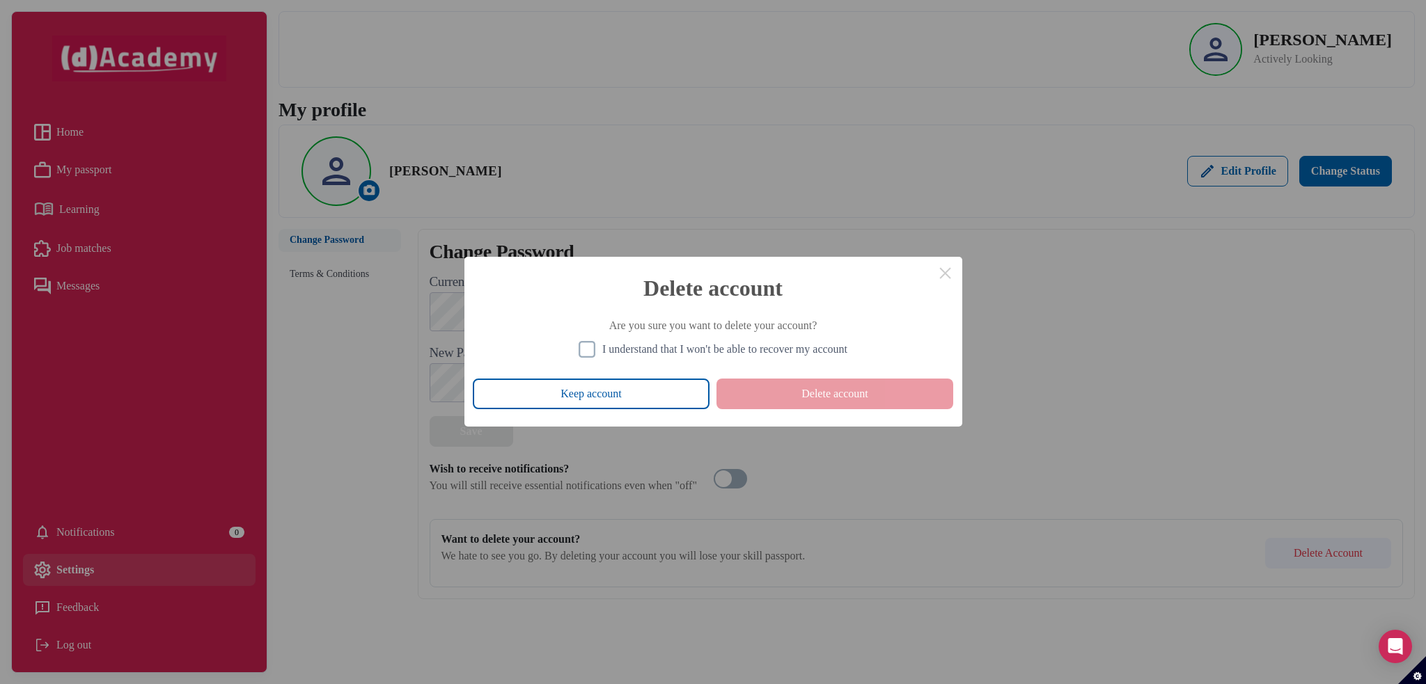
click at [828, 392] on div "Keep account No Delete account" at bounding box center [713, 394] width 498 height 38
click at [578, 349] on img at bounding box center [586, 349] width 17 height 17
click at [814, 397] on button "Delete account" at bounding box center [834, 394] width 237 height 31
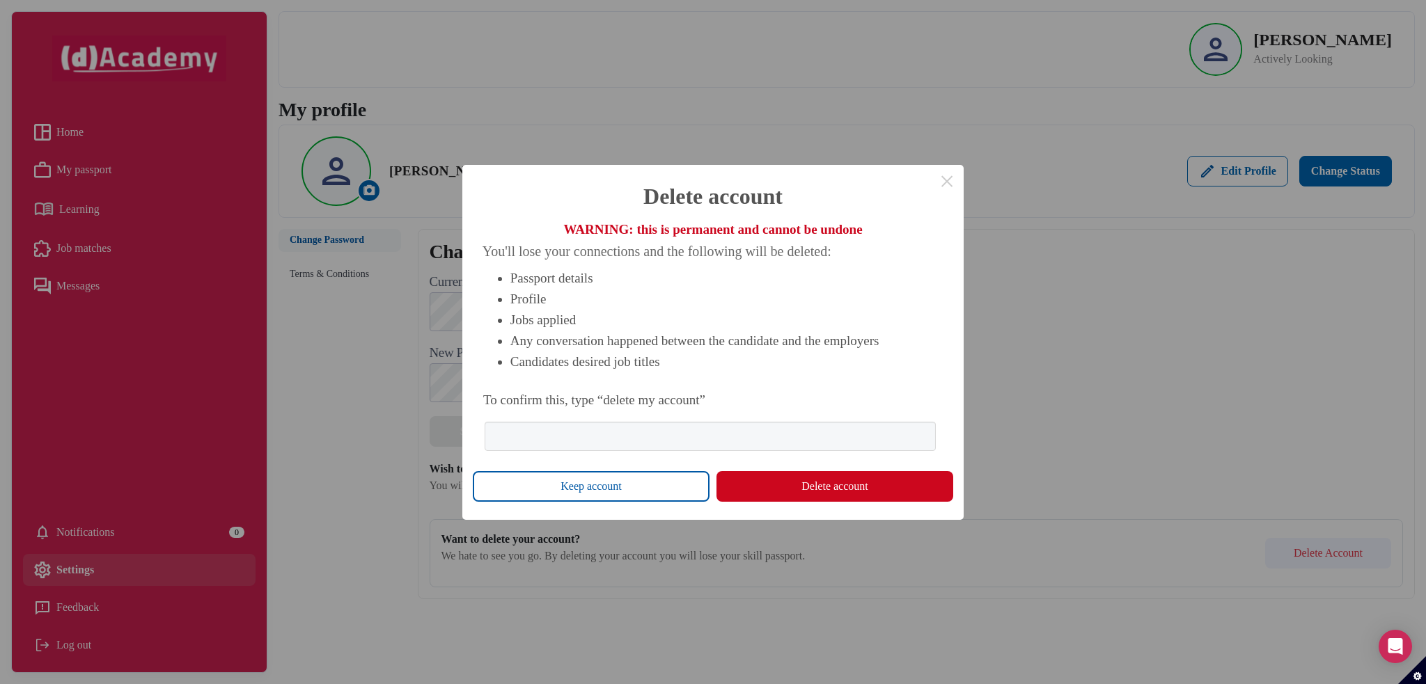
click at [851, 480] on button "Delete account" at bounding box center [834, 486] width 237 height 31
type input "**********"
click at [844, 484] on button "Delete account" at bounding box center [834, 486] width 237 height 31
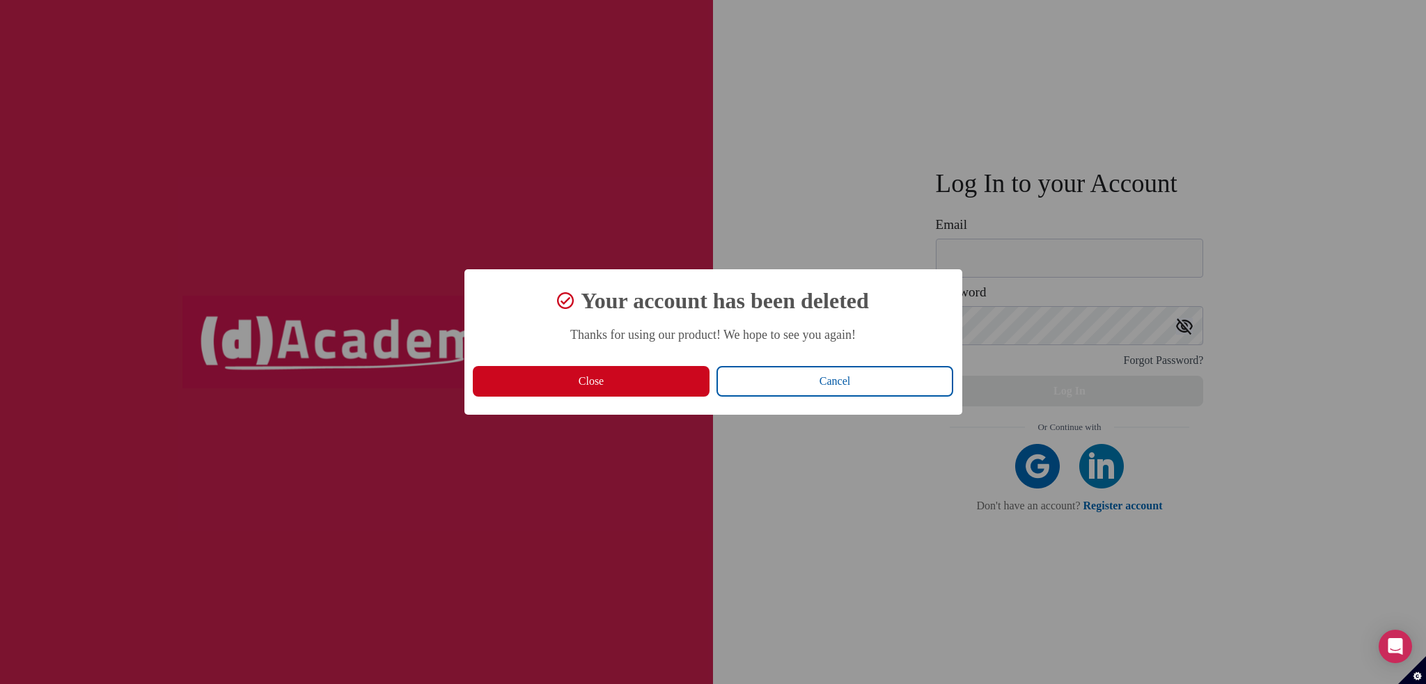
click at [668, 376] on button "Close" at bounding box center [591, 381] width 237 height 31
